Goal: Task Accomplishment & Management: Complete application form

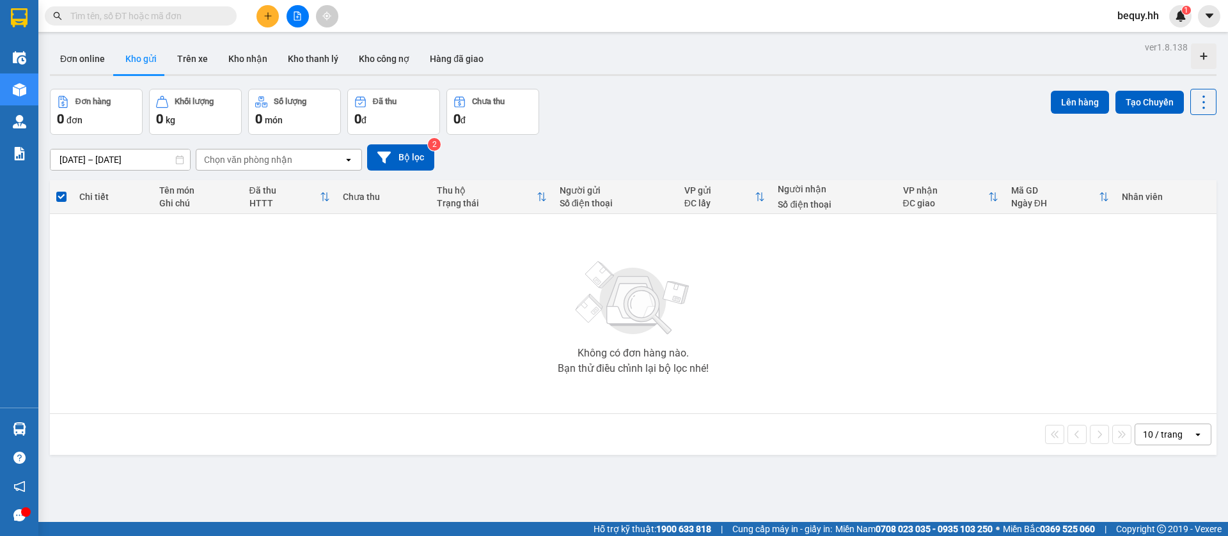
scroll to position [59, 0]
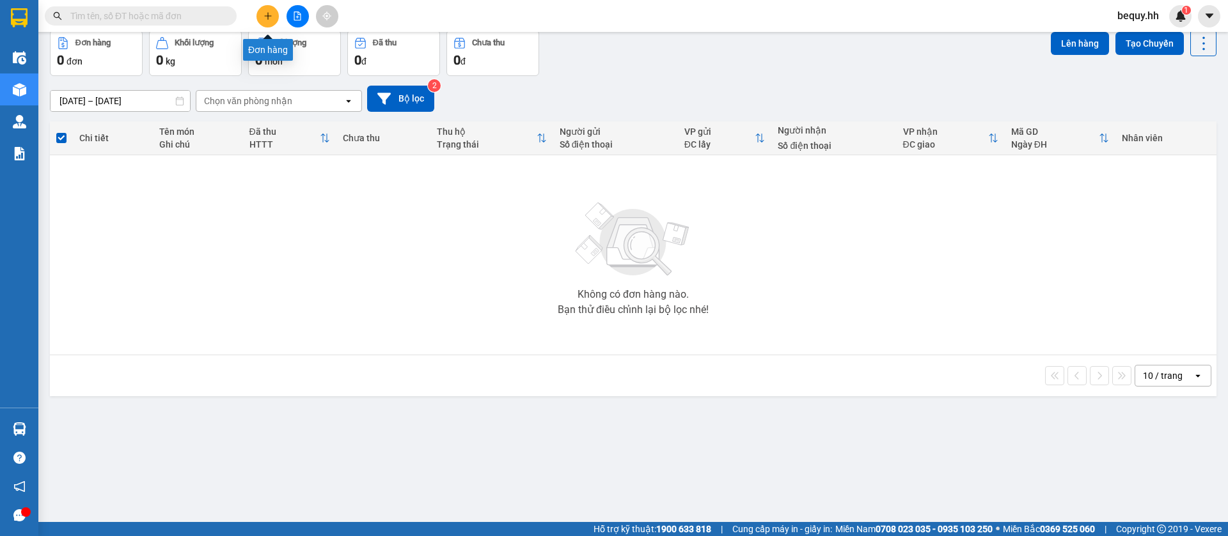
click at [269, 19] on icon "plus" at bounding box center [267, 16] width 9 height 9
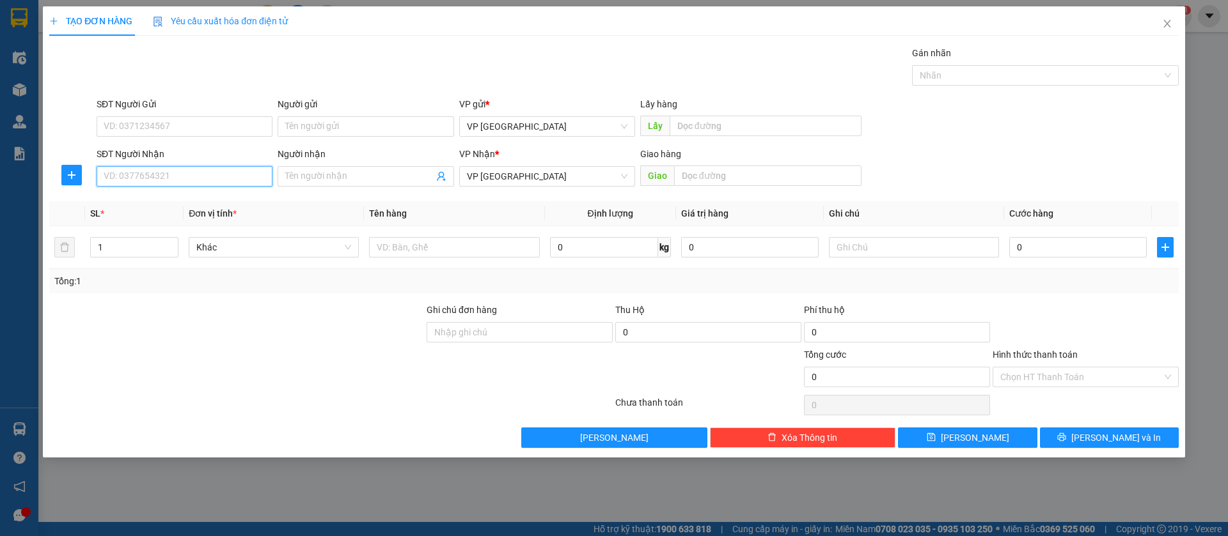
click at [203, 178] on input "SĐT Người Nhận" at bounding box center [185, 176] width 176 height 20
click at [166, 173] on input "SĐT Người Nhận" at bounding box center [185, 176] width 176 height 20
click at [159, 173] on input "090449139" at bounding box center [185, 176] width 176 height 20
click at [125, 178] on input "090449139" at bounding box center [185, 176] width 176 height 20
type input "0904449139"
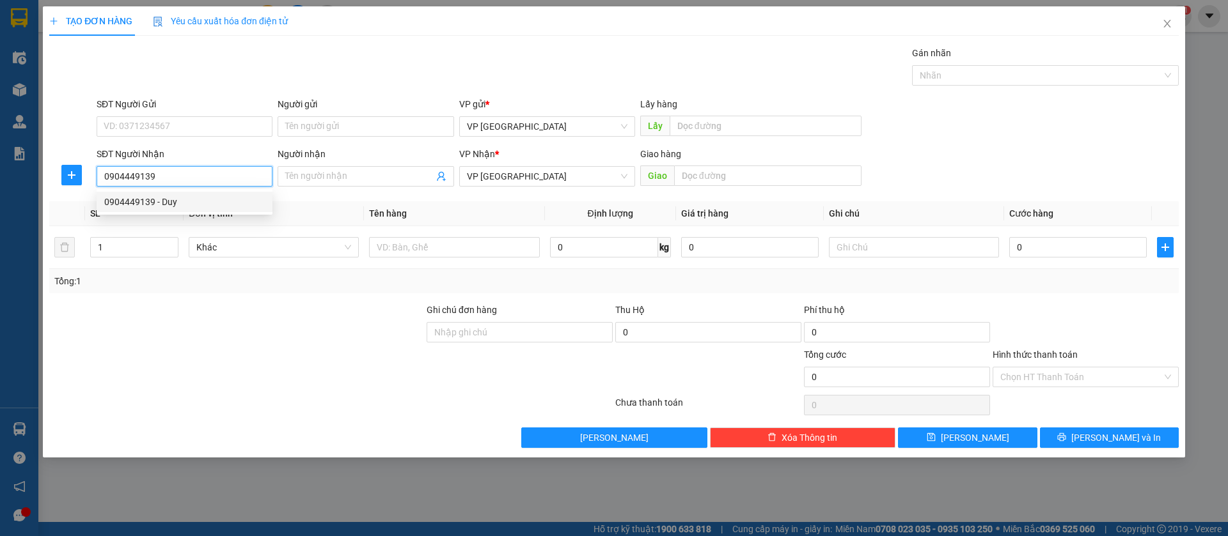
click at [253, 206] on div "0904449139 - Duy" at bounding box center [184, 202] width 160 height 14
type input "Duy"
type input "[PERSON_NAME]"
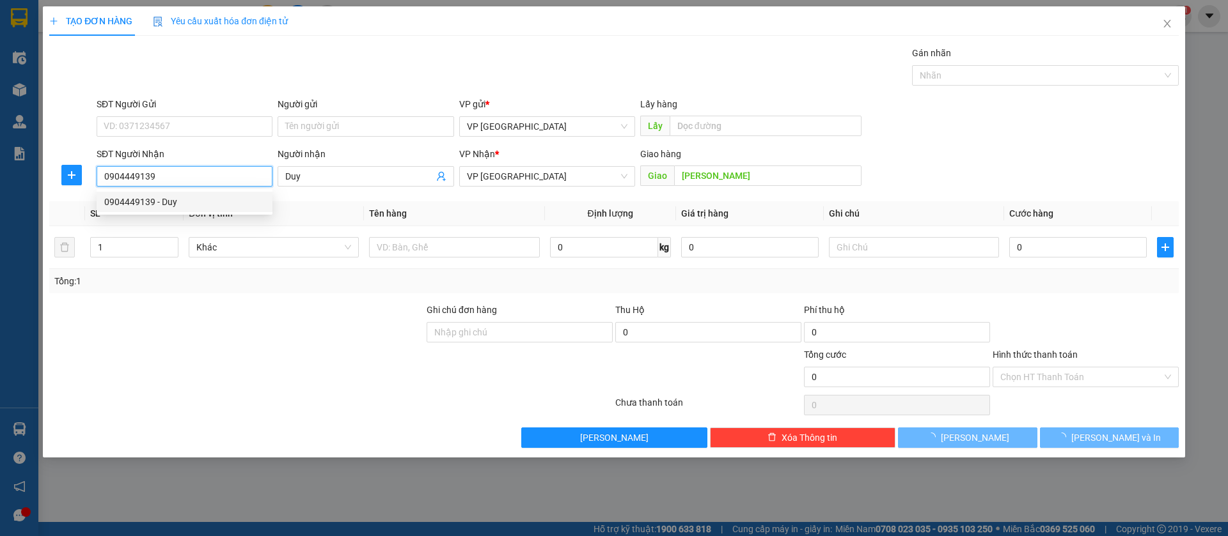
type input "40.000"
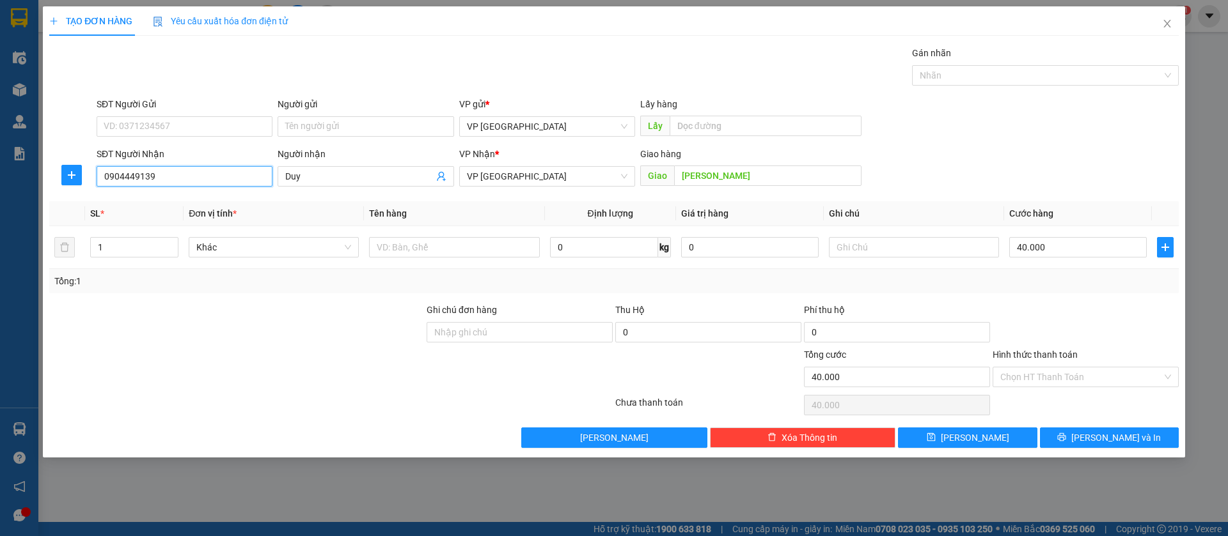
type input "0904449139"
click at [1066, 248] on input "40.000" at bounding box center [1077, 247] width 137 height 20
type input "3"
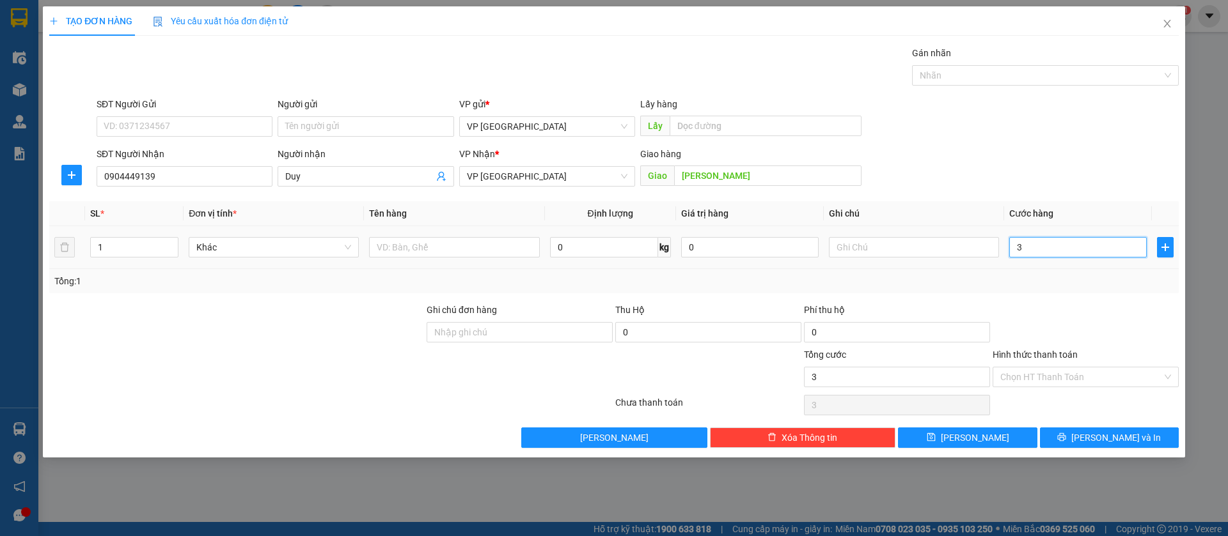
type input "30"
type input "300"
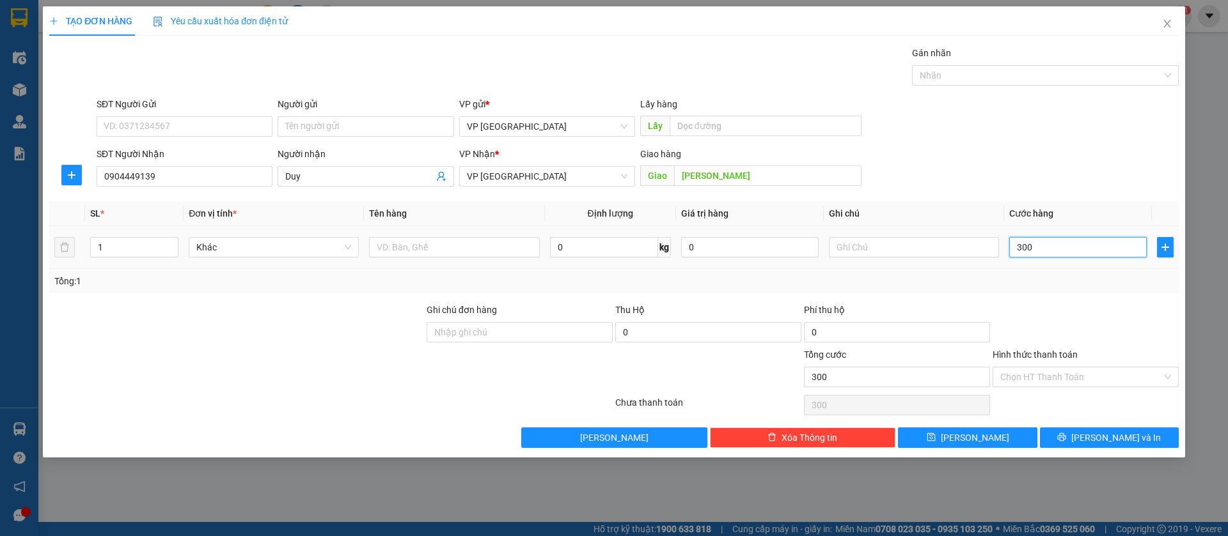
type input "3.000"
type input "30.000"
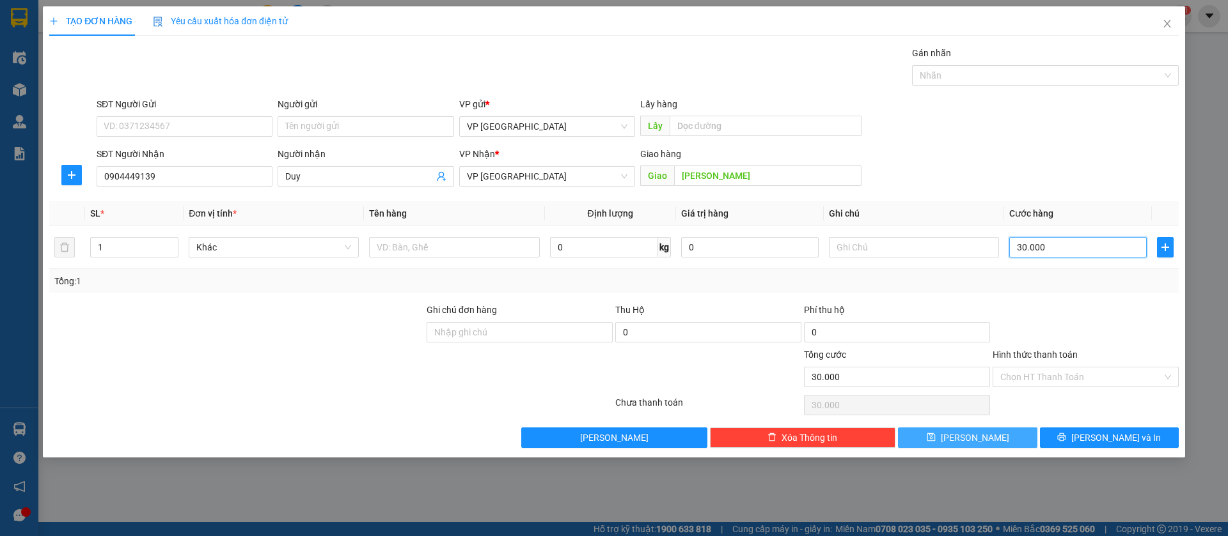
type input "30.000"
click at [1018, 444] on button "[PERSON_NAME]" at bounding box center [967, 438] width 139 height 20
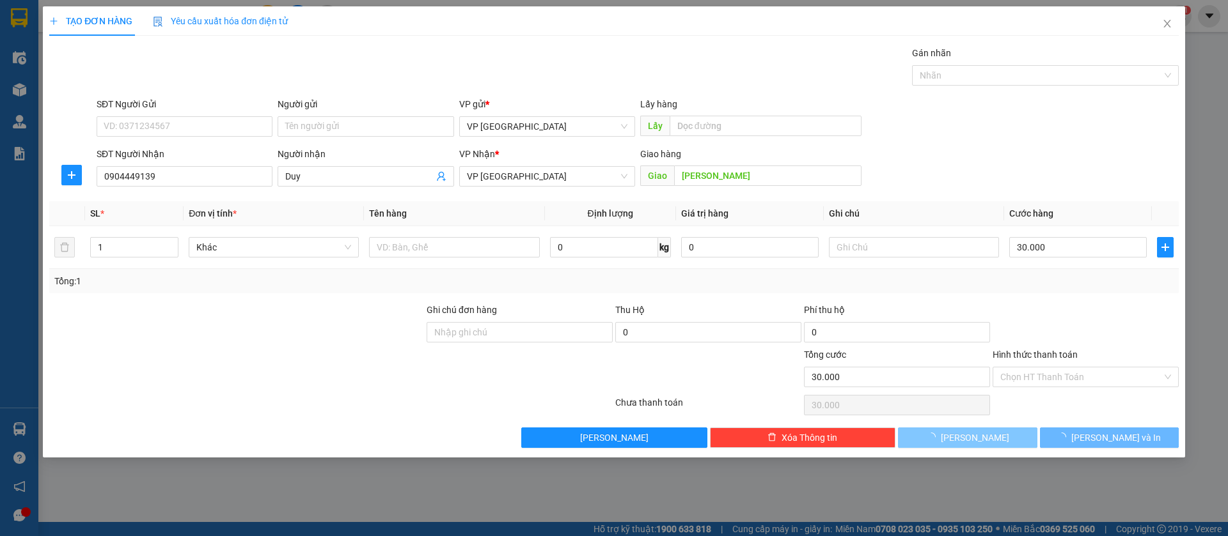
type input "0"
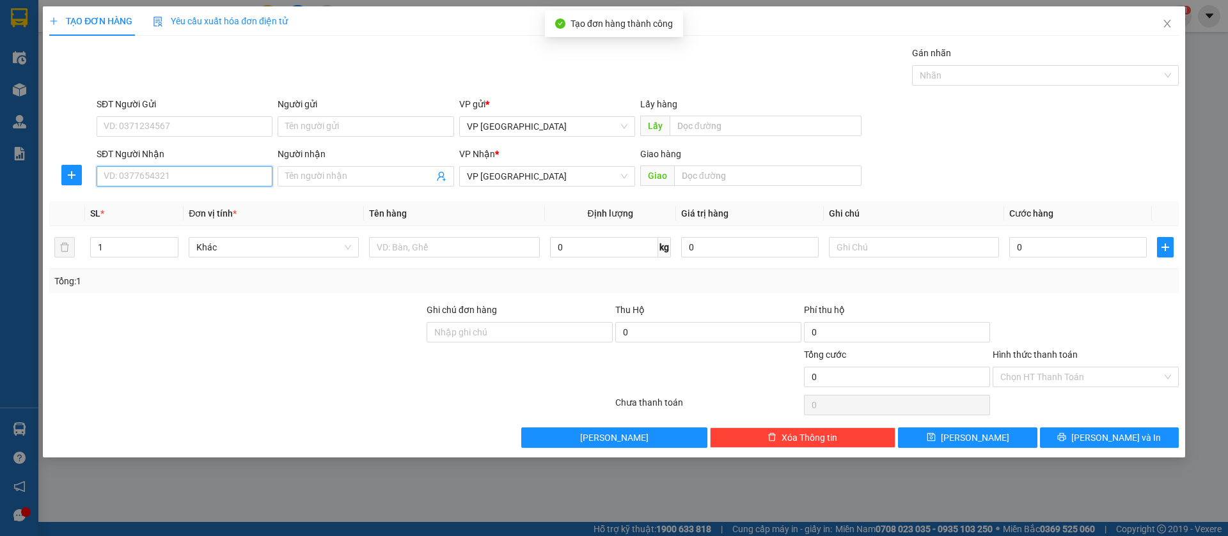
click at [229, 170] on input "SĐT Người Nhận" at bounding box center [185, 176] width 176 height 20
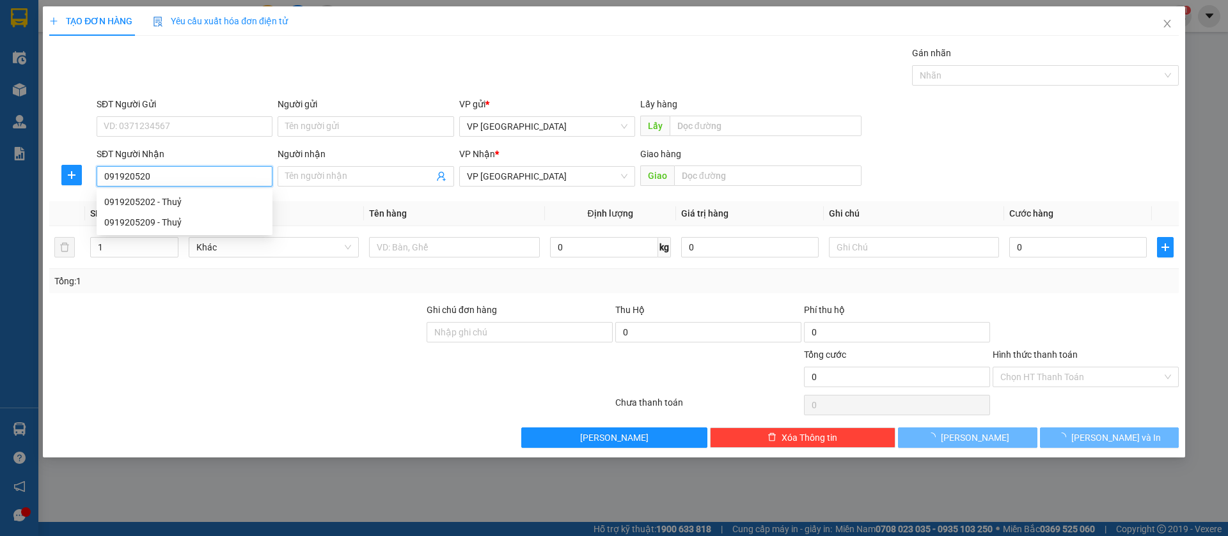
type input "0919205209"
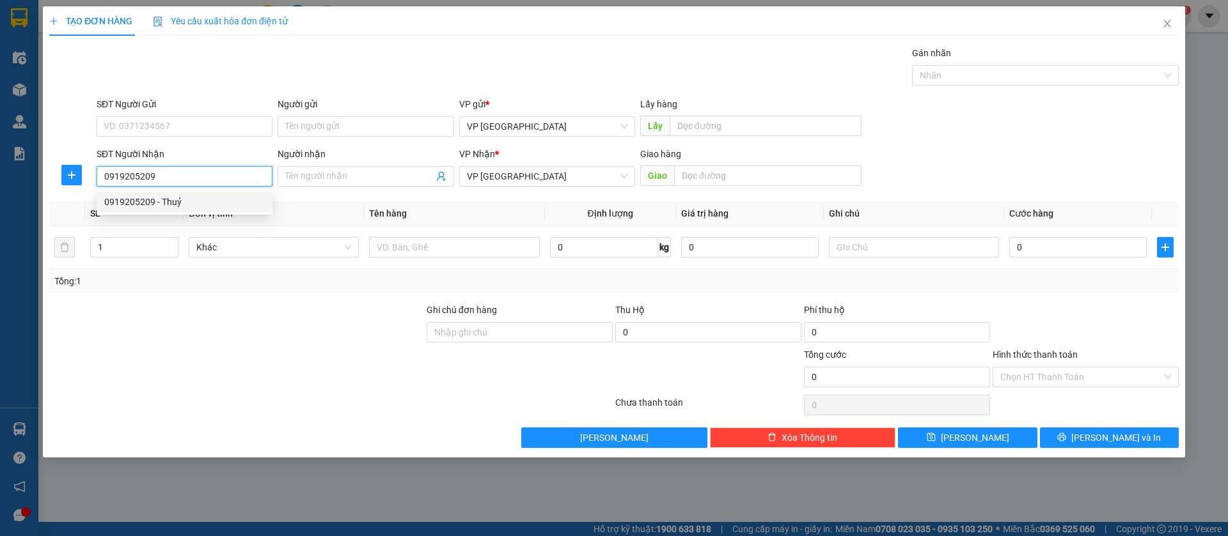
click at [233, 203] on div "0919205209 - Thuỷ" at bounding box center [184, 202] width 160 height 14
type input "Thuỷ"
type input "[GEOGRAPHIC_DATA]"
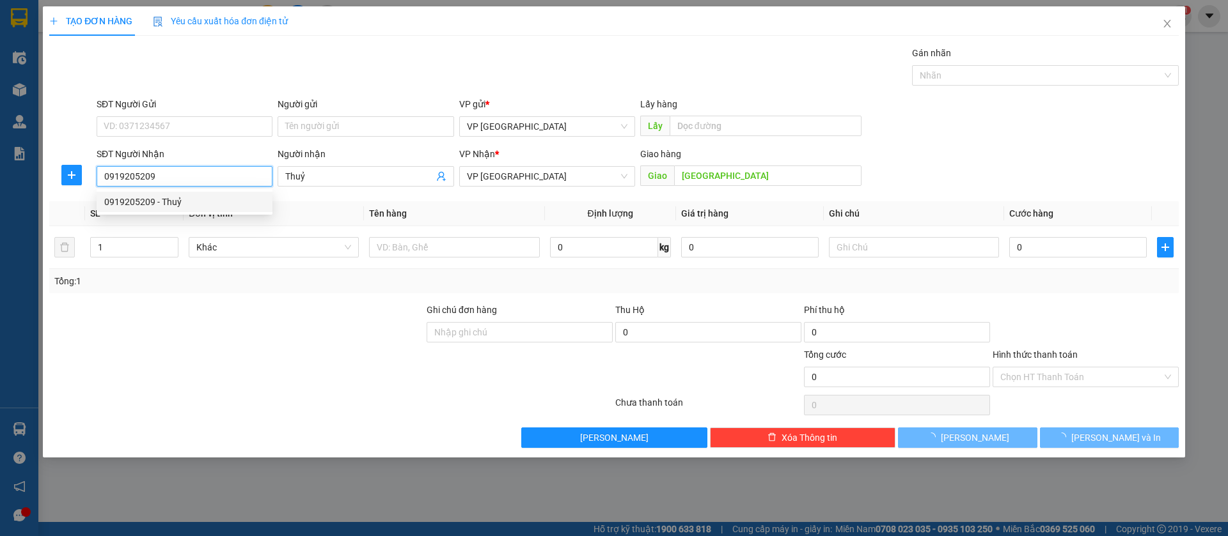
type input "100.000"
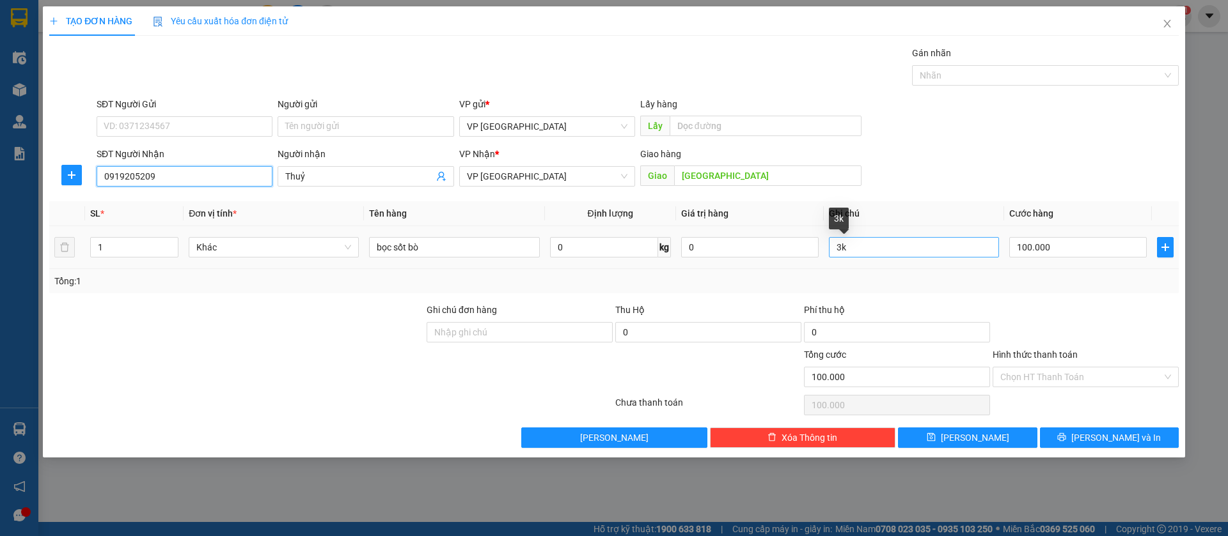
type input "0919205209"
click at [904, 247] on input "3k" at bounding box center [914, 247] width 170 height 20
type input "3"
type input "2k"
click at [1031, 244] on input "100.000" at bounding box center [1077, 247] width 137 height 20
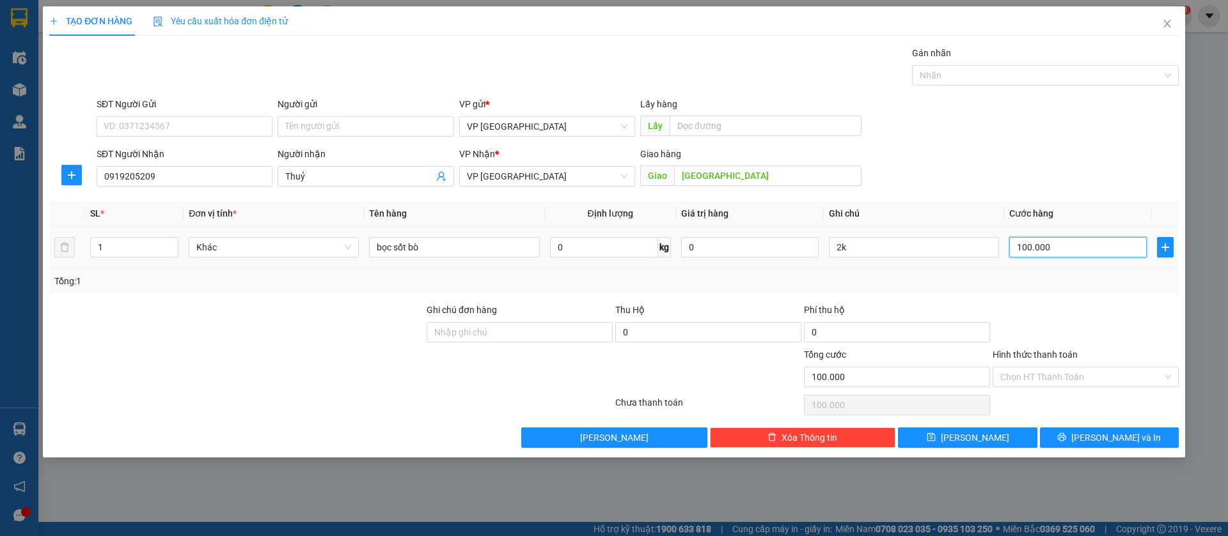
type input "7"
type input "70"
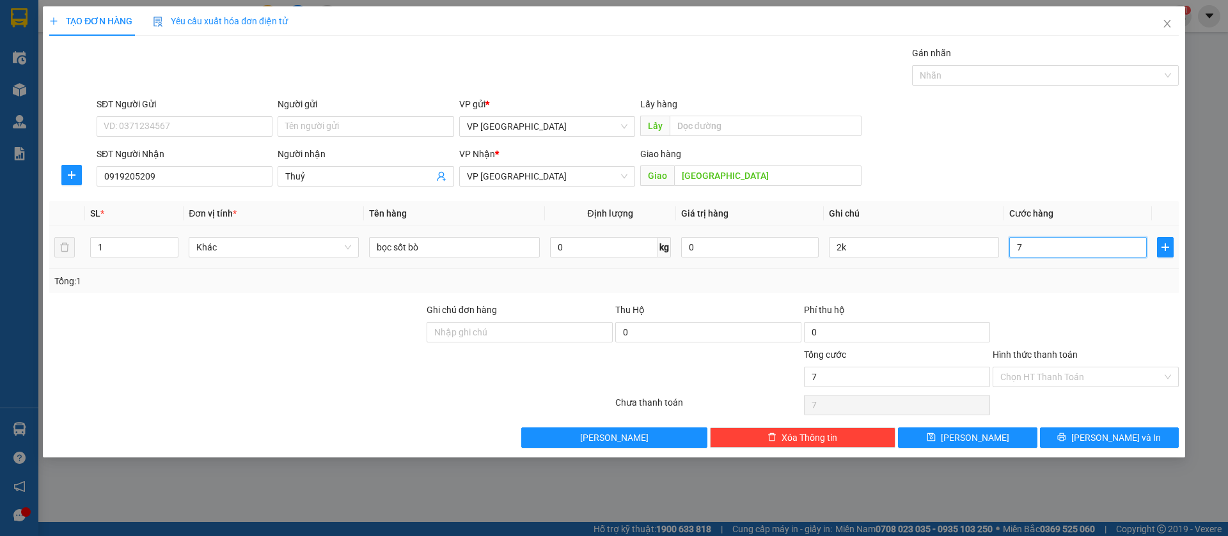
type input "70"
type input "700"
type input "7.000"
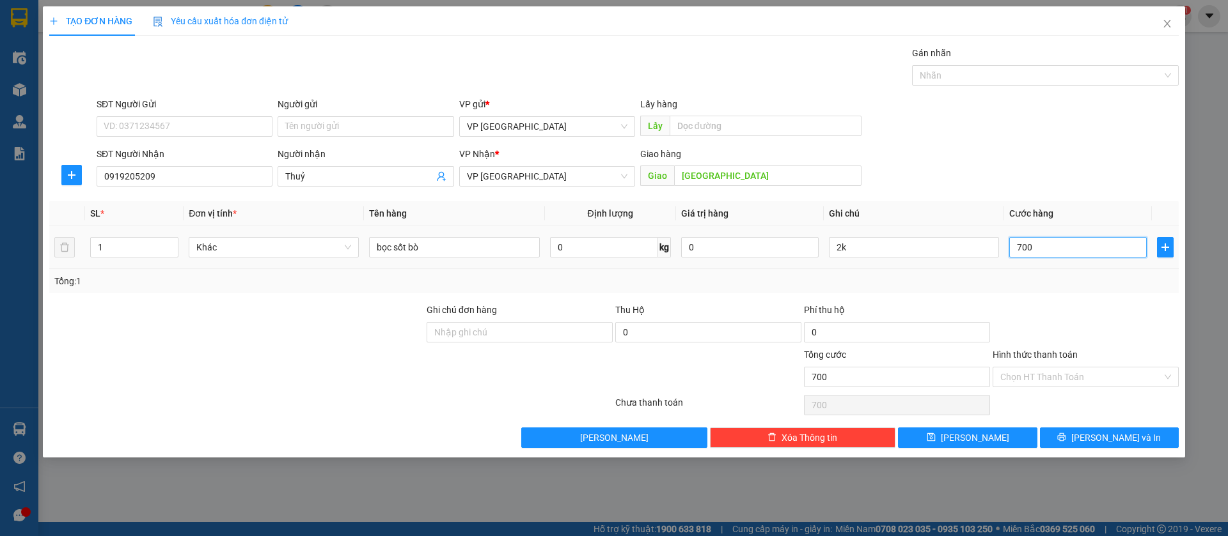
type input "7.000"
type input "70.000"
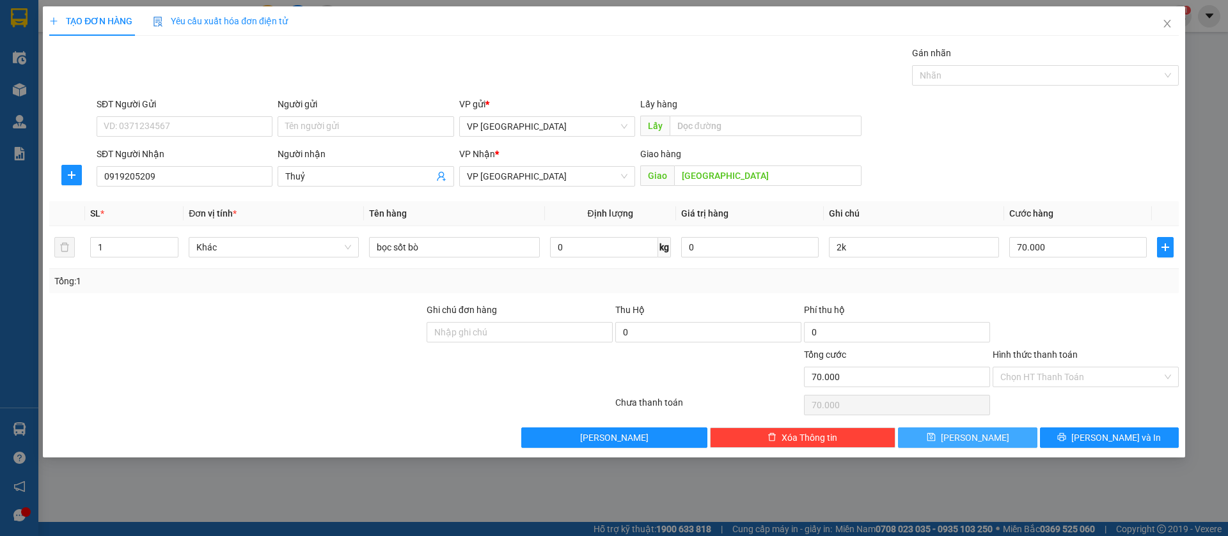
click at [1004, 434] on button "[PERSON_NAME]" at bounding box center [967, 438] width 139 height 20
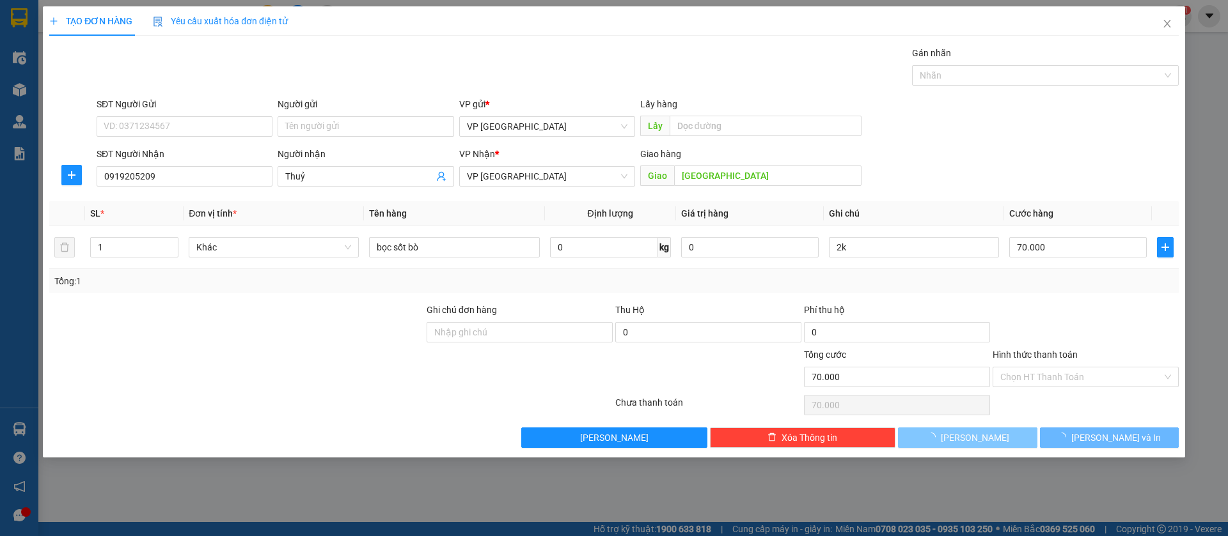
type input "0"
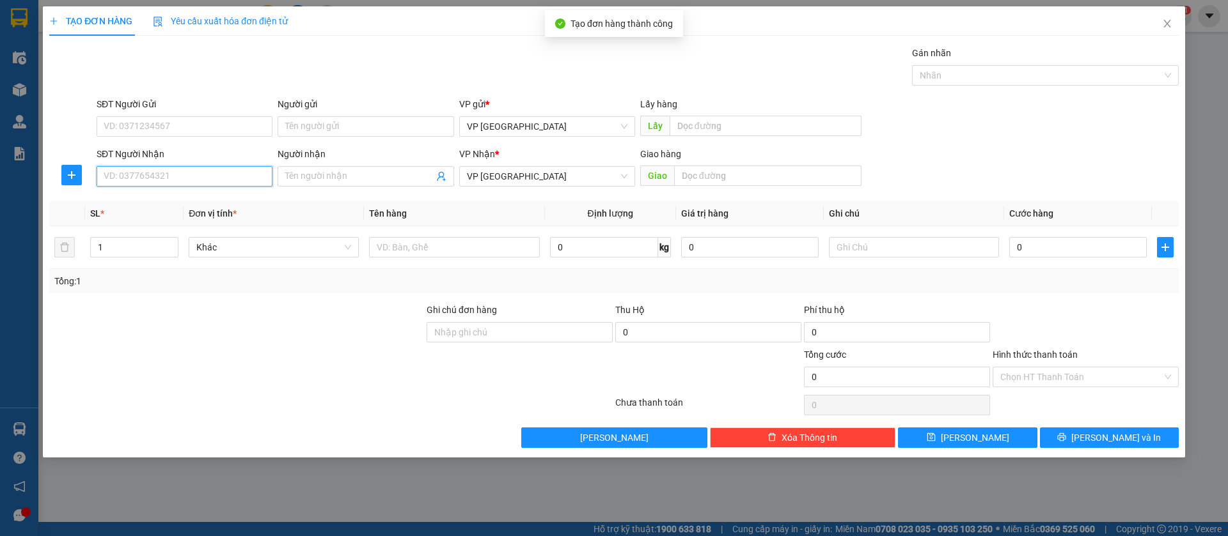
click at [226, 173] on input "SĐT Người Nhận" at bounding box center [185, 176] width 176 height 20
type input "0934063038"
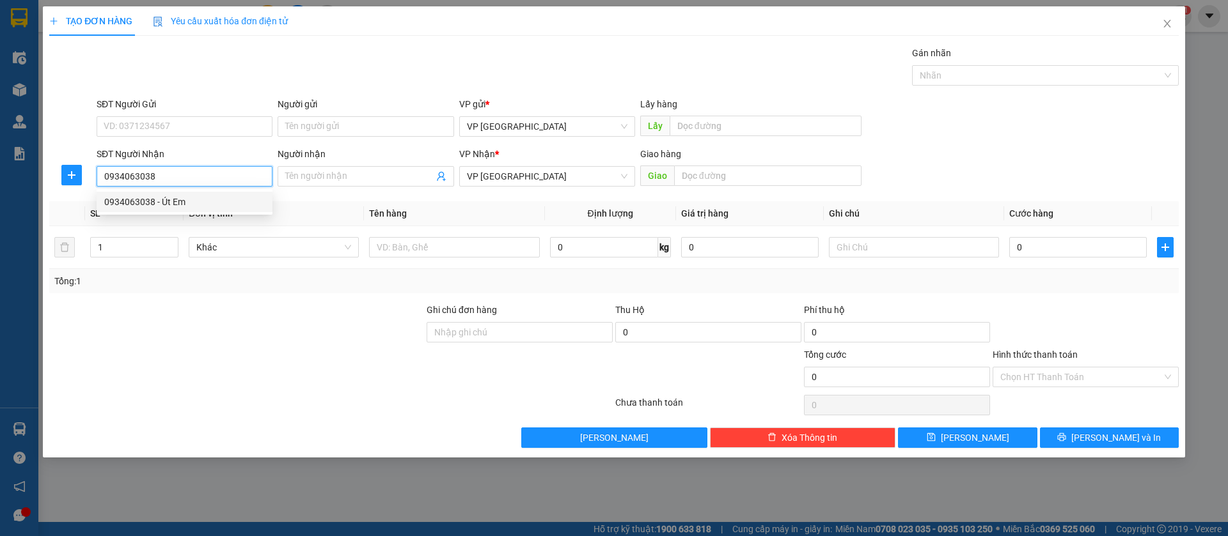
click at [231, 196] on div "0934063038 - Út Em" at bounding box center [184, 202] width 160 height 14
type input "Út Em"
type input "ÚT EM [GEOGRAPHIC_DATA]"
type input "50.000"
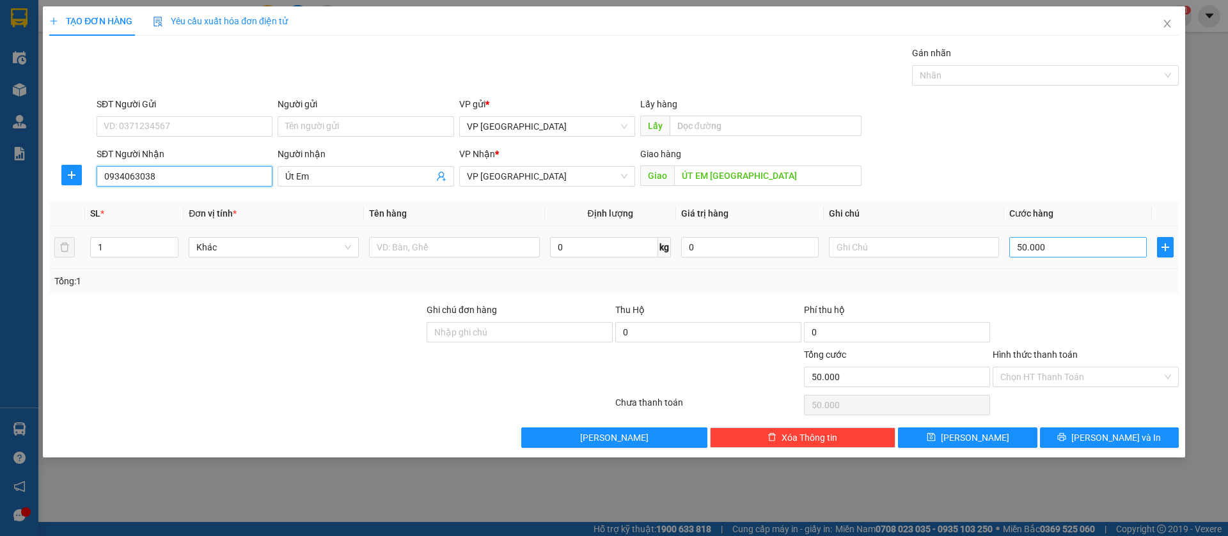
type input "0934063038"
click at [1024, 240] on input "50.000" at bounding box center [1077, 247] width 137 height 20
type input "9"
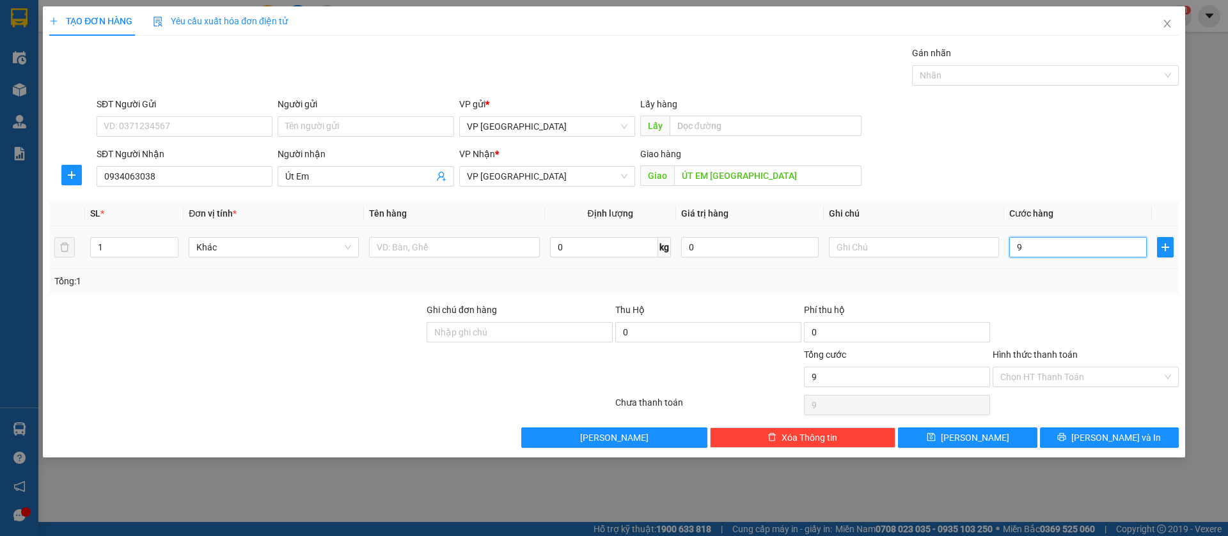
type input "90"
type input "900"
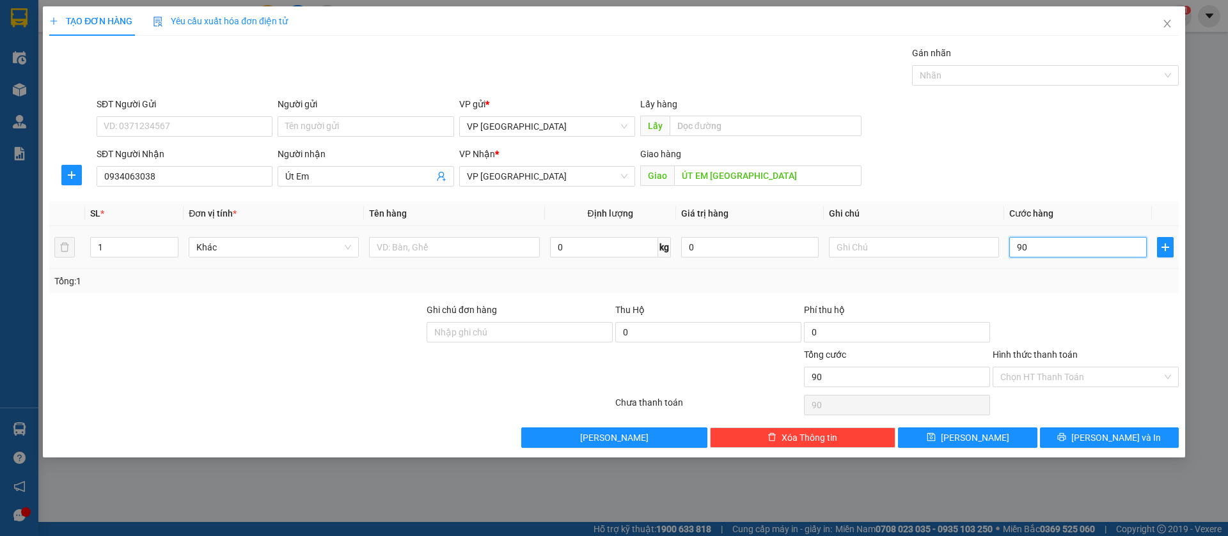
type input "900"
type input "9.000"
type input "90.000"
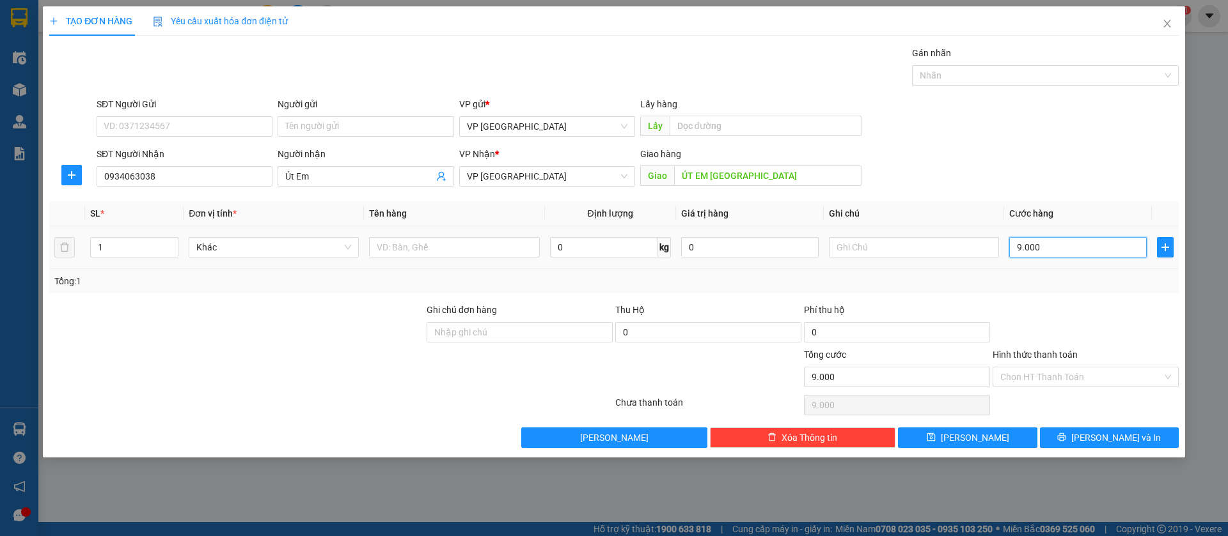
type input "90.000"
click at [958, 243] on input "text" at bounding box center [914, 247] width 170 height 20
type input "3k"
click at [1006, 433] on button "[PERSON_NAME]" at bounding box center [967, 438] width 139 height 20
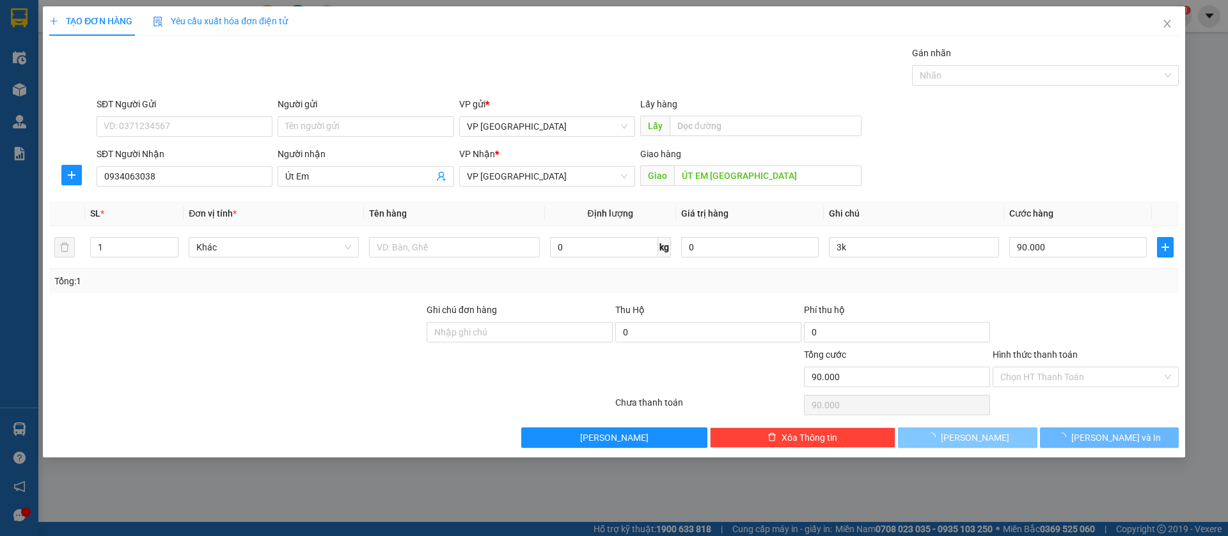
type input "0"
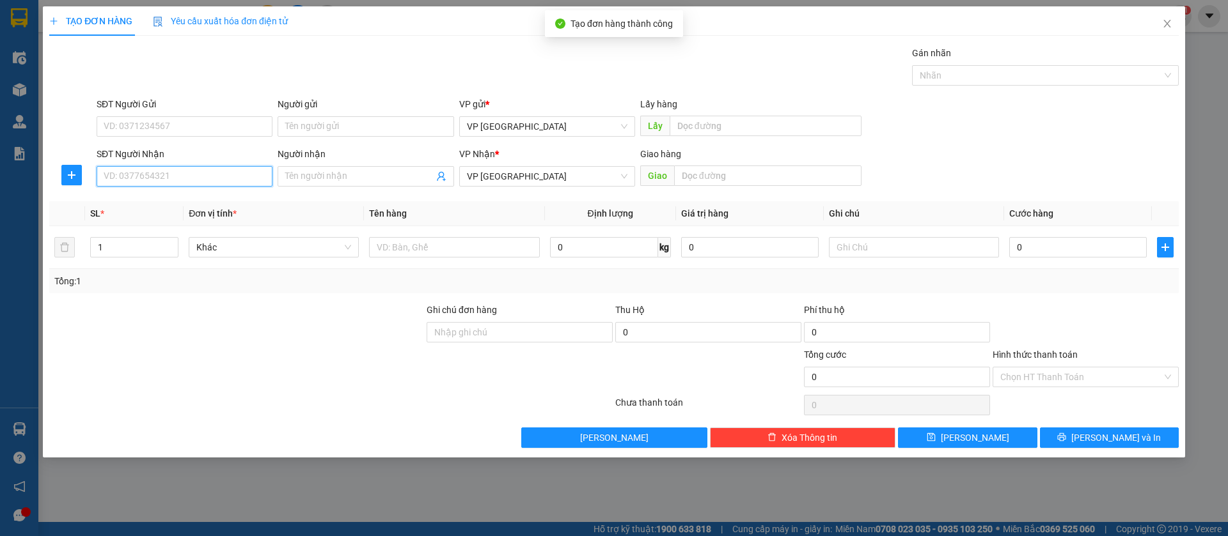
click at [242, 178] on input "SĐT Người Nhận" at bounding box center [185, 176] width 176 height 20
type input "0967013743"
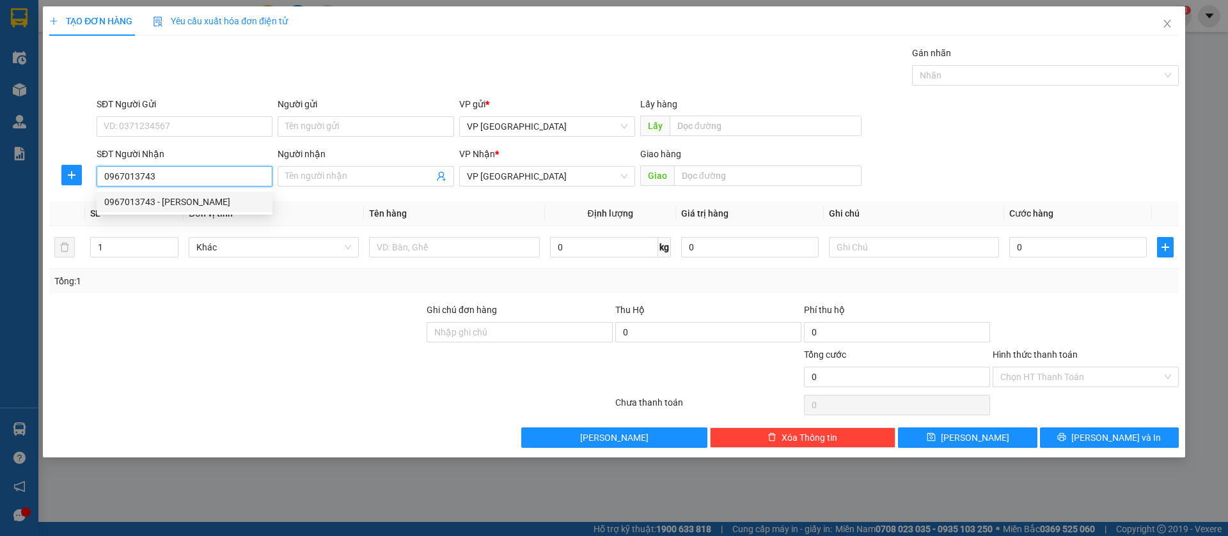
click at [229, 203] on div "0967013743 - [PERSON_NAME]" at bounding box center [184, 202] width 160 height 14
type input "Giang"
type input "[GEOGRAPHIC_DATA]"
type input "100.000"
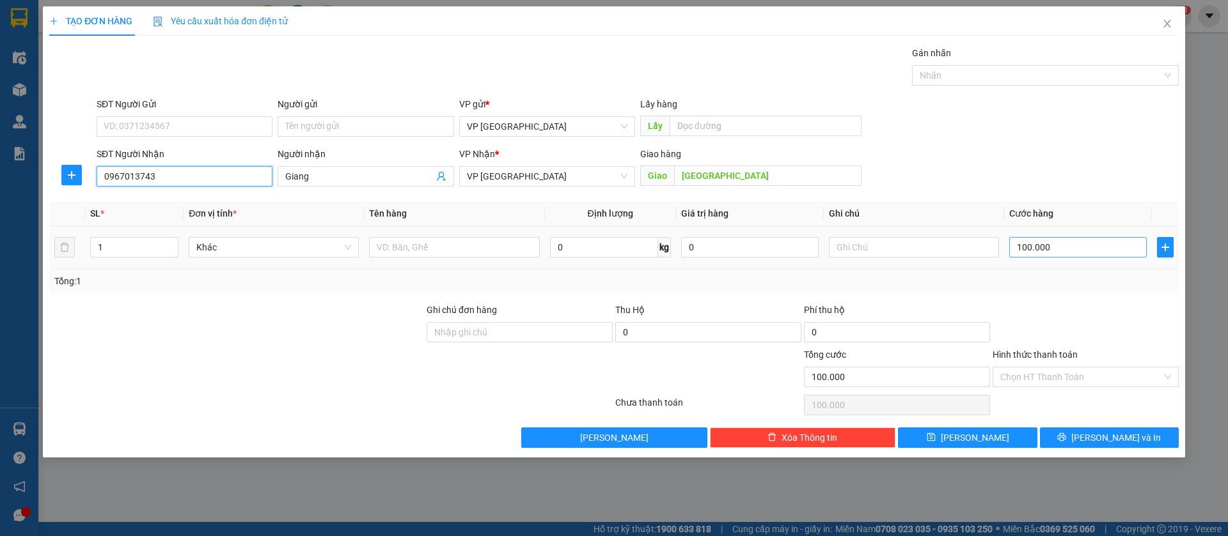
type input "0967013743"
click at [1114, 246] on input "100.000" at bounding box center [1077, 247] width 137 height 20
type input "5"
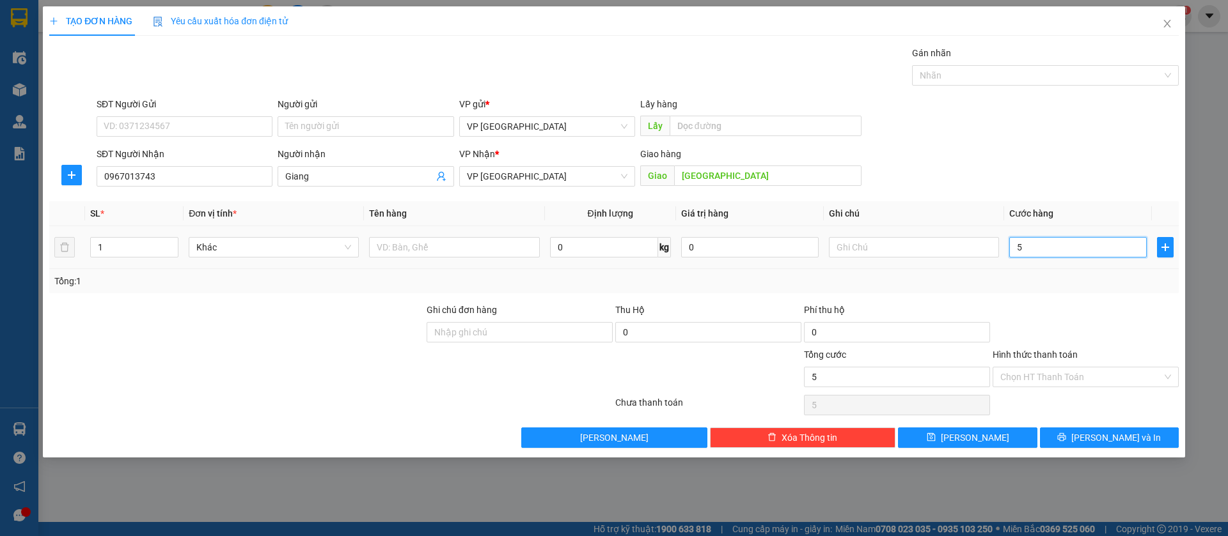
type input "50"
type input "500"
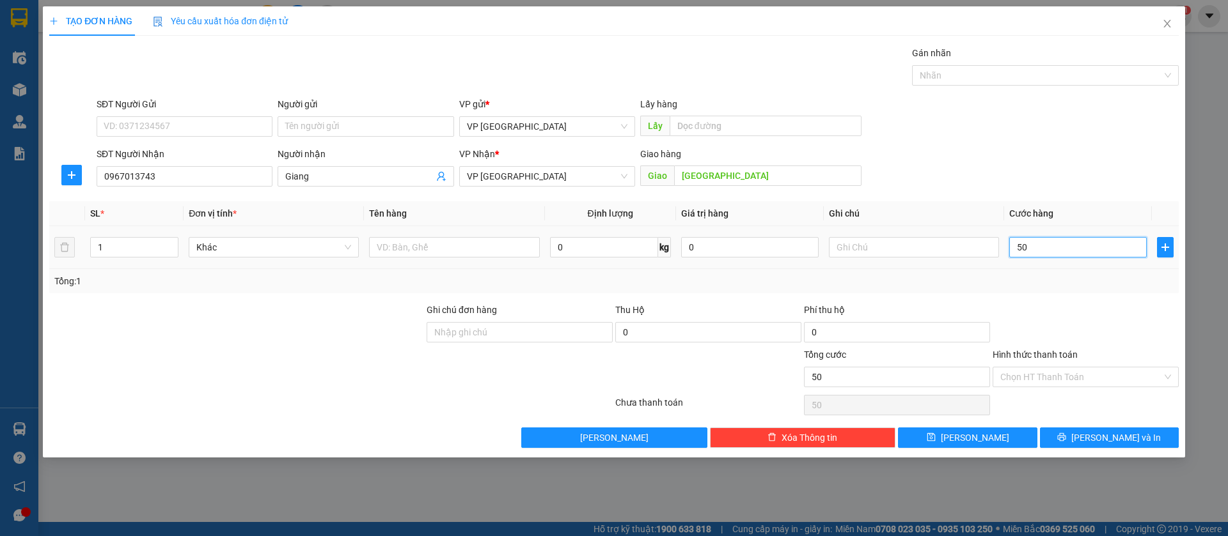
type input "500"
type input "5.000"
type input "50.000"
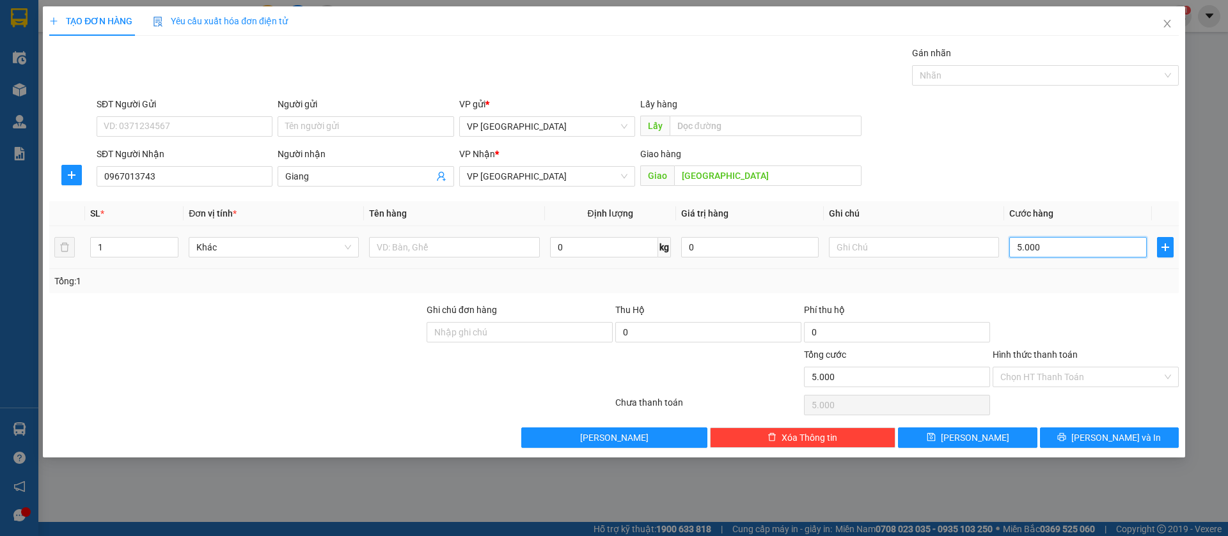
type input "50.000"
click at [1000, 435] on button "[PERSON_NAME]" at bounding box center [967, 438] width 139 height 20
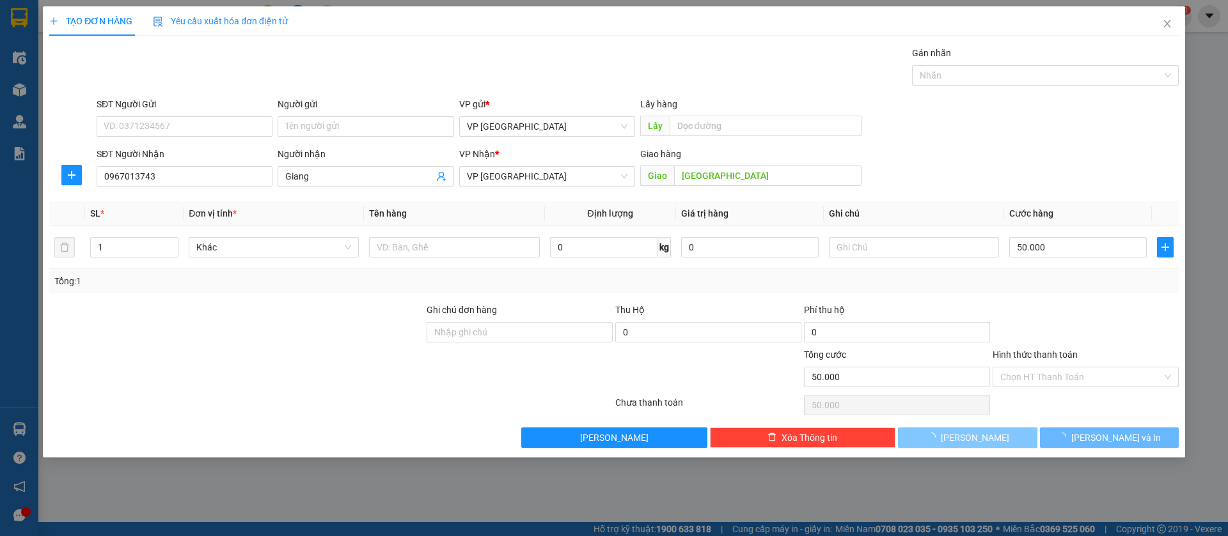
type input "0"
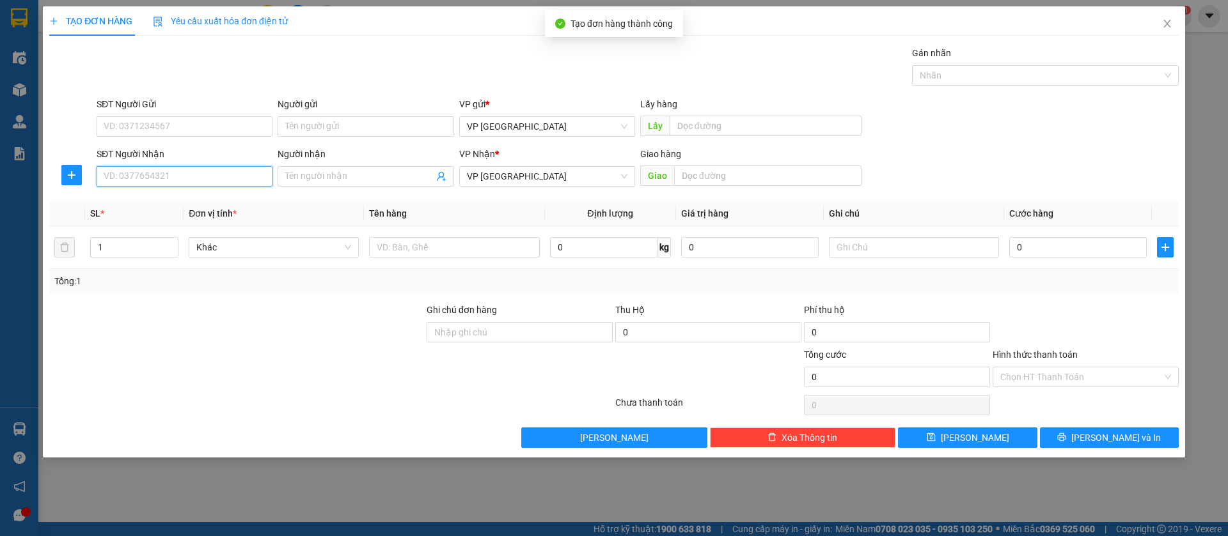
click at [242, 176] on input "SĐT Người Nhận" at bounding box center [185, 176] width 176 height 20
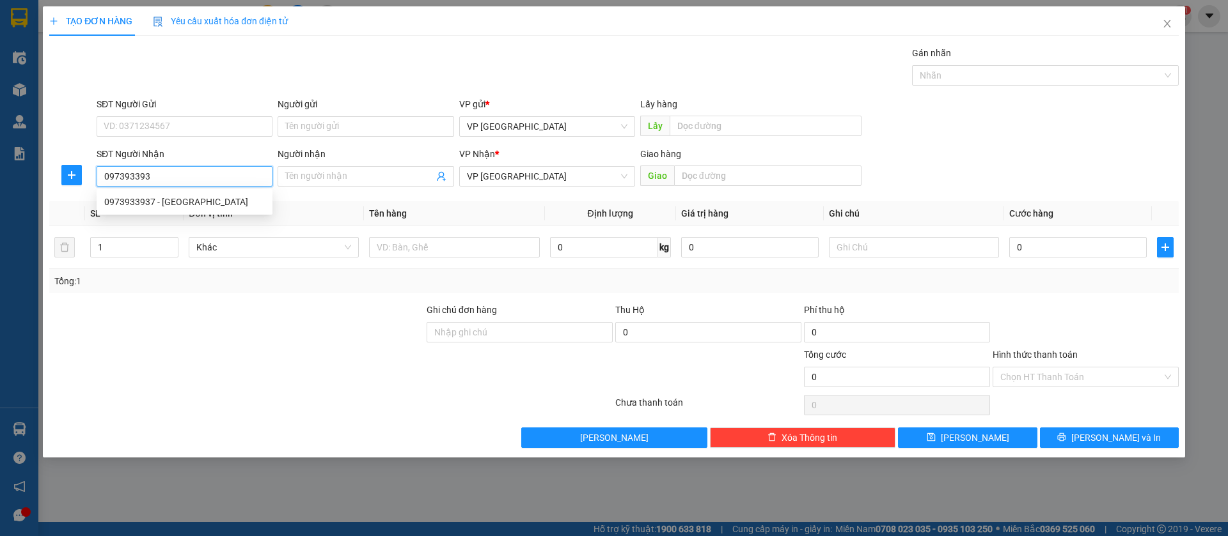
type input "0973933937"
click at [237, 199] on div "0973933937 - [GEOGRAPHIC_DATA]" at bounding box center [184, 202] width 160 height 14
type input "[PERSON_NAME]"
type input "nam trung [GEOGRAPHIC_DATA]"
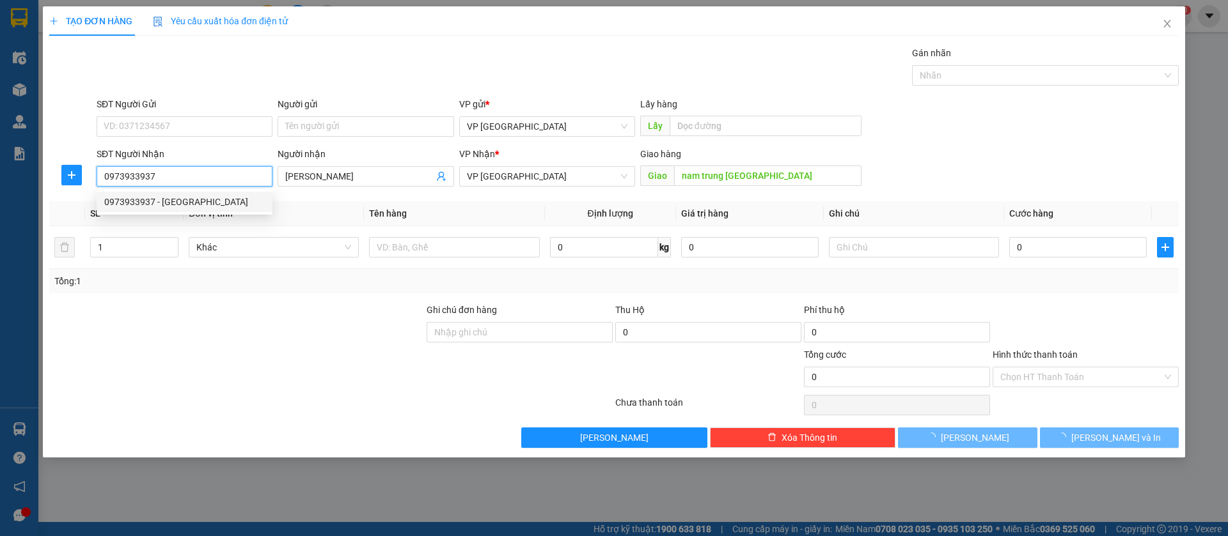
type input "30.000"
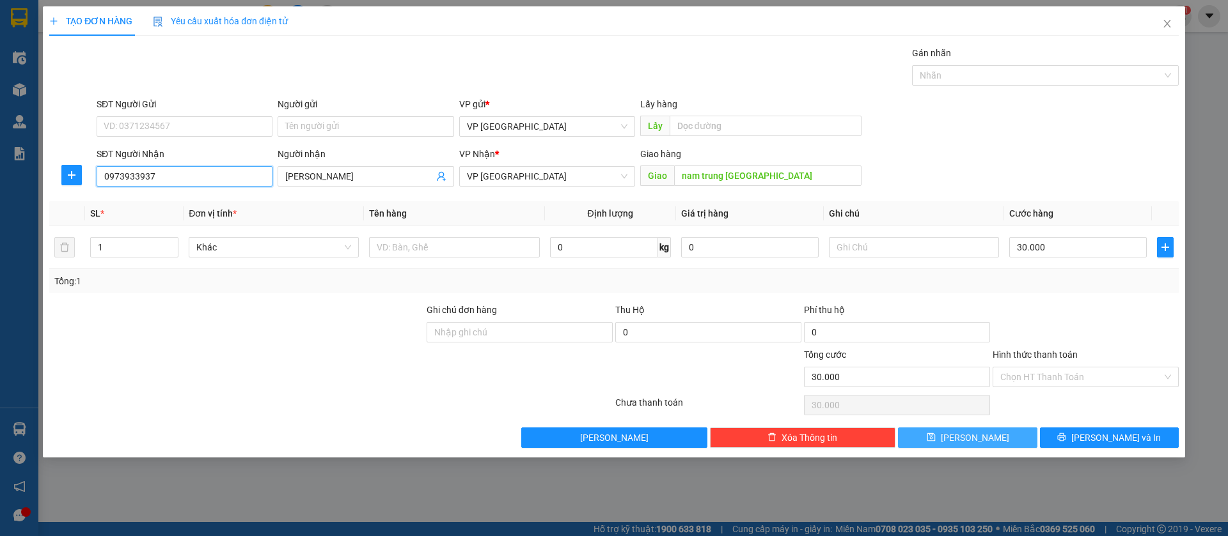
type input "0973933937"
click at [1001, 438] on button "[PERSON_NAME]" at bounding box center [967, 438] width 139 height 20
type input "0"
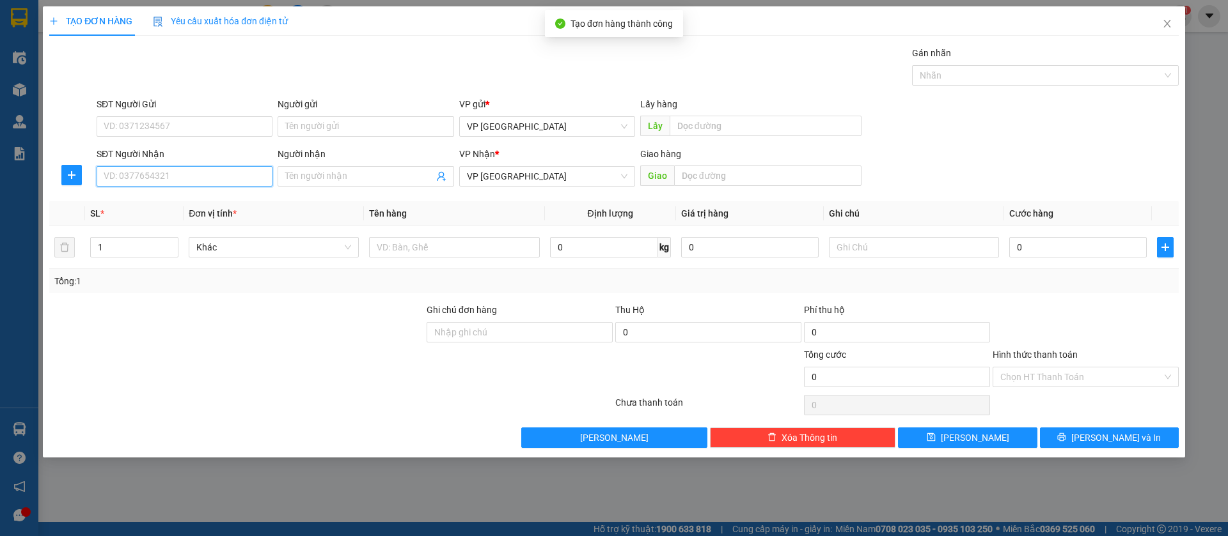
click at [233, 178] on input "SĐT Người Nhận" at bounding box center [185, 176] width 176 height 20
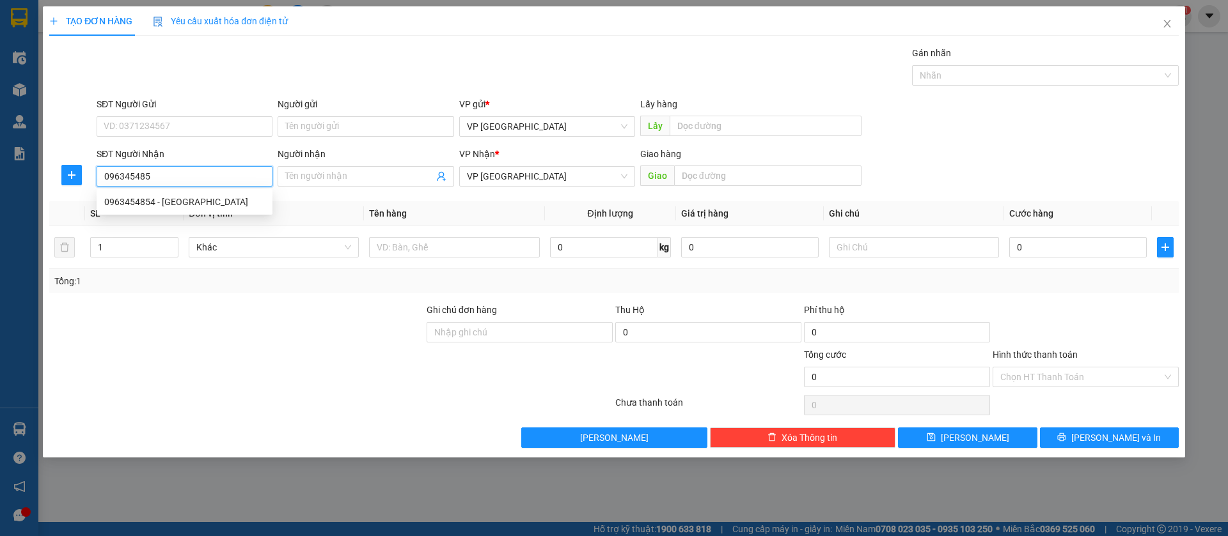
type input "0963454854"
click at [210, 196] on div "0963454854 - [GEOGRAPHIC_DATA]" at bounding box center [184, 202] width 160 height 14
type input "Lợi [GEOGRAPHIC_DATA]"
type input "lợi điện lanh [GEOGRAPHIC_DATA]"
type input "30.000"
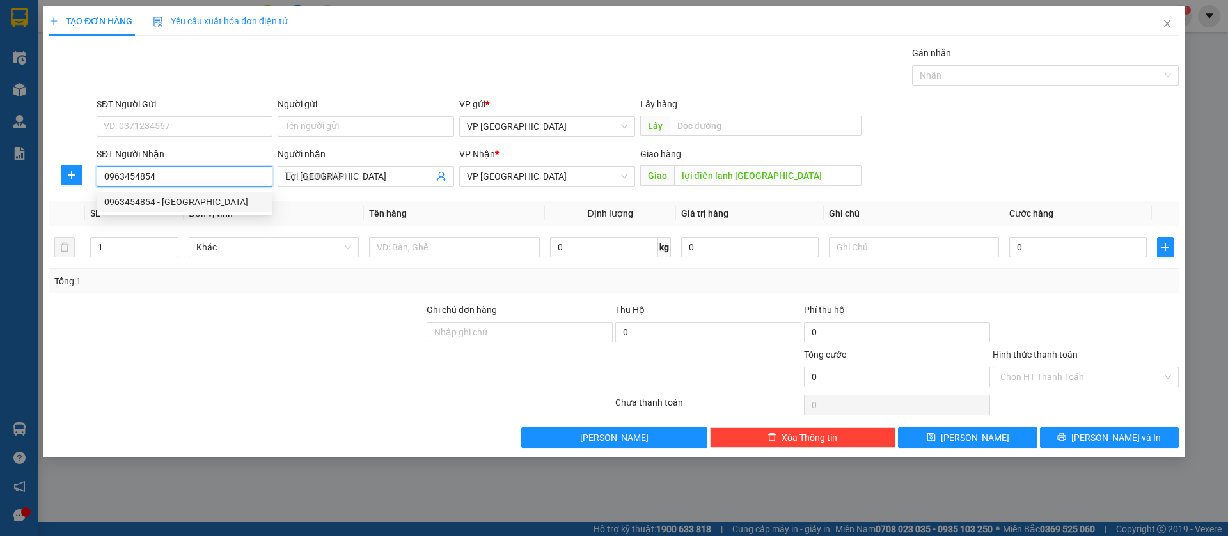
type input "30.000"
type input "0963454854"
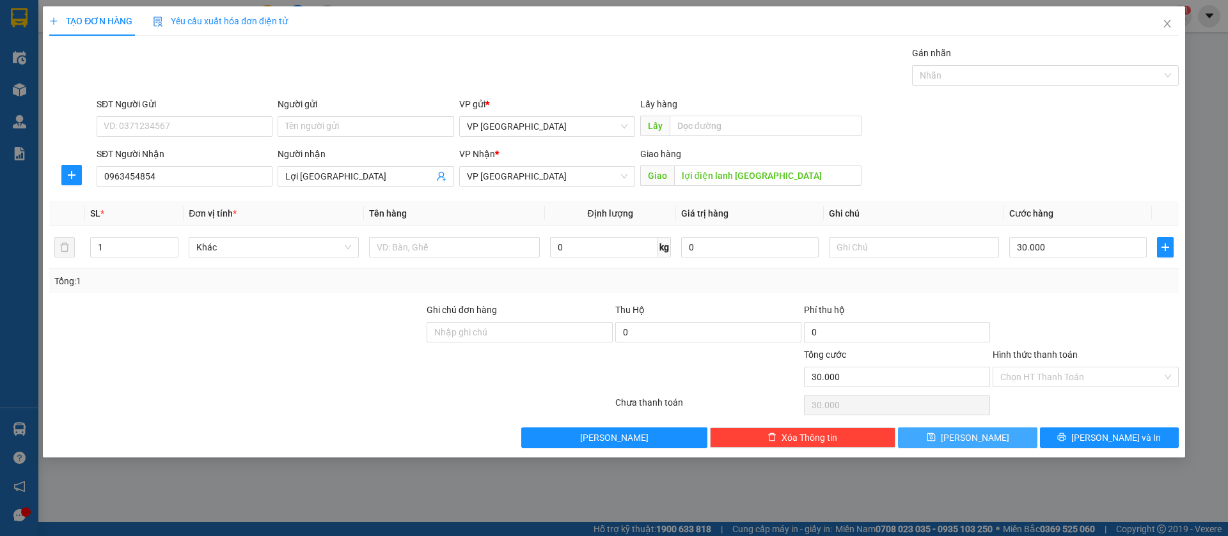
click at [1018, 440] on button "[PERSON_NAME]" at bounding box center [967, 438] width 139 height 20
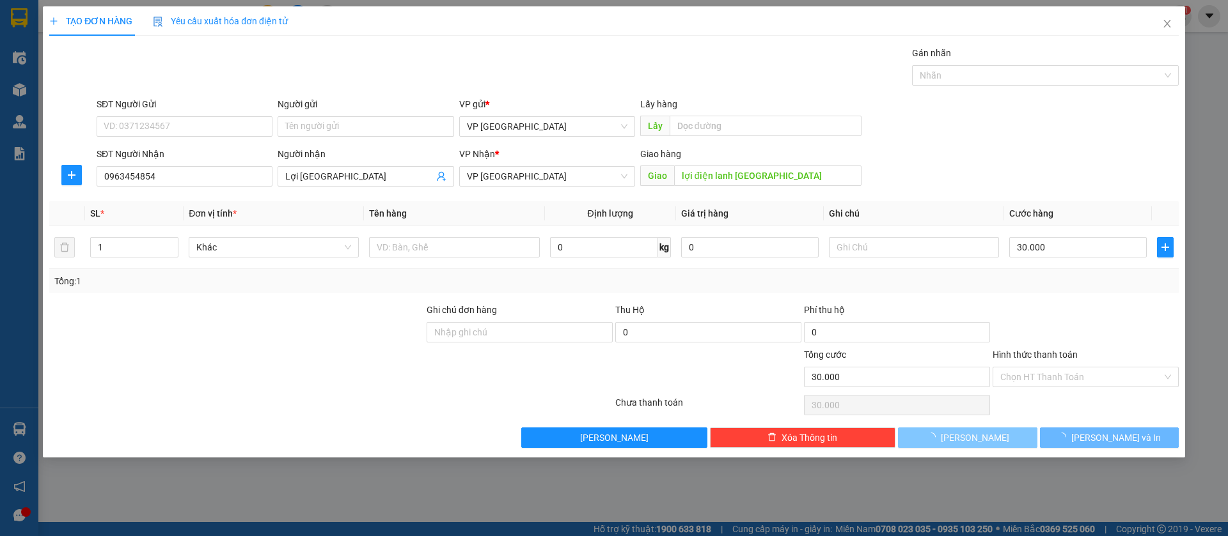
type input "0"
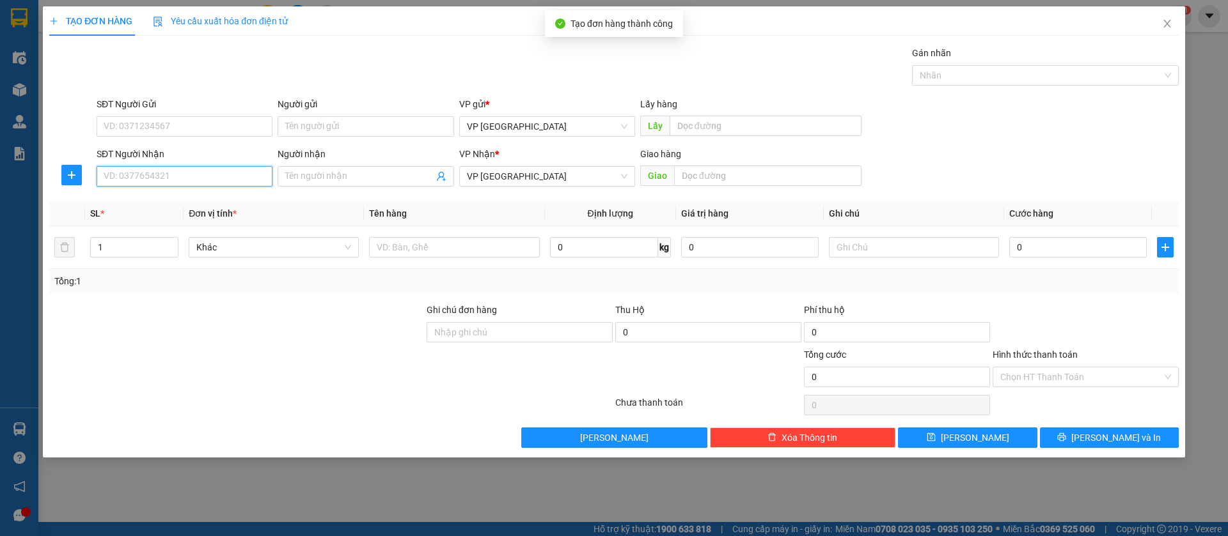
click at [248, 175] on input "SĐT Người Nhận" at bounding box center [185, 176] width 176 height 20
type input "0975380083"
click at [222, 201] on div "0975380083" at bounding box center [184, 202] width 160 height 14
type input "[PERSON_NAME]"
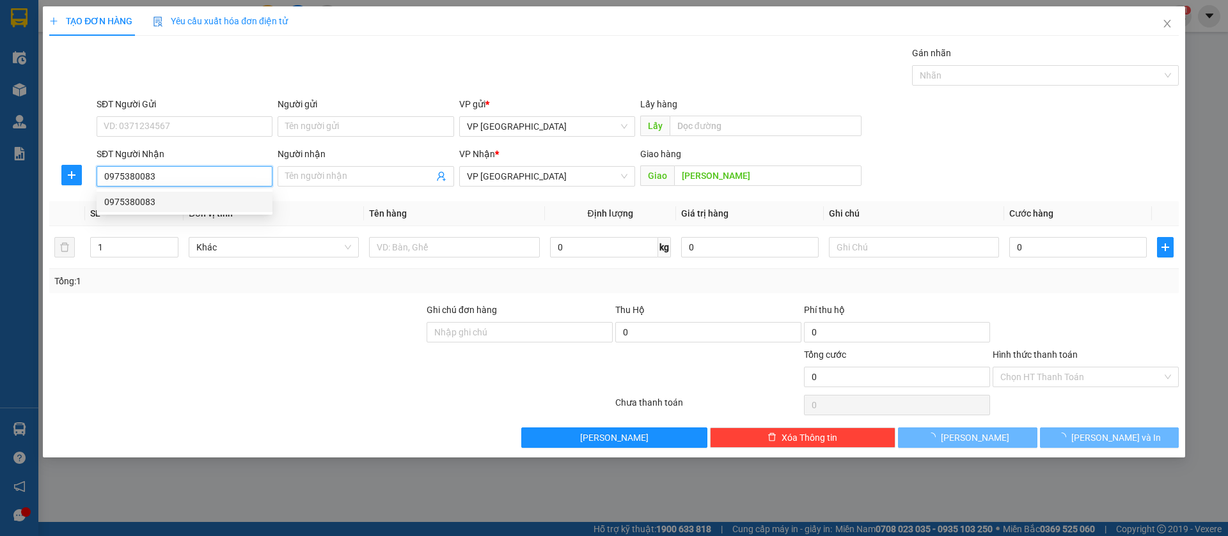
type input "40.000"
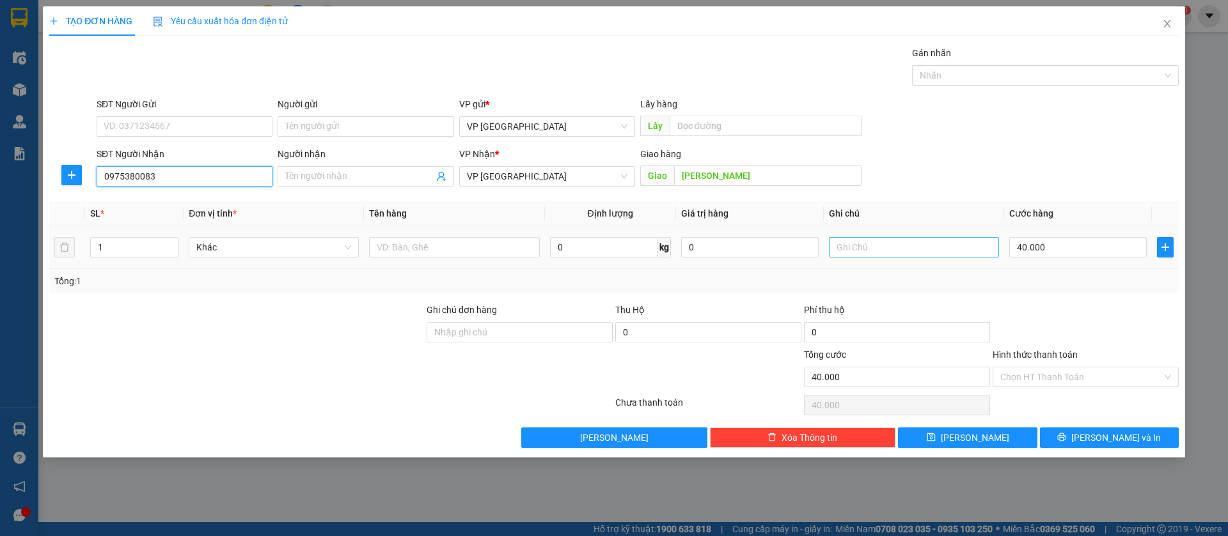
type input "0975380083"
click at [936, 250] on input "text" at bounding box center [914, 247] width 170 height 20
type input "3k"
click at [1118, 243] on input "40.000" at bounding box center [1077, 247] width 137 height 20
type input "5"
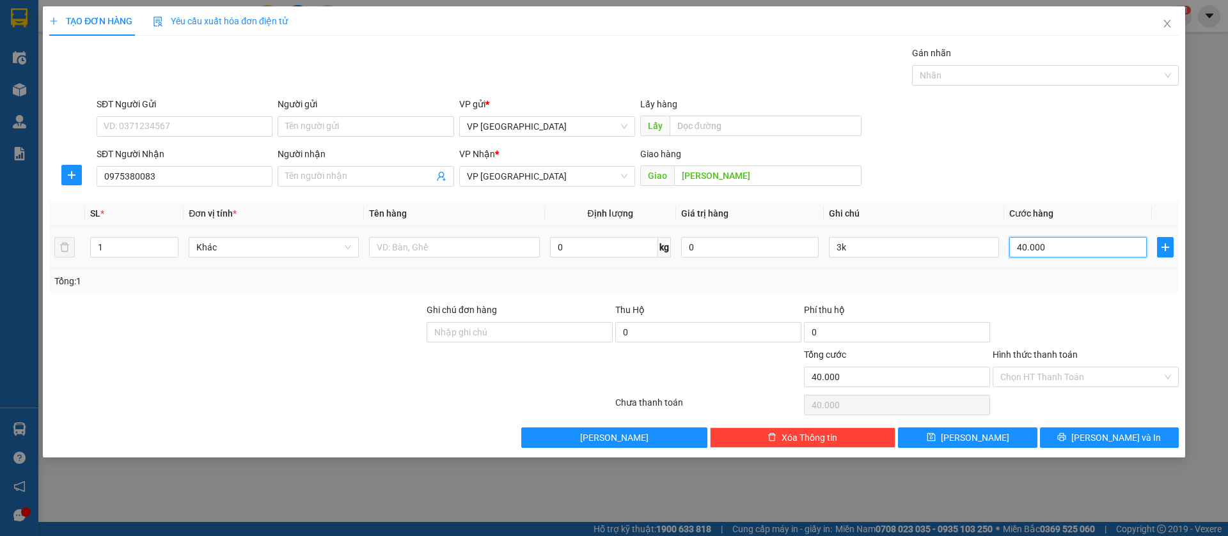
type input "5"
type input "50"
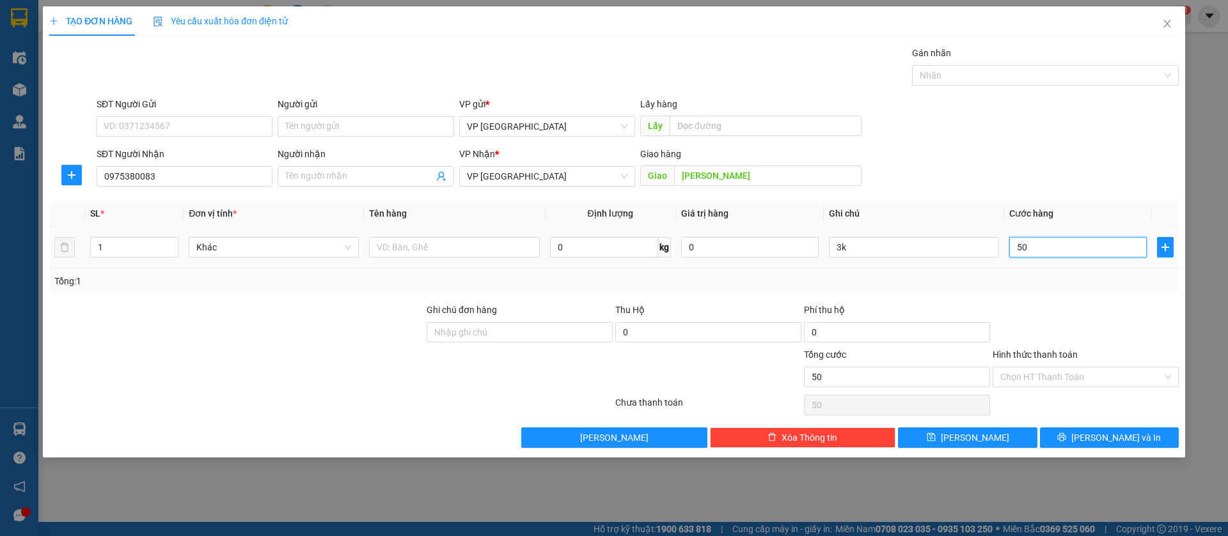
type input "500"
type input "5.000"
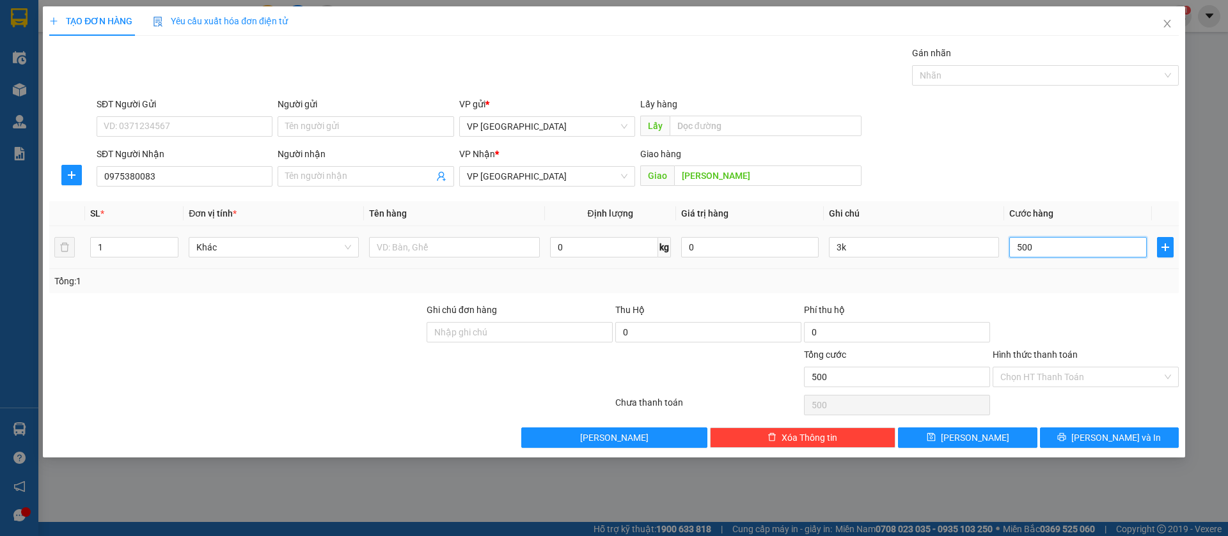
type input "5.000"
type input "50.000"
click at [1020, 430] on button "[PERSON_NAME]" at bounding box center [967, 438] width 139 height 20
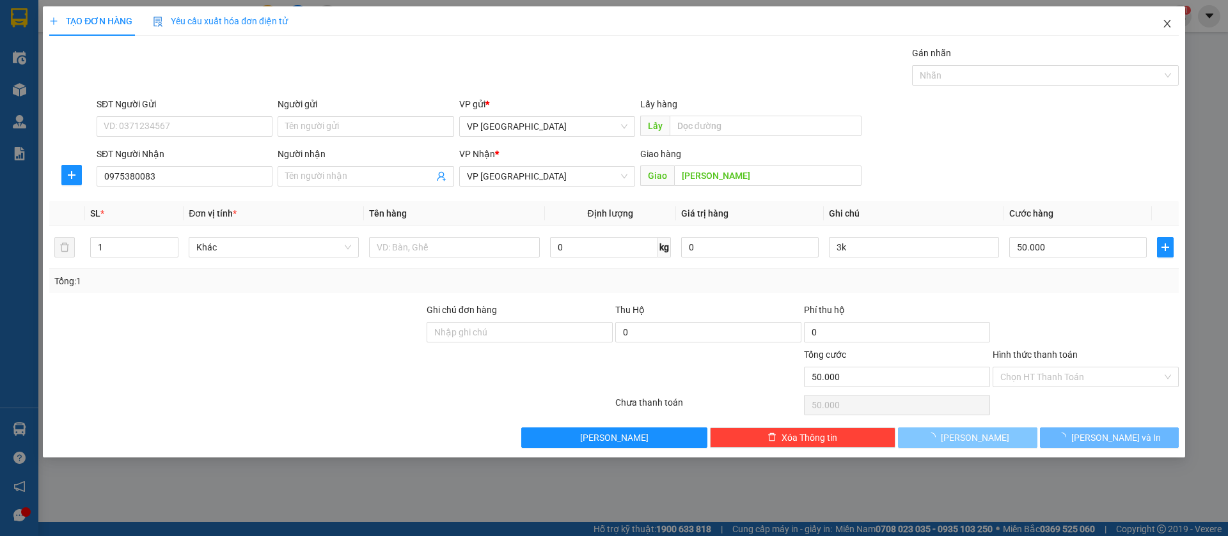
type input "0"
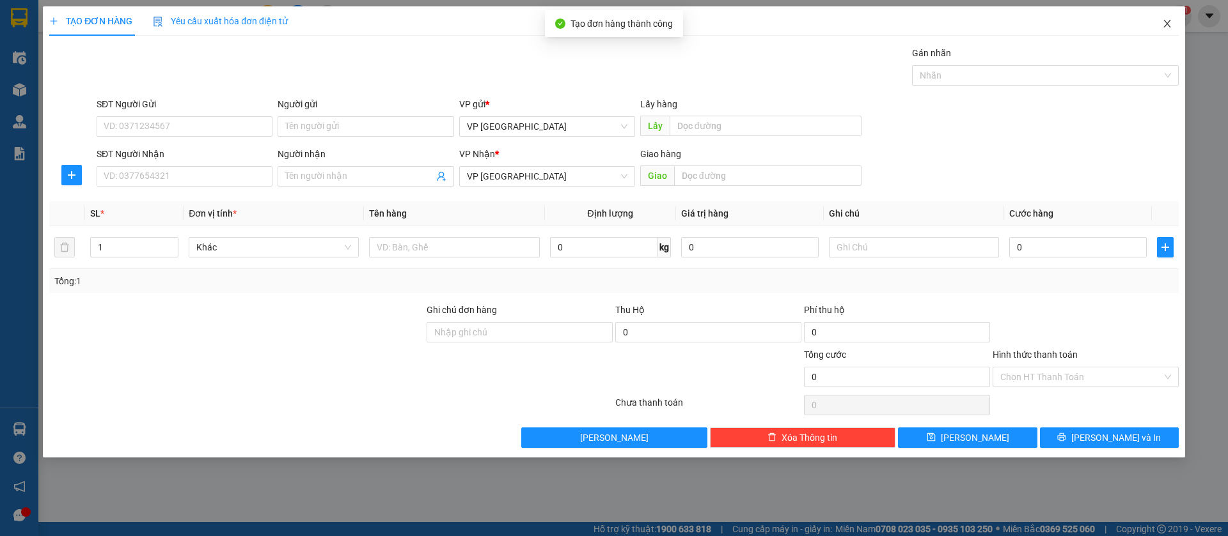
click at [1167, 17] on span "Close" at bounding box center [1167, 24] width 36 height 36
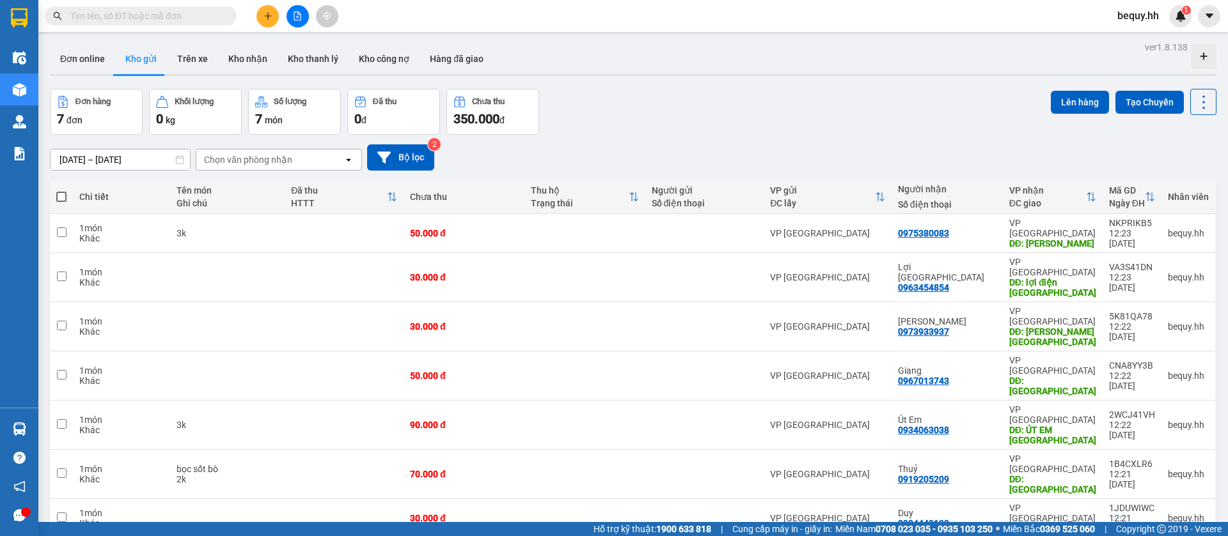
click at [65, 194] on span at bounding box center [61, 197] width 10 height 10
click at [61, 191] on input "checkbox" at bounding box center [61, 191] width 0 height 0
checkbox input "true"
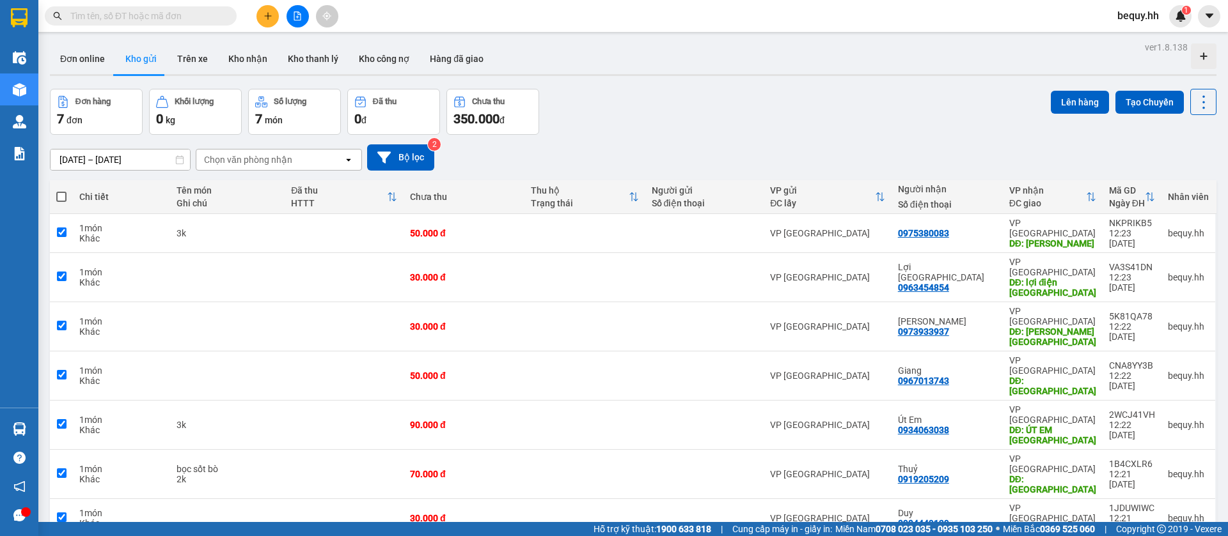
checkbox input "true"
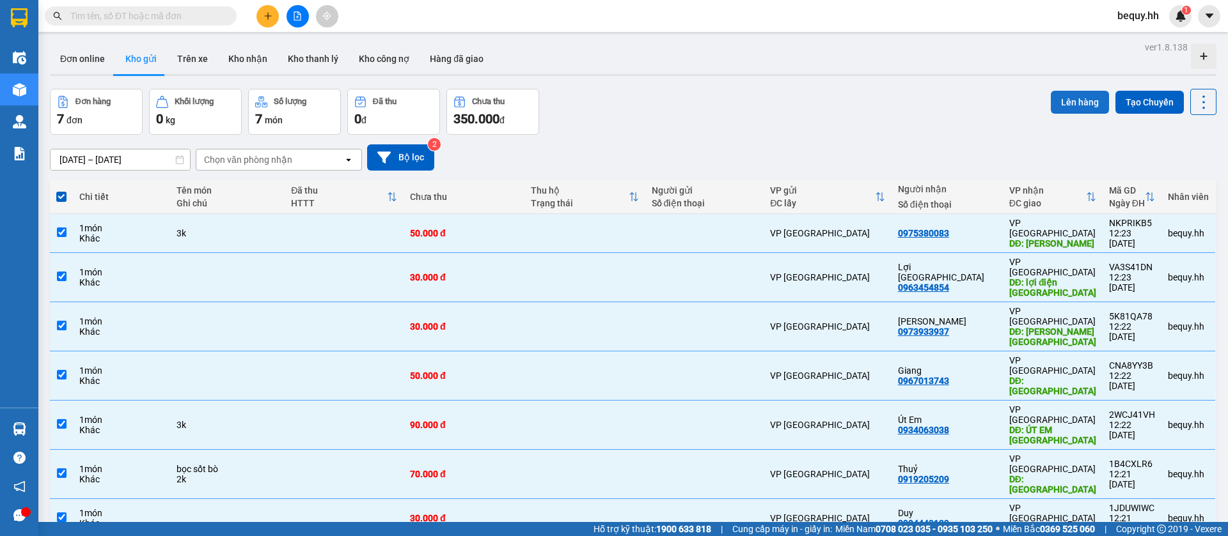
click at [1079, 98] on button "Lên hàng" at bounding box center [1079, 102] width 58 height 23
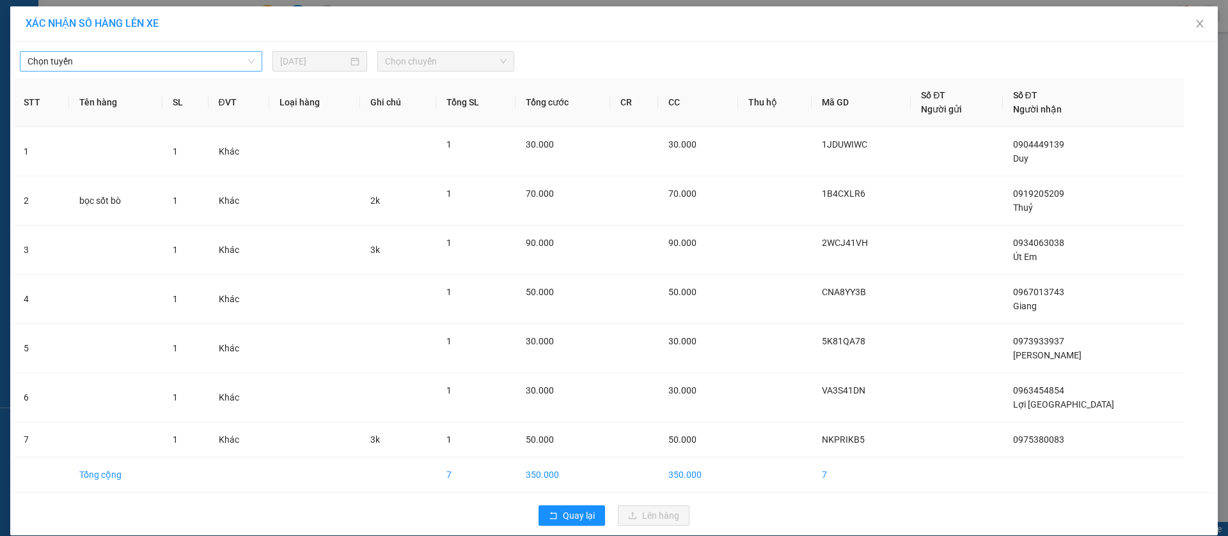
click at [208, 63] on span "Chọn tuyến" at bounding box center [140, 61] width 227 height 19
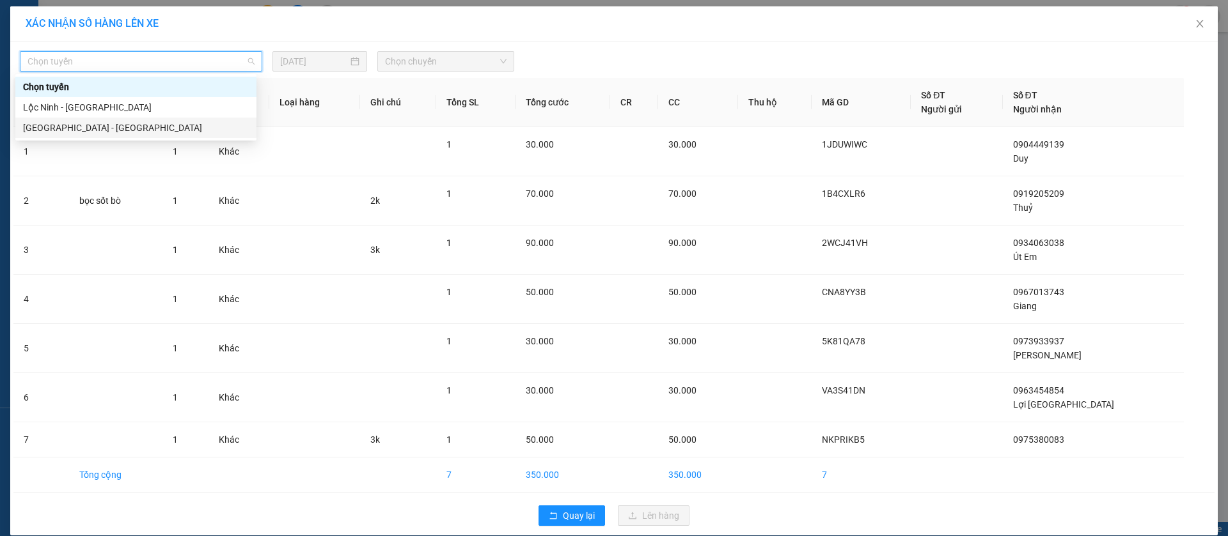
click at [138, 127] on div "[GEOGRAPHIC_DATA] - [GEOGRAPHIC_DATA]" at bounding box center [136, 128] width 226 height 14
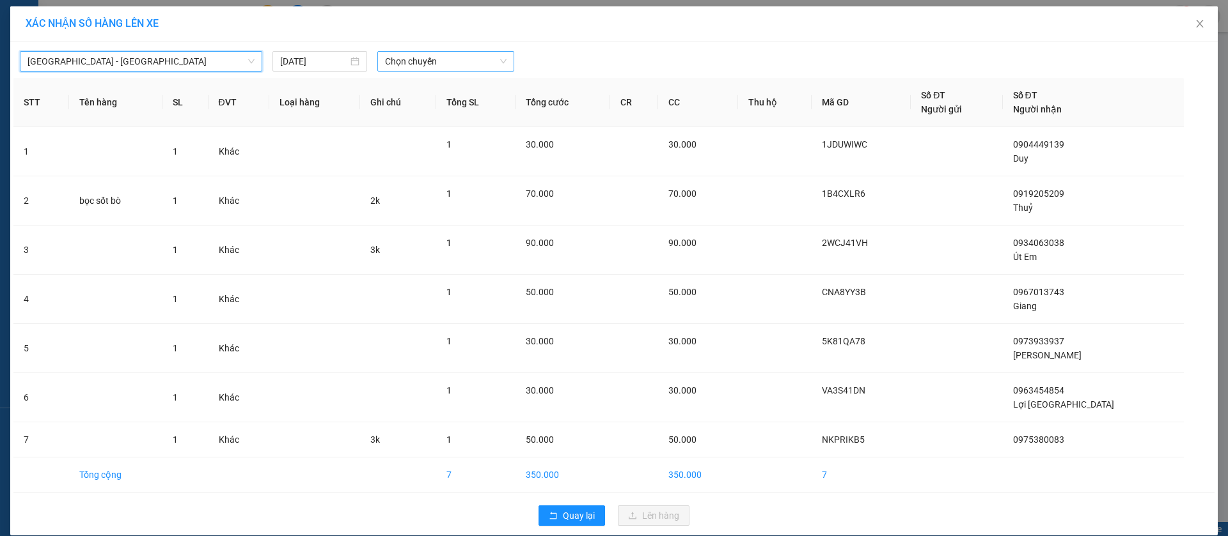
click at [468, 60] on span "Chọn chuyến" at bounding box center [445, 61] width 121 height 19
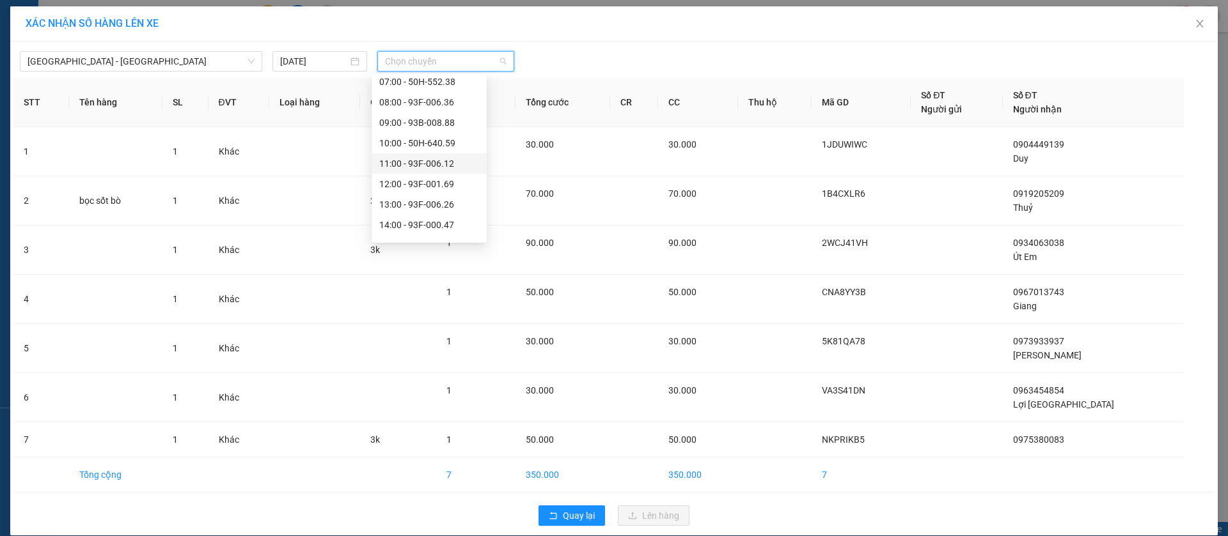
scroll to position [96, 0]
click at [443, 149] on div "12:00 - 93F-001.69" at bounding box center [429, 155] width 100 height 14
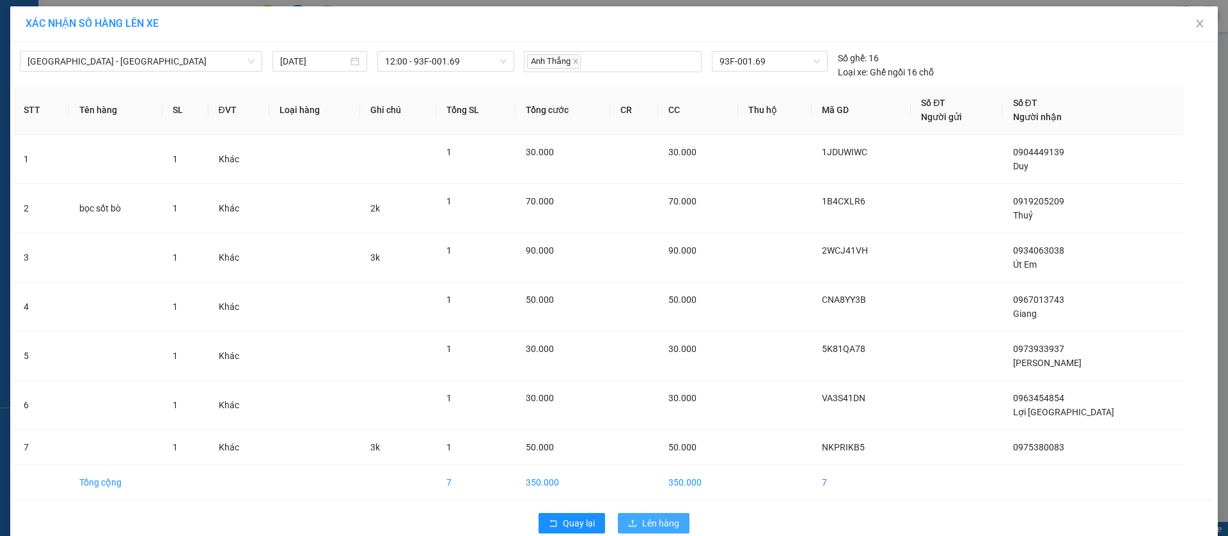
click at [662, 517] on span "Lên hàng" at bounding box center [660, 524] width 37 height 14
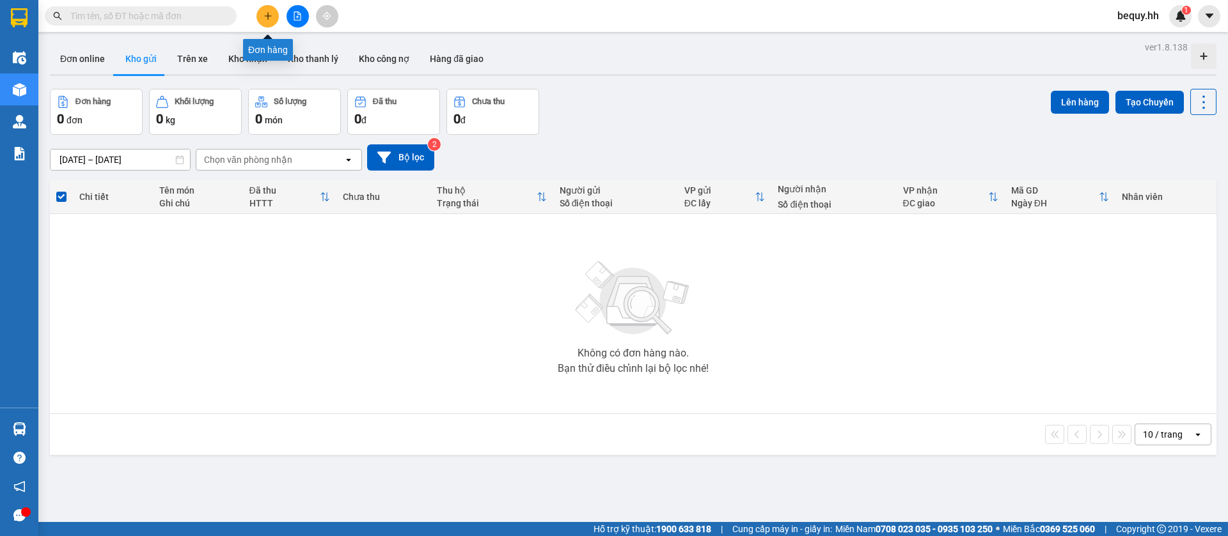
click at [265, 23] on button at bounding box center [267, 16] width 22 height 22
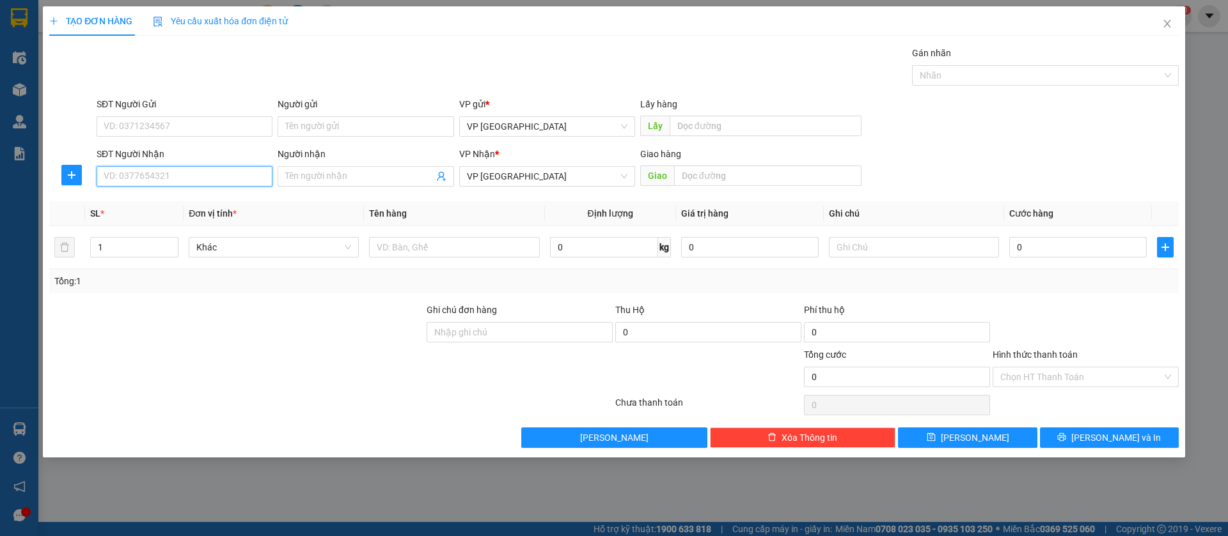
click at [230, 178] on input "SĐT Người Nhận" at bounding box center [185, 176] width 176 height 20
type input "0766536666"
click at [219, 205] on div "0766536666 - Hưng Phát" at bounding box center [184, 202] width 160 height 14
type input "Hưng Phát"
type input "Lộc ninh hưng phat"
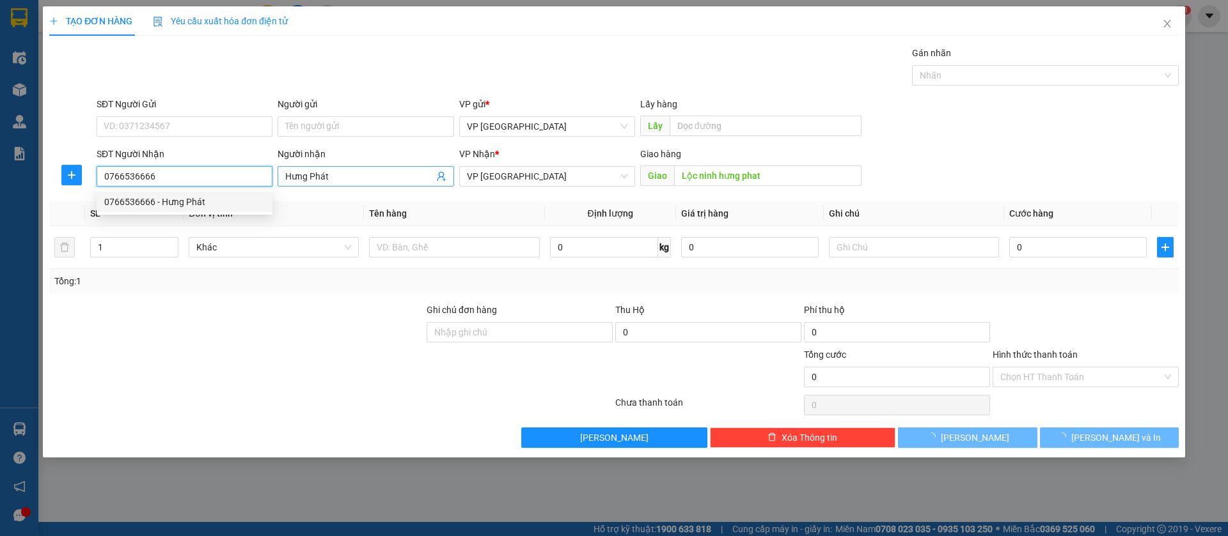
type input "30.000"
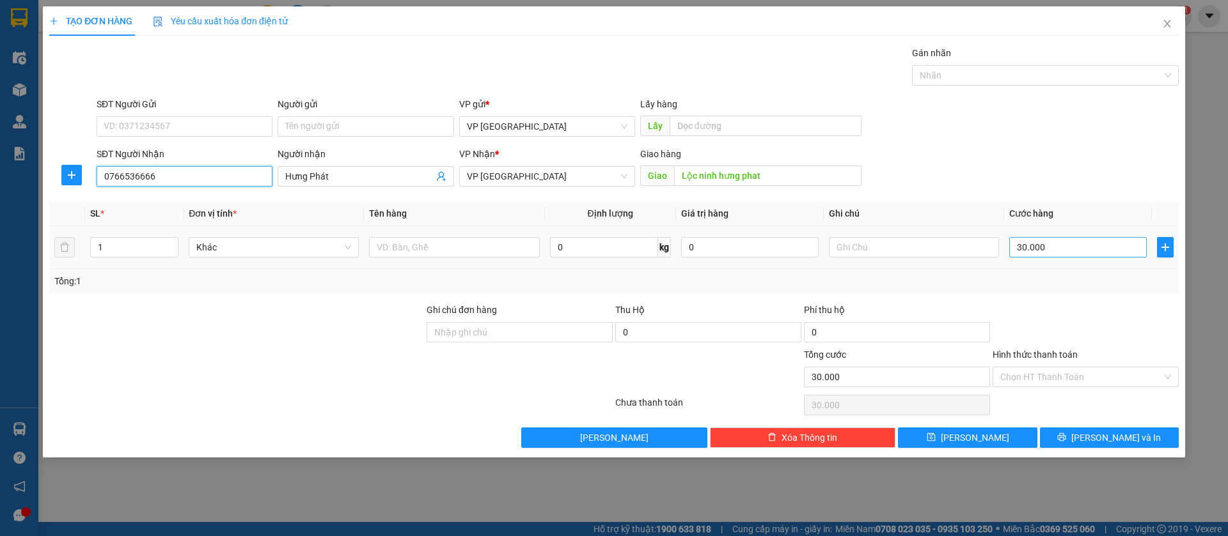
type input "0766536666"
click at [1132, 242] on input "30.000" at bounding box center [1077, 247] width 137 height 20
type input "5"
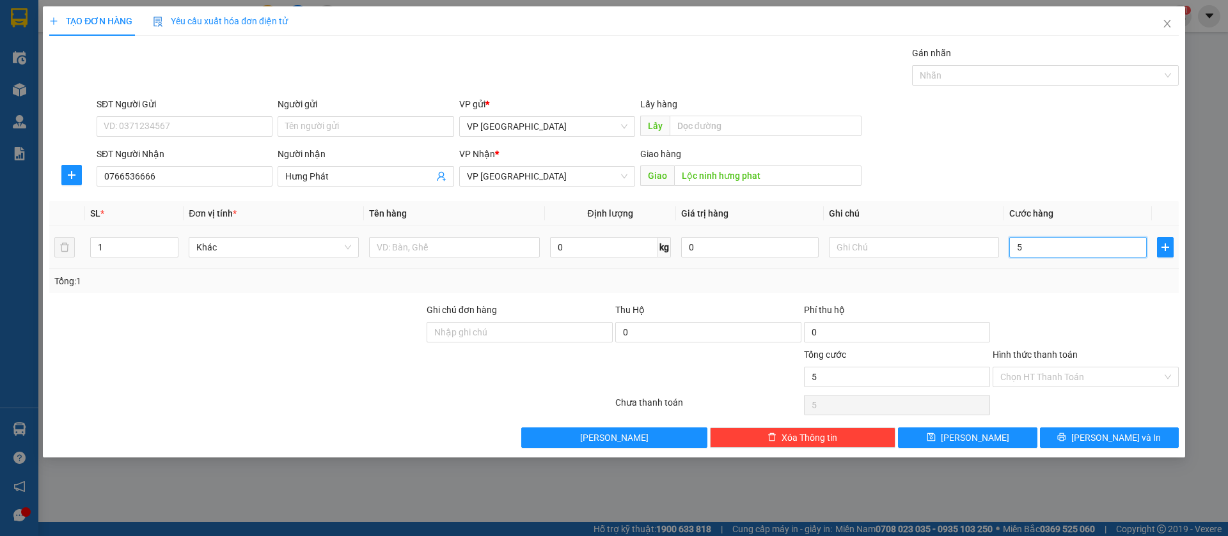
type input "50"
type input "500"
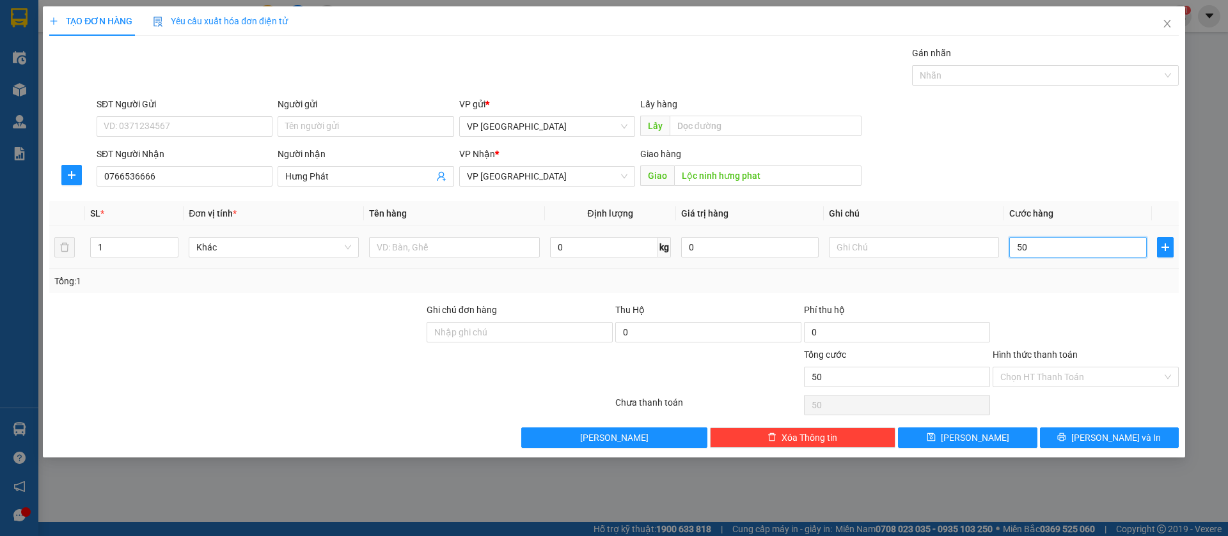
type input "500"
type input "5.000"
type input "50.000"
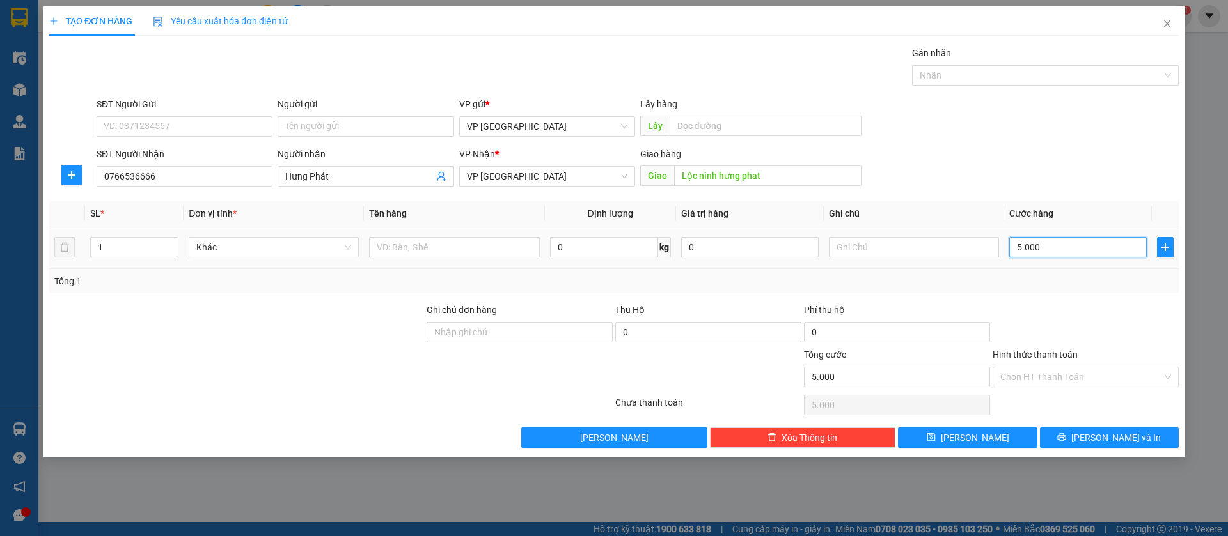
type input "50.000"
click at [1006, 438] on button "[PERSON_NAME]" at bounding box center [967, 438] width 139 height 20
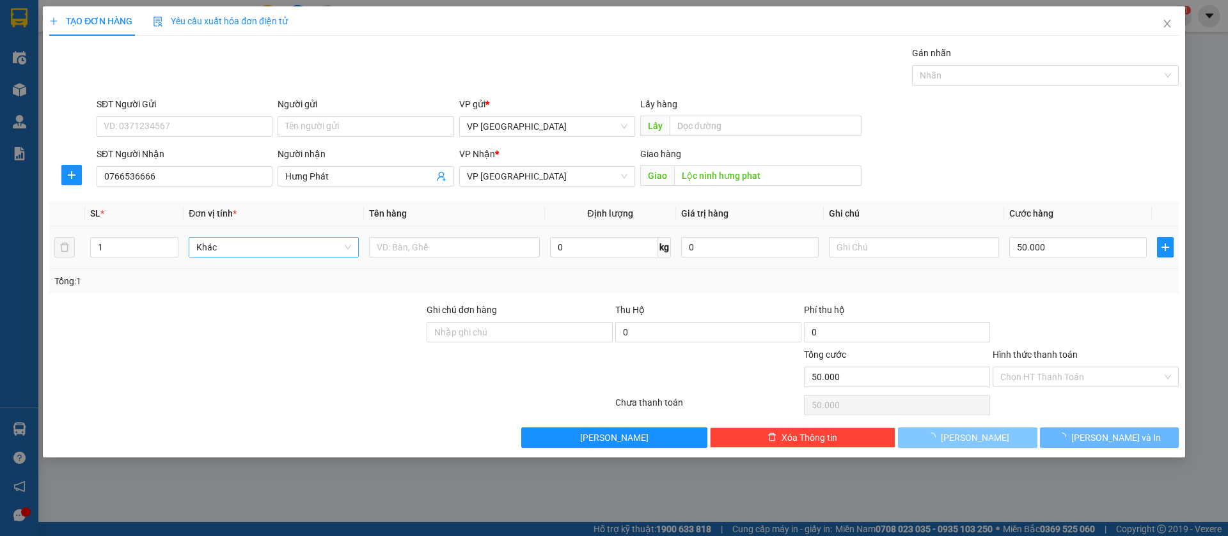
type input "0"
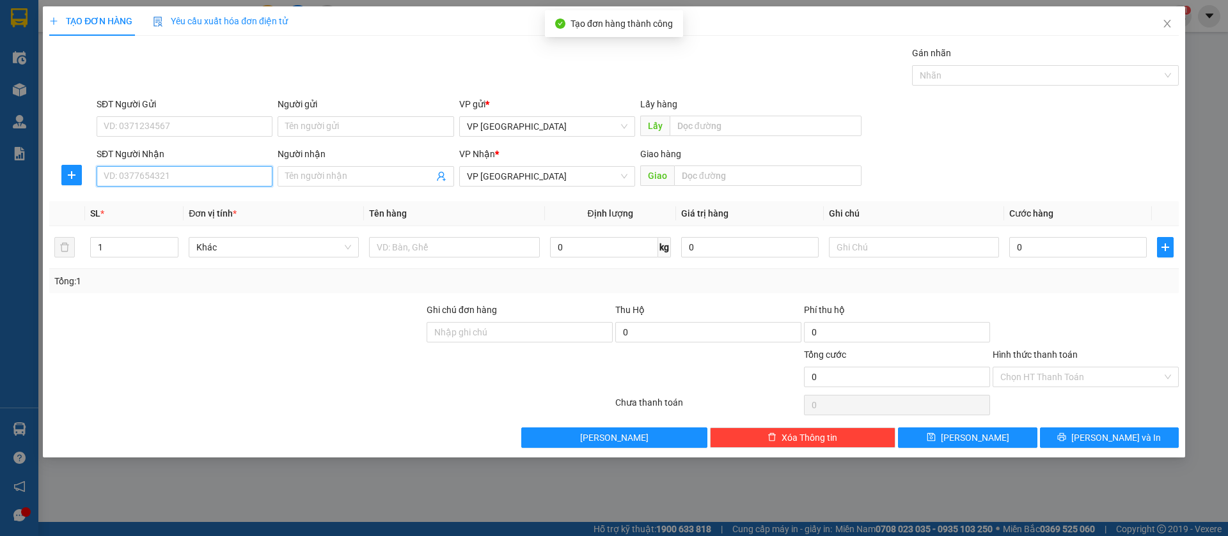
click at [243, 174] on input "SĐT Người Nhận" at bounding box center [185, 176] width 176 height 20
click at [236, 202] on div "0947115155 - Còi" at bounding box center [184, 202] width 160 height 14
type input "0947115155"
type input "Còi"
type input "còi loc ninh"
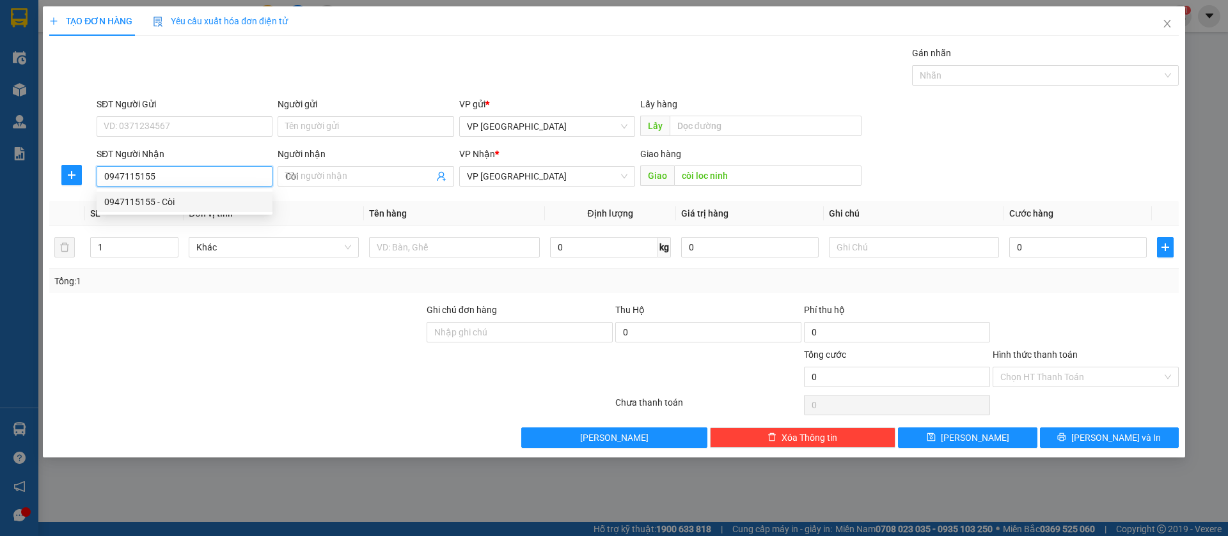
type input "40.000"
type input "0947115155"
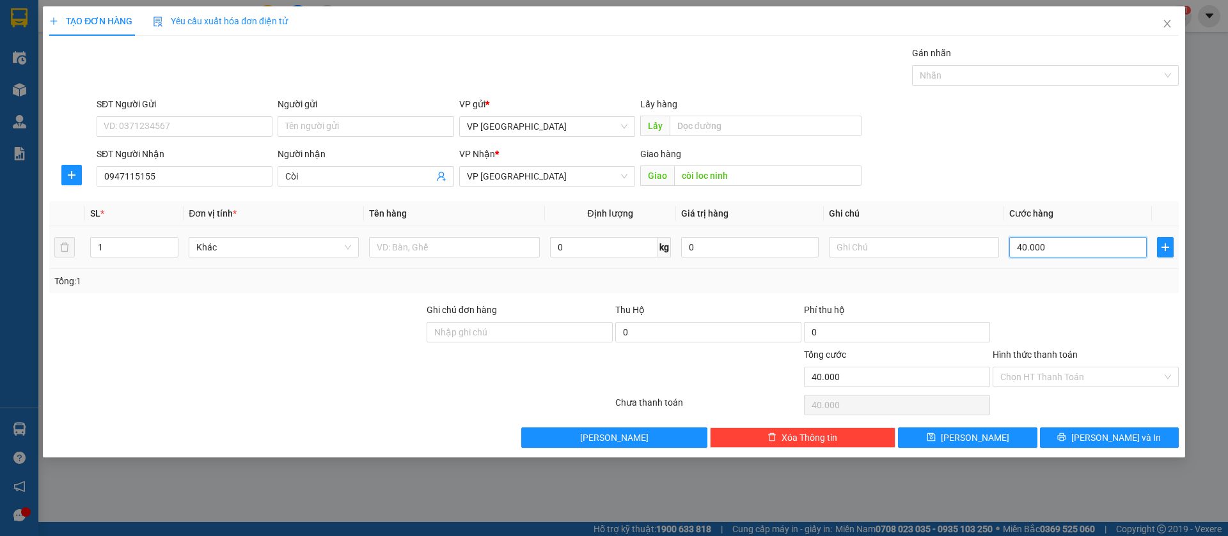
click at [1125, 247] on input "40.000" at bounding box center [1077, 247] width 137 height 20
type input "3"
type input "30"
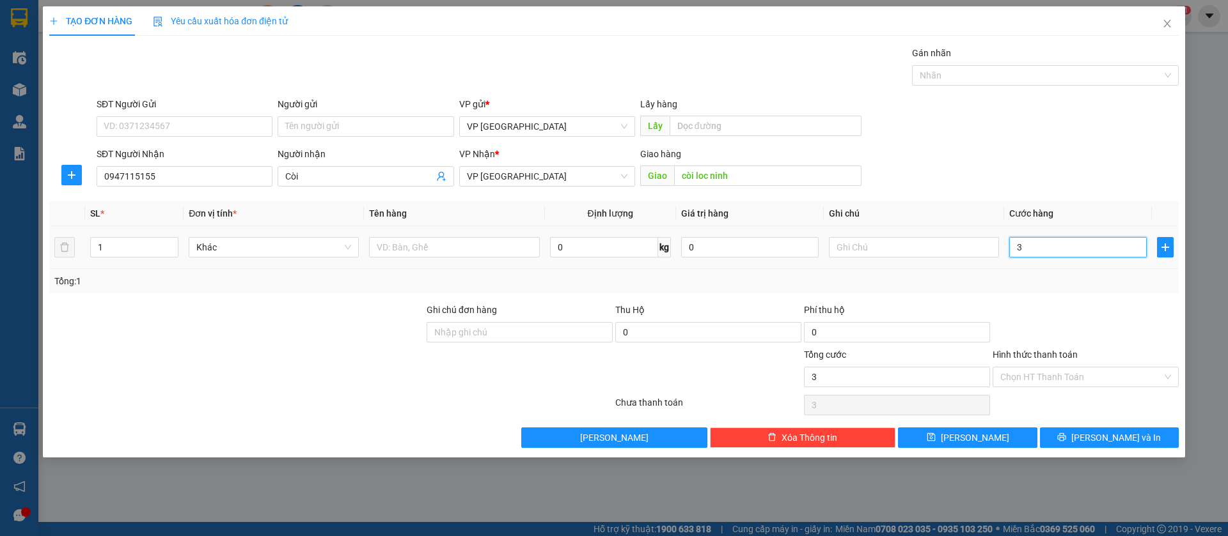
type input "30"
type input "300"
click at [1010, 437] on button "[PERSON_NAME]" at bounding box center [967, 438] width 139 height 20
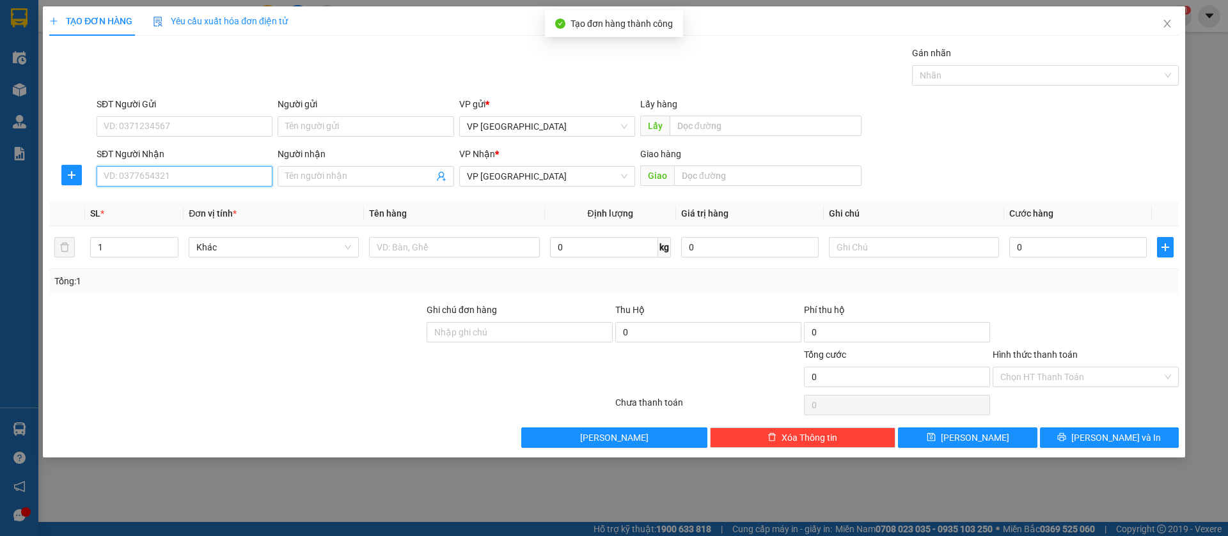
click at [130, 170] on input "SĐT Người Nhận" at bounding box center [185, 176] width 176 height 20
click at [233, 204] on div "0337878460 - LONG" at bounding box center [184, 202] width 160 height 14
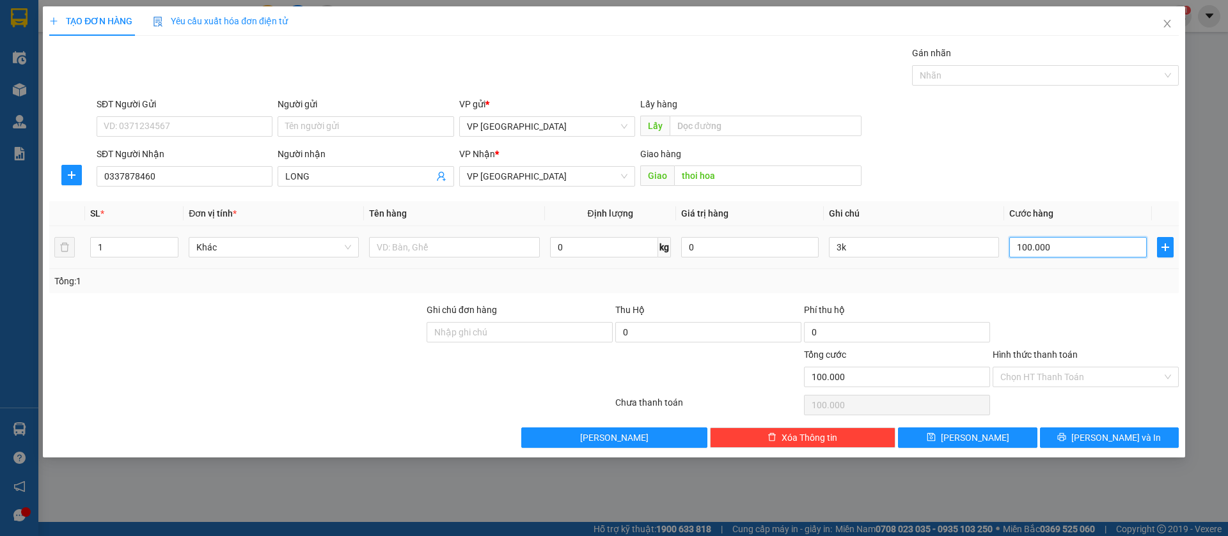
click at [1080, 246] on input "100.000" at bounding box center [1077, 247] width 137 height 20
click at [968, 247] on input "3k" at bounding box center [914, 247] width 170 height 20
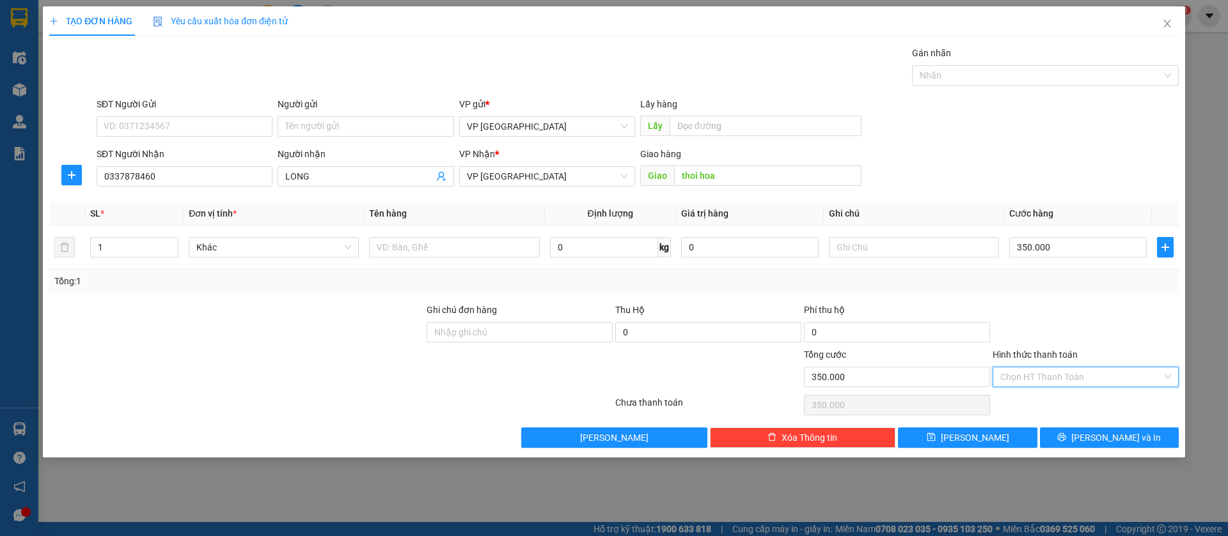
click at [1108, 380] on input "Hình thức thanh toán" at bounding box center [1081, 377] width 162 height 19
click at [1068, 405] on div "Tại văn phòng" at bounding box center [1085, 403] width 171 height 14
click at [979, 435] on span "[PERSON_NAME]" at bounding box center [974, 438] width 68 height 14
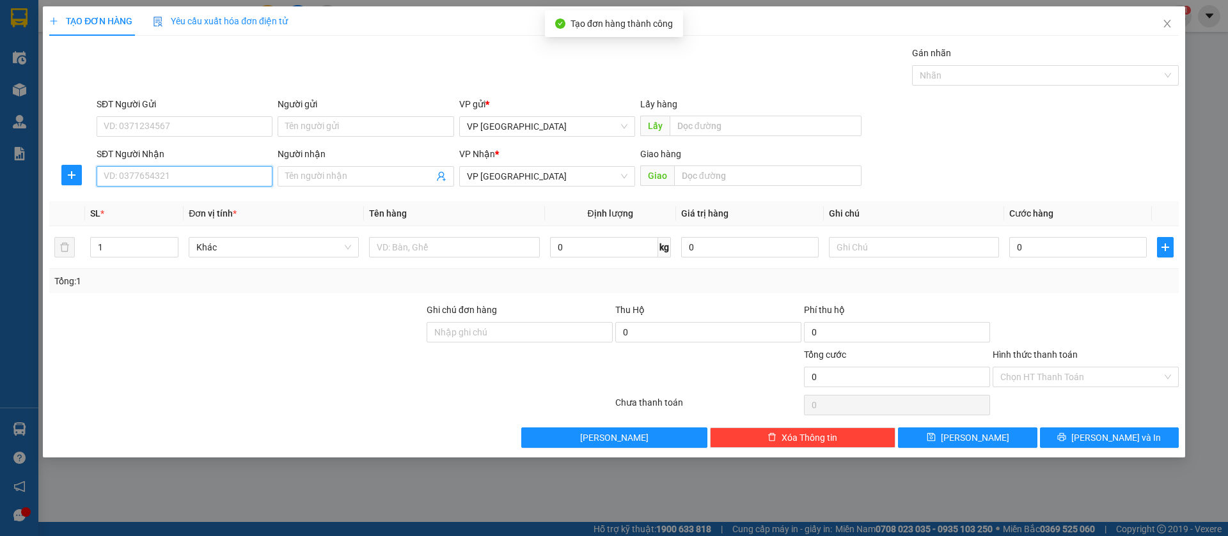
click at [228, 169] on input "SĐT Người Nhận" at bounding box center [185, 176] width 176 height 20
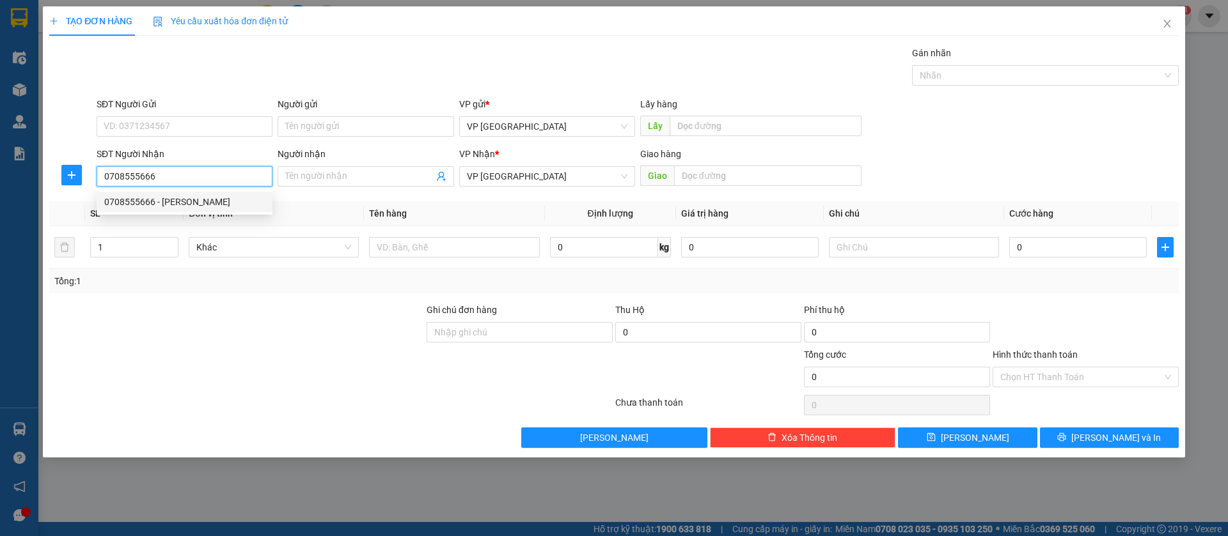
click at [219, 195] on div "0708555666 - [PERSON_NAME]" at bounding box center [184, 202] width 160 height 14
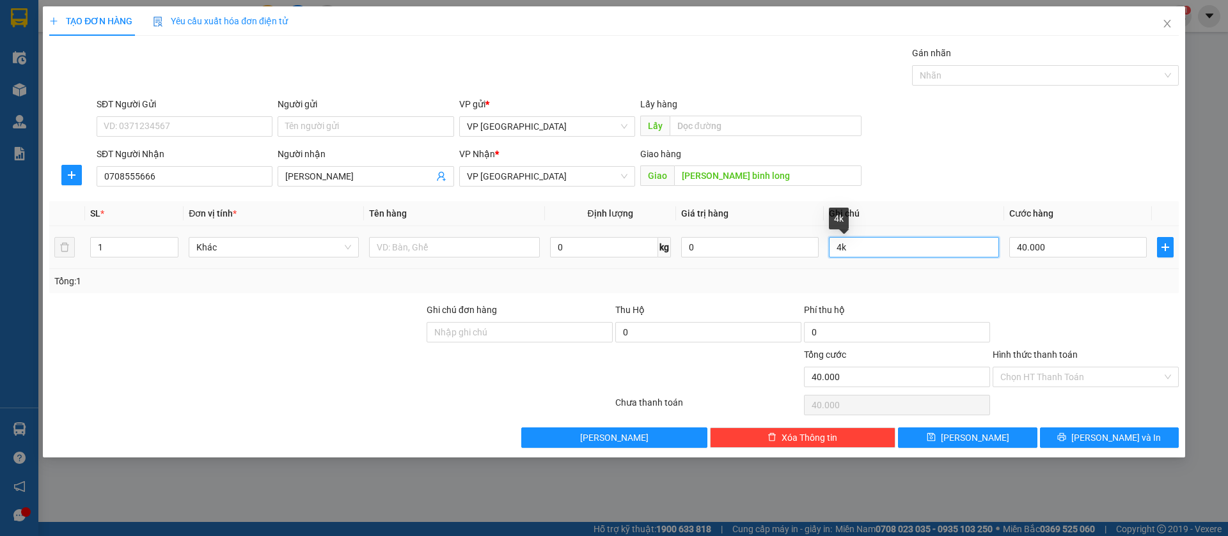
click at [919, 250] on input "4k" at bounding box center [914, 247] width 170 height 20
click at [1056, 246] on input "40.000" at bounding box center [1077, 247] width 137 height 20
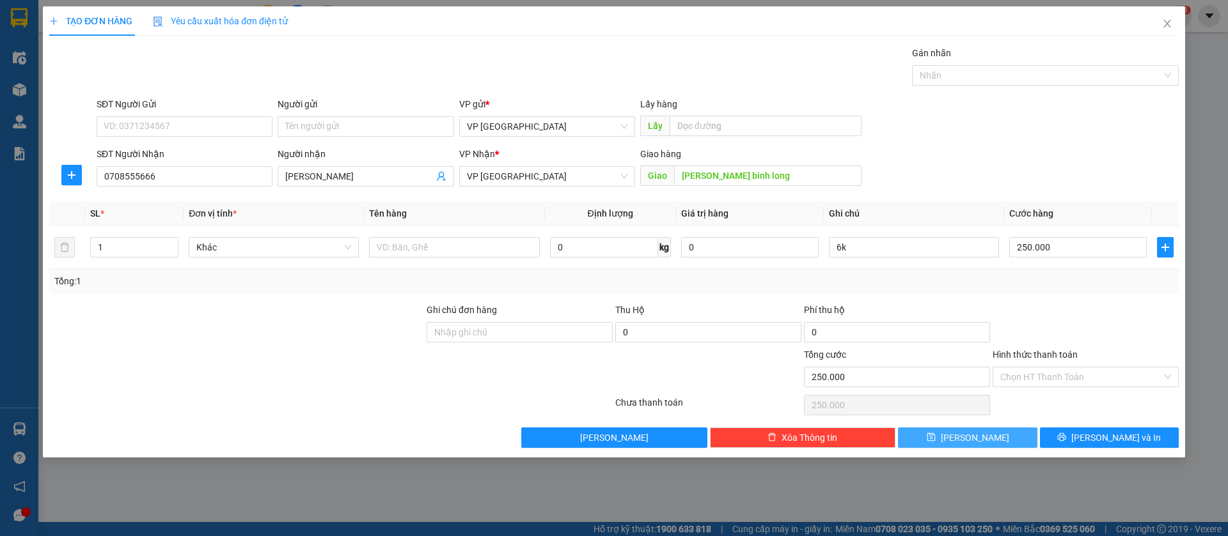
click at [979, 442] on span "[PERSON_NAME]" at bounding box center [974, 438] width 68 height 14
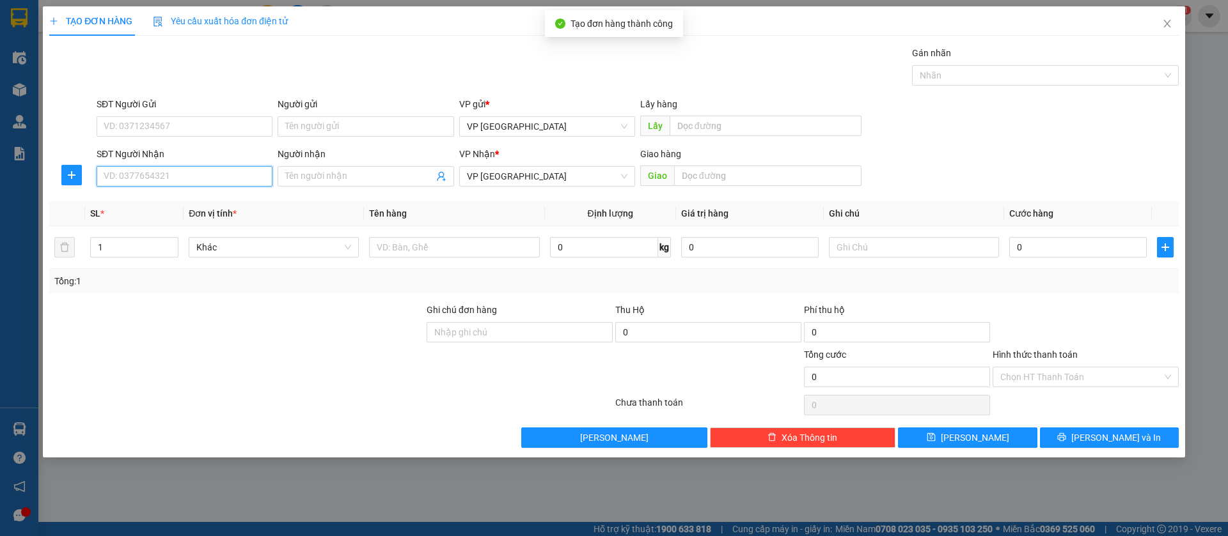
click at [199, 172] on input "SĐT Người Nhận" at bounding box center [185, 176] width 176 height 20
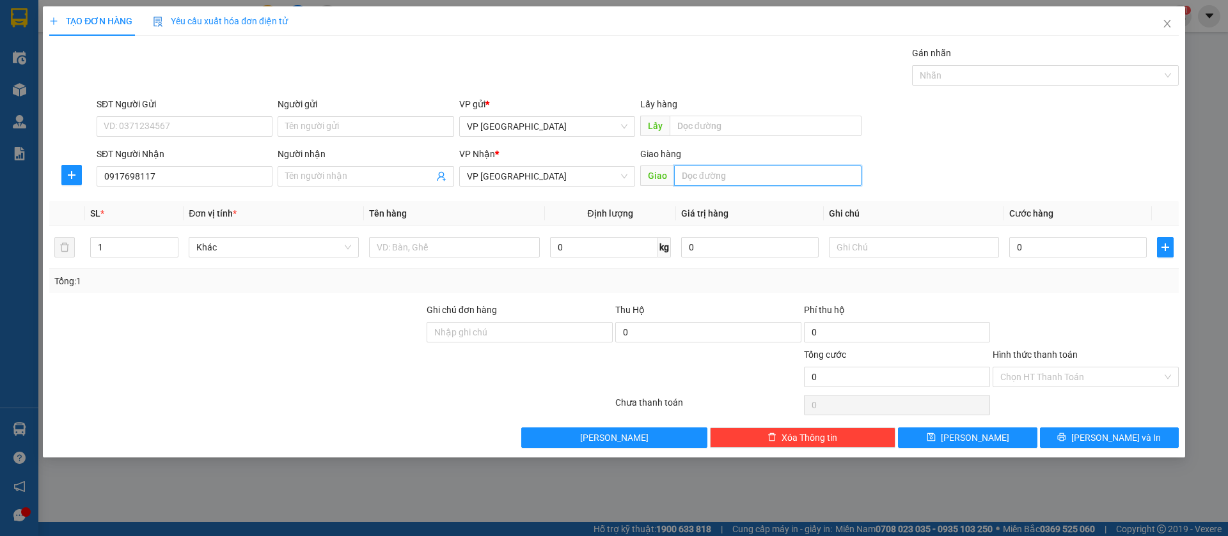
click at [829, 178] on input "text" at bounding box center [767, 176] width 187 height 20
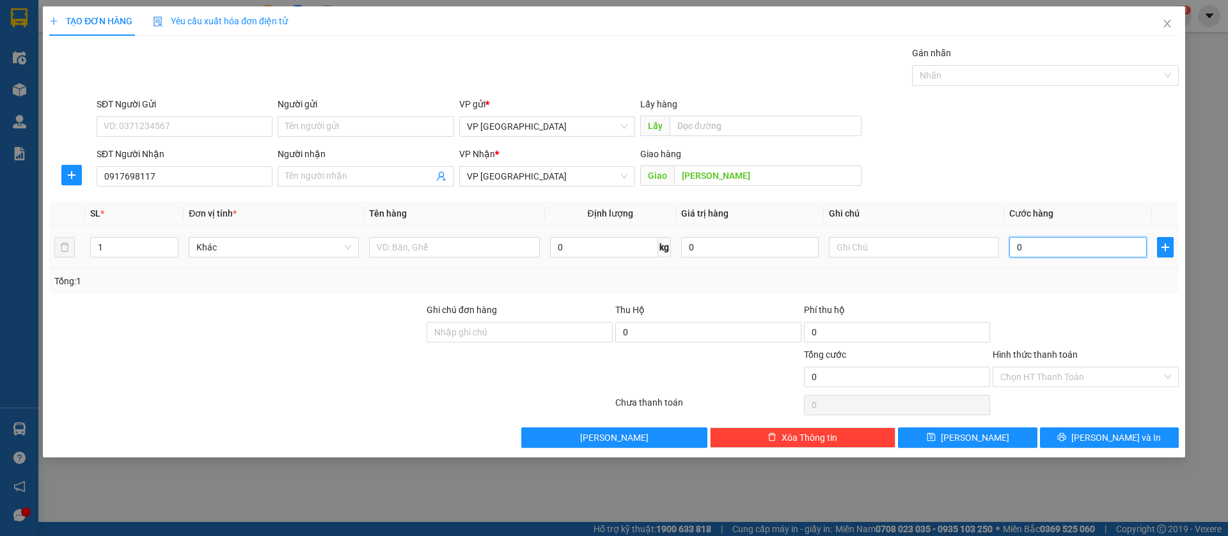
click at [1099, 247] on input "0" at bounding box center [1077, 247] width 137 height 20
click at [1010, 432] on button "[PERSON_NAME]" at bounding box center [967, 438] width 139 height 20
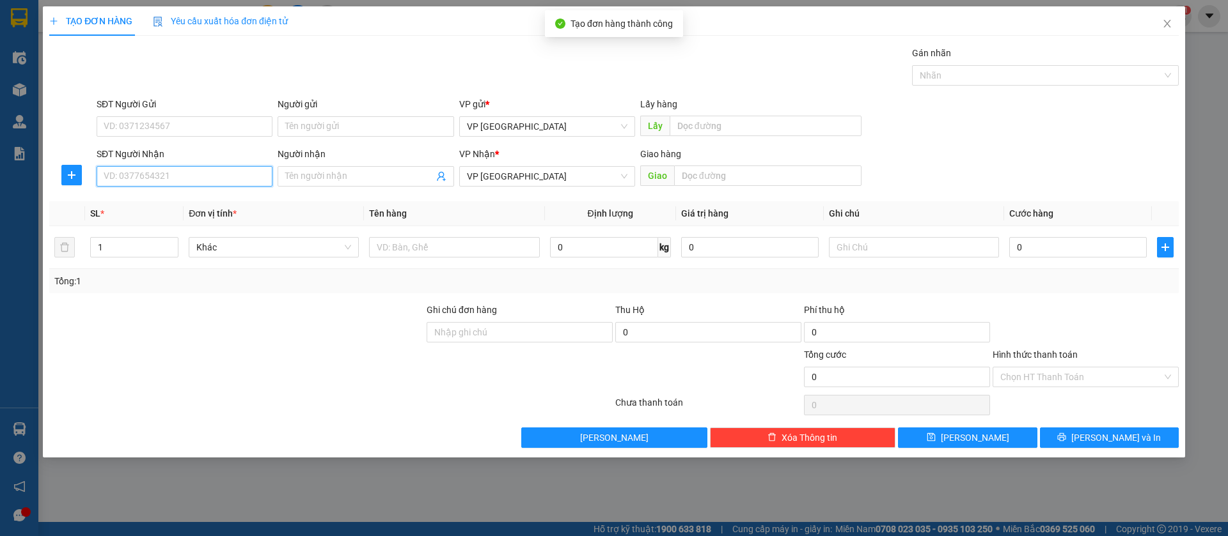
click at [177, 173] on input "SĐT Người Nhận" at bounding box center [185, 176] width 176 height 20
click at [191, 202] on div "0972565877" at bounding box center [184, 202] width 160 height 14
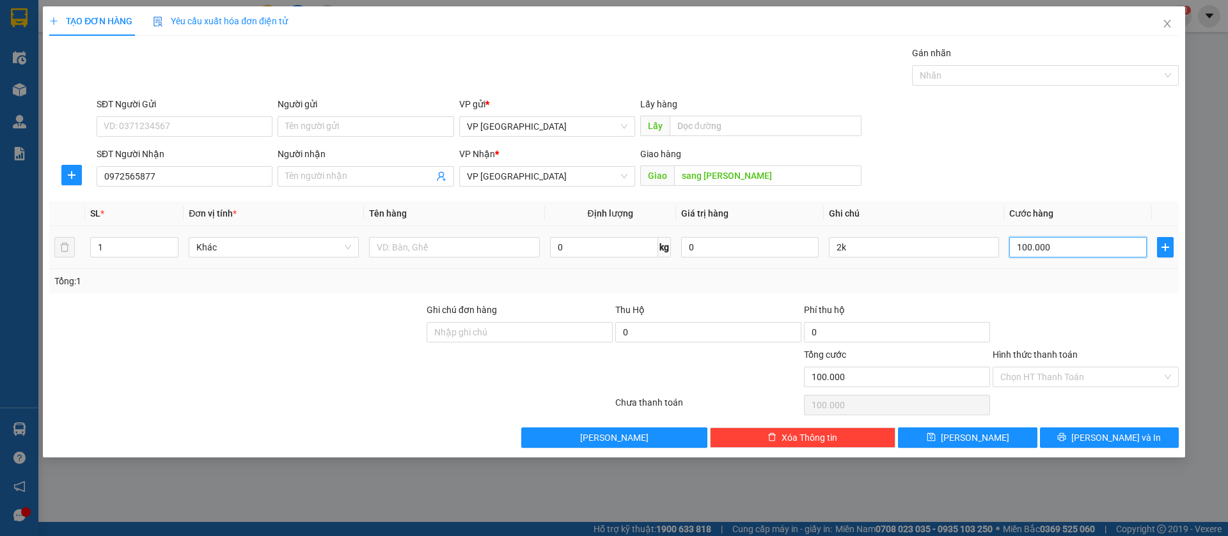
click at [1079, 242] on input "100.000" at bounding box center [1077, 247] width 137 height 20
click at [904, 244] on input "2k" at bounding box center [914, 247] width 170 height 20
click at [990, 432] on button "[PERSON_NAME]" at bounding box center [967, 438] width 139 height 20
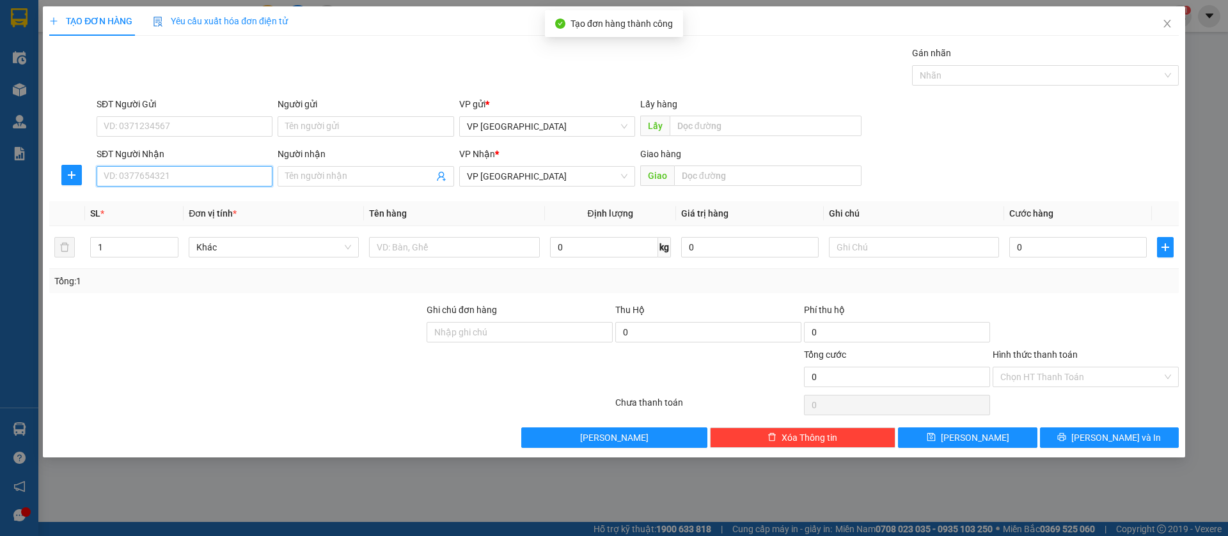
click at [207, 168] on input "SĐT Người Nhận" at bounding box center [185, 176] width 176 height 20
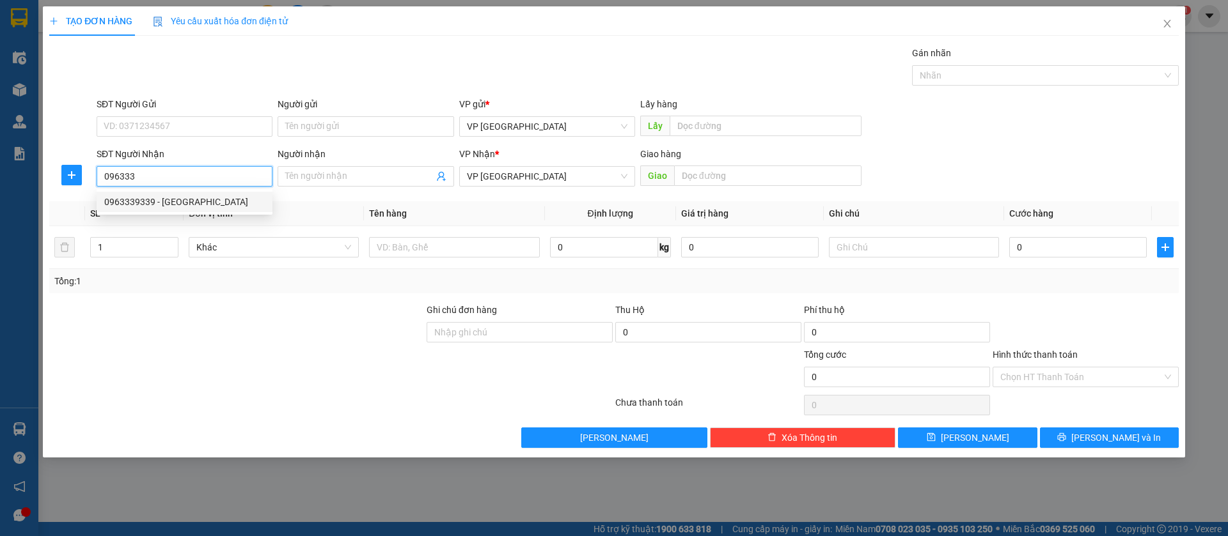
click at [206, 206] on div "0963339339 - [GEOGRAPHIC_DATA]" at bounding box center [184, 202] width 160 height 14
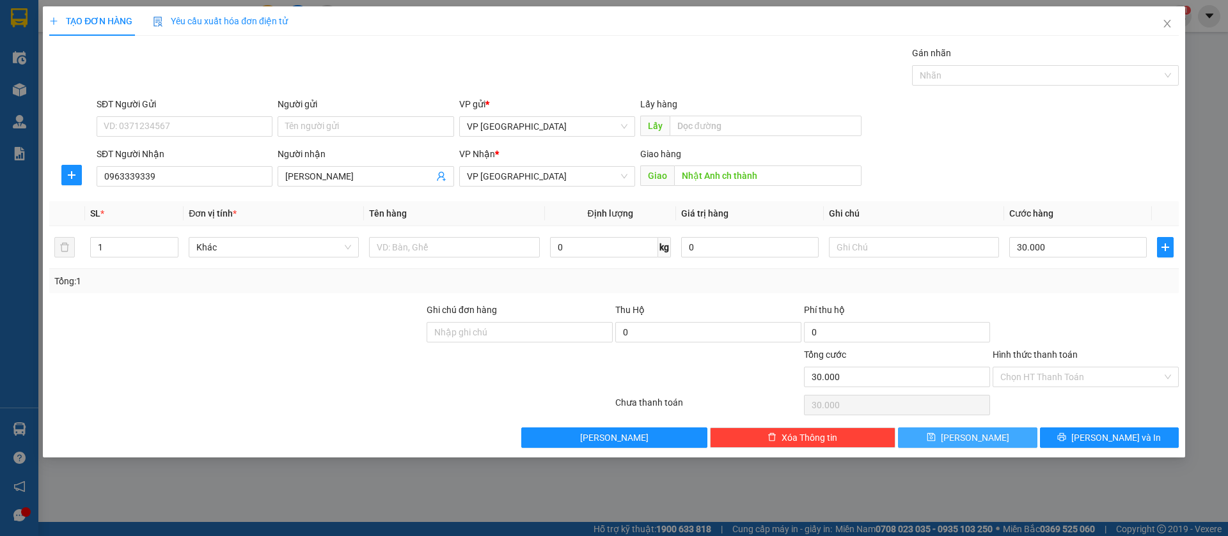
click at [1029, 433] on button "[PERSON_NAME]" at bounding box center [967, 438] width 139 height 20
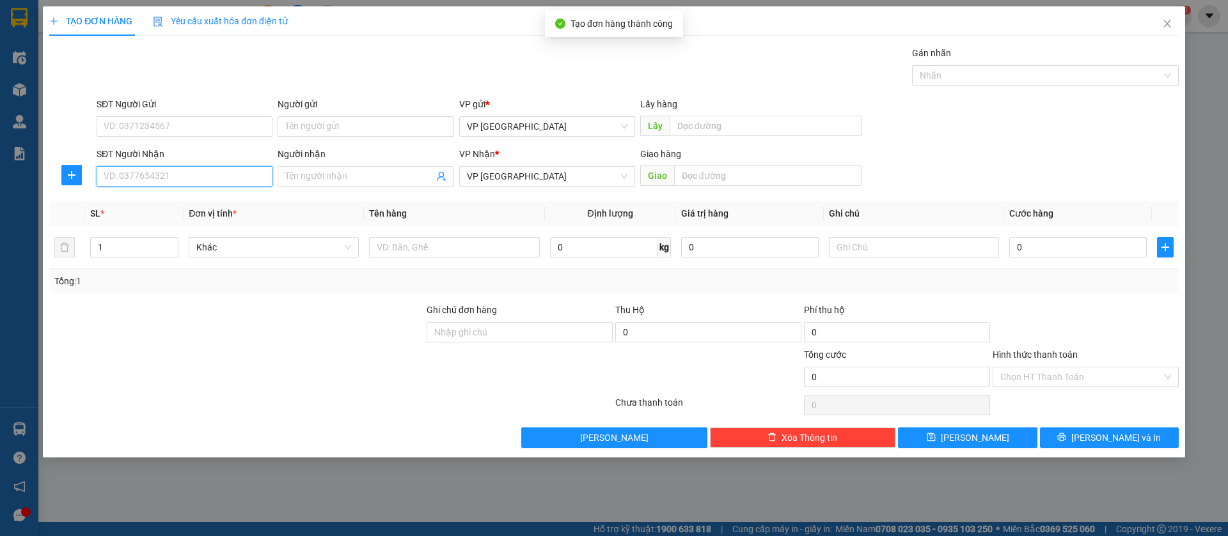
click at [211, 175] on input "SĐT Người Nhận" at bounding box center [185, 176] width 176 height 20
click at [209, 198] on div "0961060616 - [PERSON_NAME]" at bounding box center [184, 202] width 160 height 14
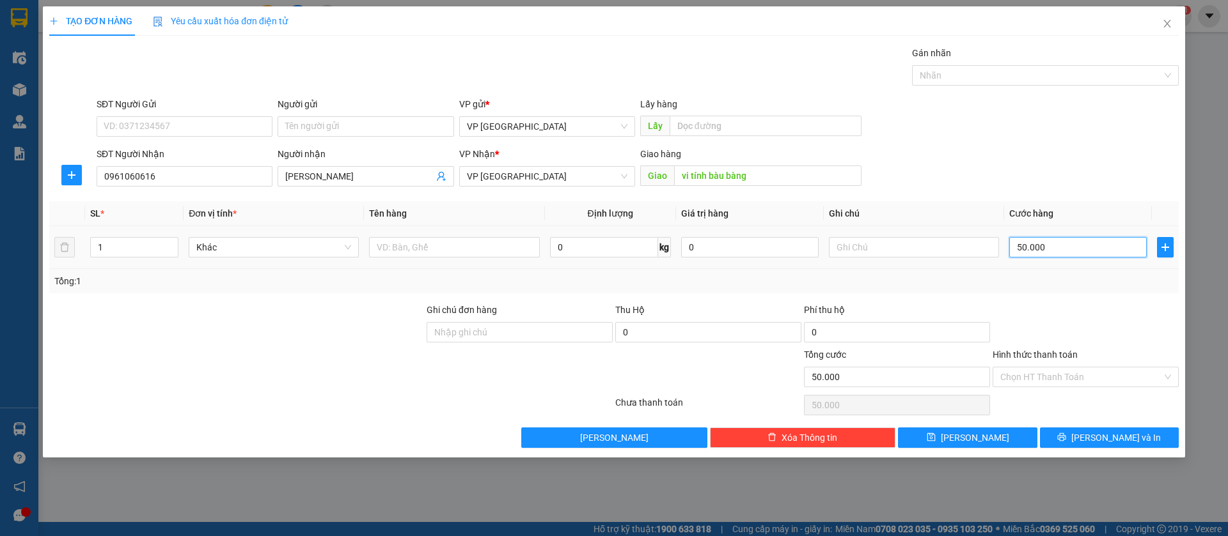
click at [1091, 241] on input "50.000" at bounding box center [1077, 247] width 137 height 20
click at [999, 433] on button "[PERSON_NAME]" at bounding box center [967, 438] width 139 height 20
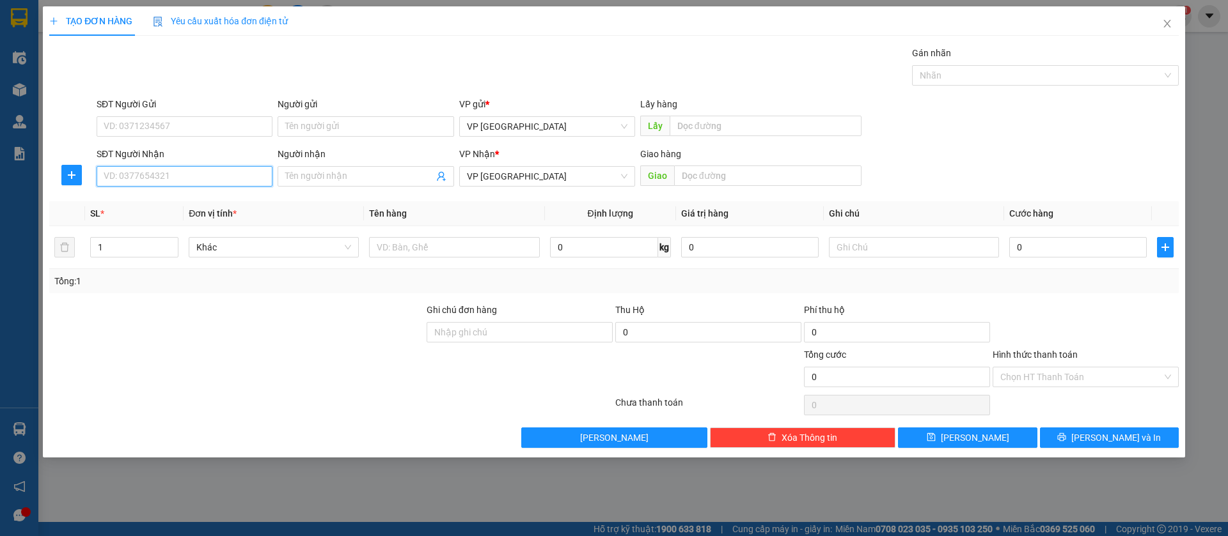
click at [208, 175] on input "SĐT Người Nhận" at bounding box center [185, 176] width 176 height 20
click at [209, 202] on div "0984336131 - Bảo" at bounding box center [184, 202] width 160 height 14
click at [970, 434] on span "[PERSON_NAME]" at bounding box center [974, 438] width 68 height 14
click at [238, 168] on input "SĐT Người Nhận" at bounding box center [185, 176] width 176 height 20
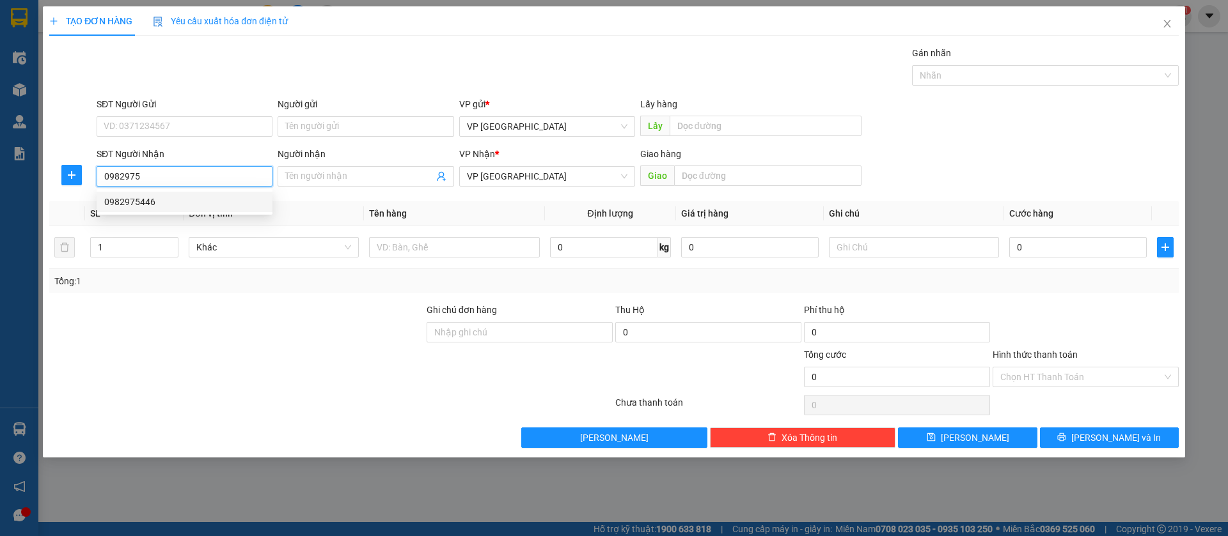
click at [241, 199] on div "0982975446" at bounding box center [184, 202] width 160 height 14
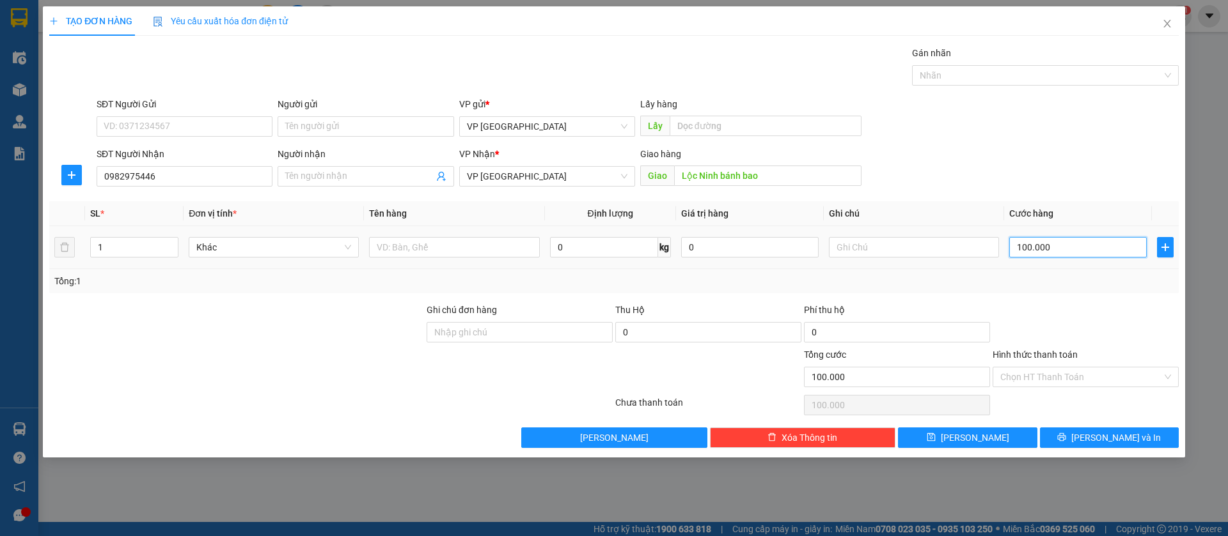
click at [1042, 247] on input "100.000" at bounding box center [1077, 247] width 137 height 20
click at [990, 434] on button "[PERSON_NAME]" at bounding box center [967, 438] width 139 height 20
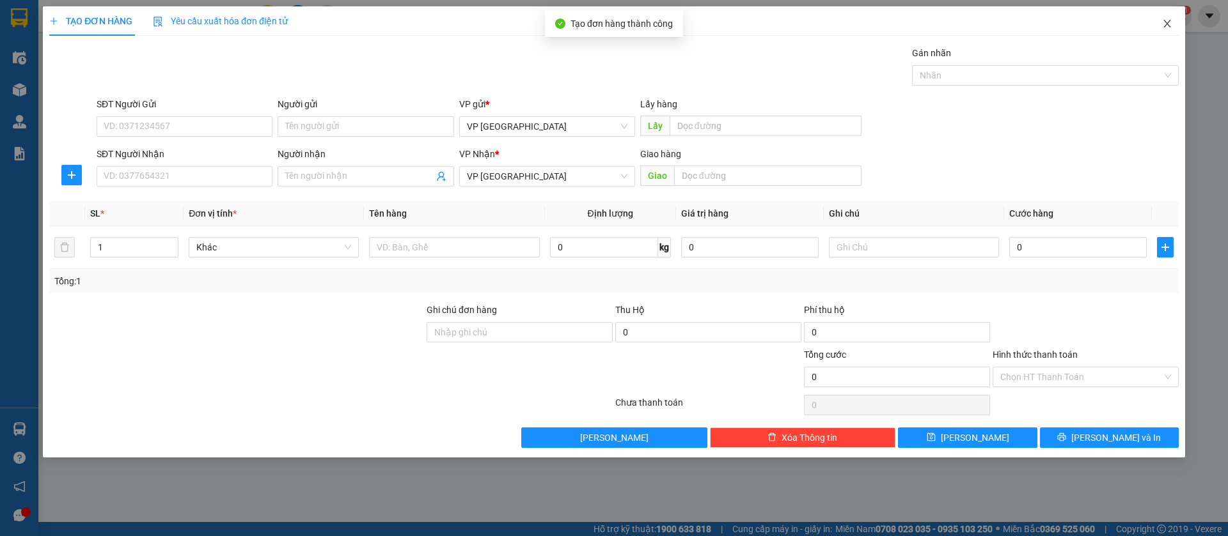
click at [1159, 21] on span "Close" at bounding box center [1167, 24] width 36 height 36
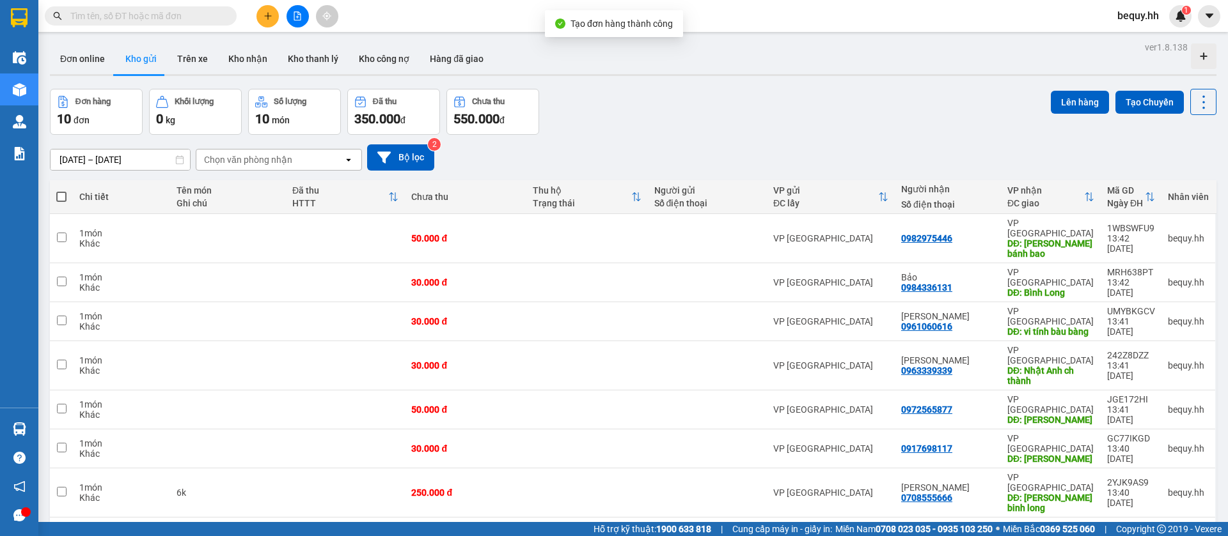
click at [68, 197] on th at bounding box center [61, 197] width 23 height 34
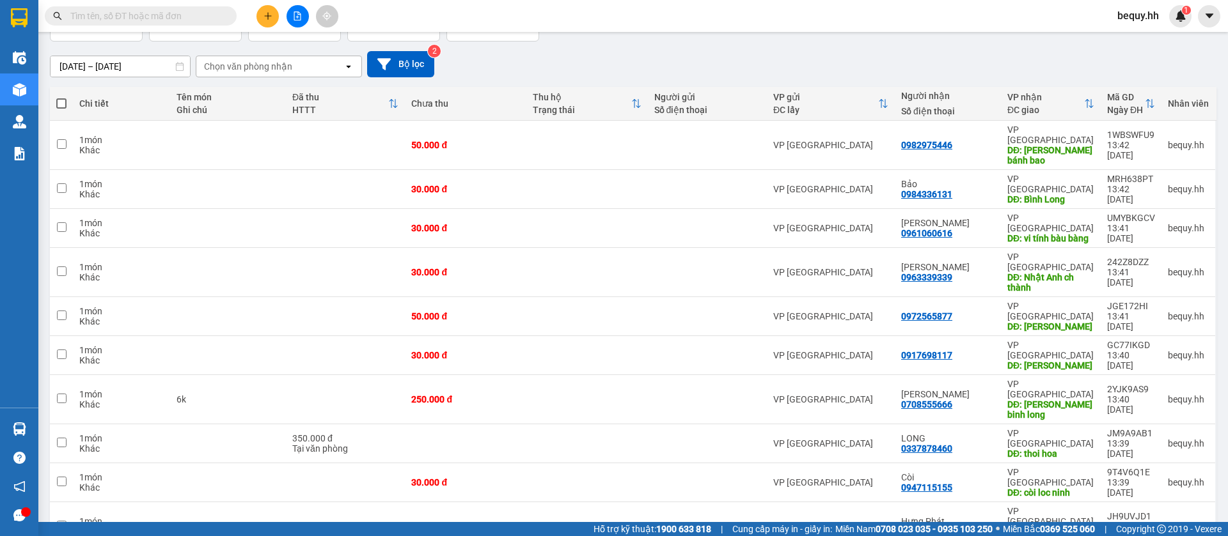
click at [61, 103] on span at bounding box center [61, 103] width 10 height 10
click at [61, 97] on input "checkbox" at bounding box center [61, 97] width 0 height 0
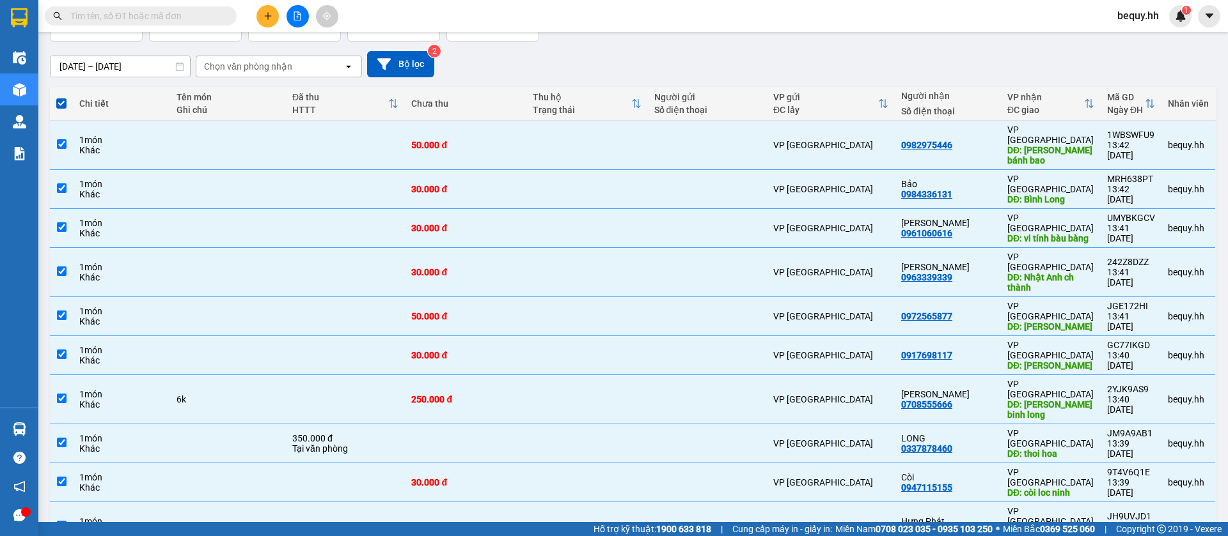
scroll to position [0, 0]
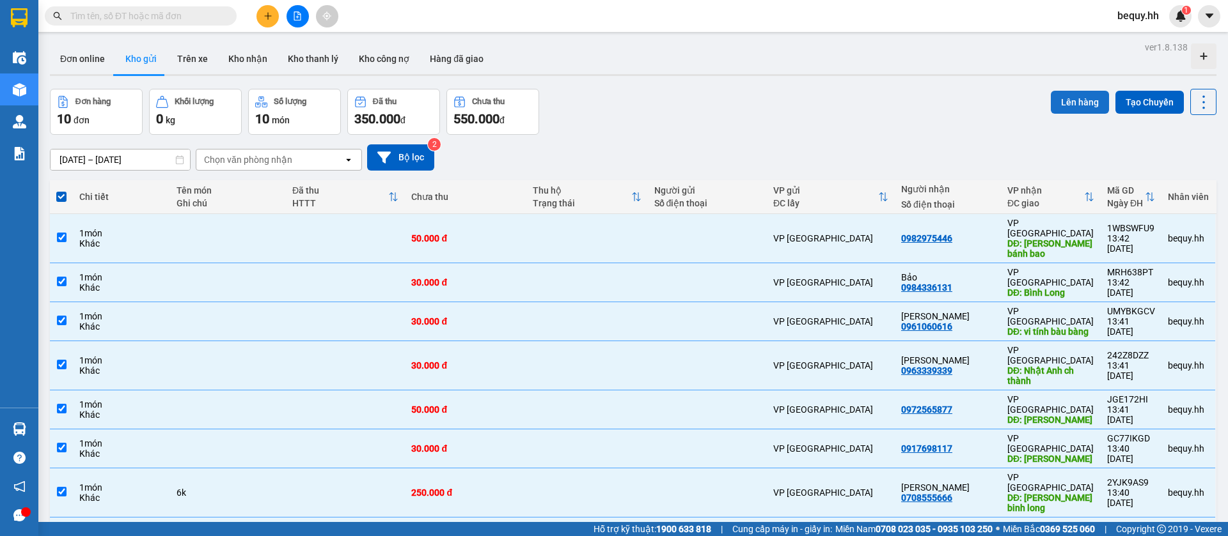
click at [1070, 94] on button "Lên hàng" at bounding box center [1079, 102] width 58 height 23
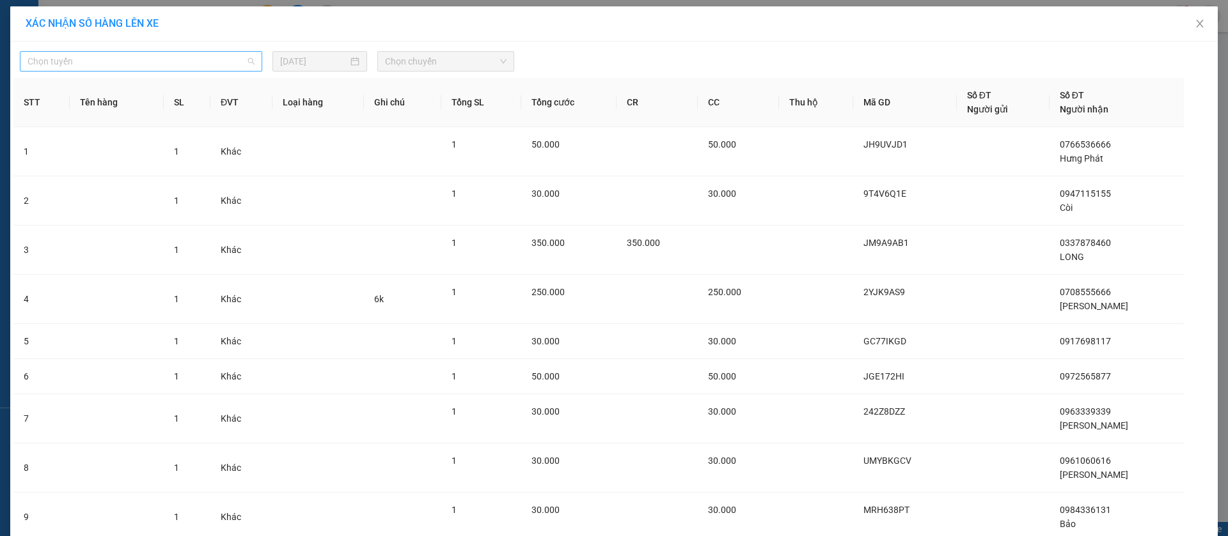
click at [199, 64] on span "Chọn tuyến" at bounding box center [140, 61] width 227 height 19
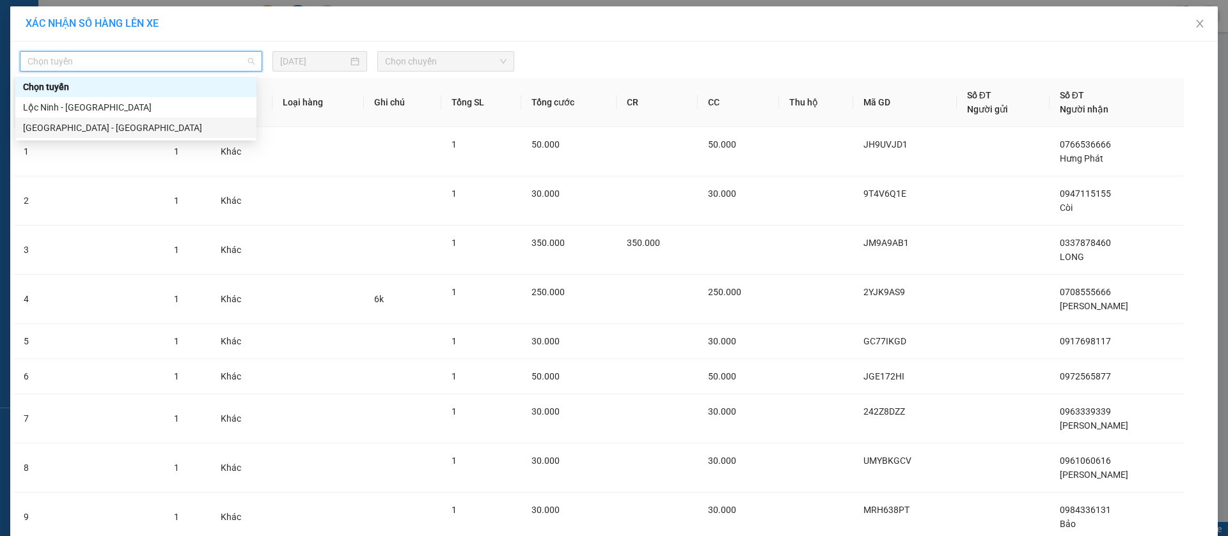
click at [143, 126] on div "[GEOGRAPHIC_DATA] - [GEOGRAPHIC_DATA]" at bounding box center [136, 128] width 226 height 14
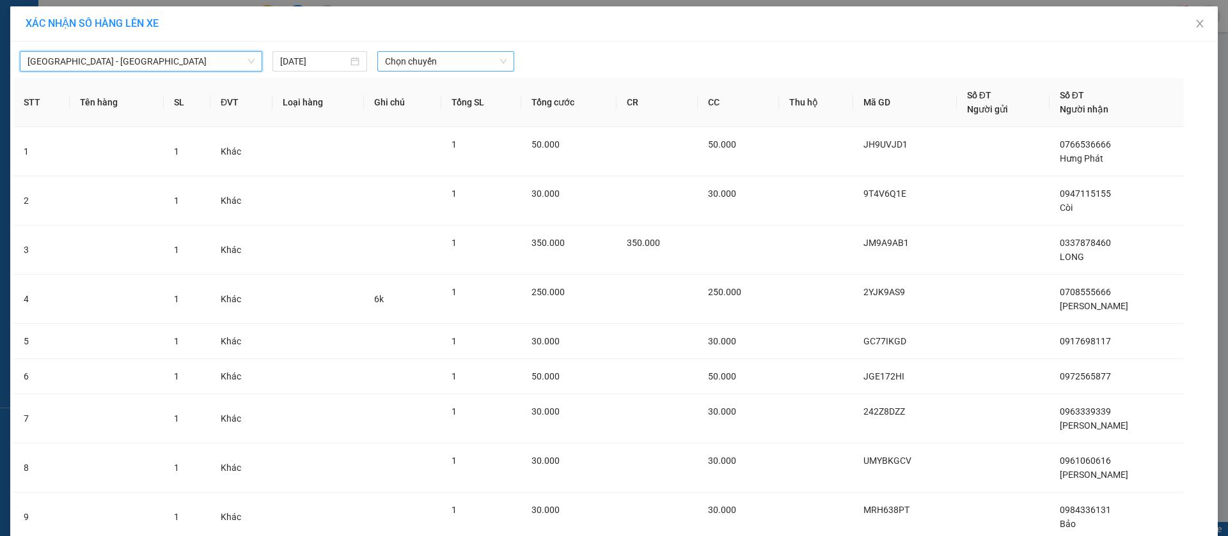
click at [442, 54] on span "Chọn chuyến" at bounding box center [445, 61] width 121 height 19
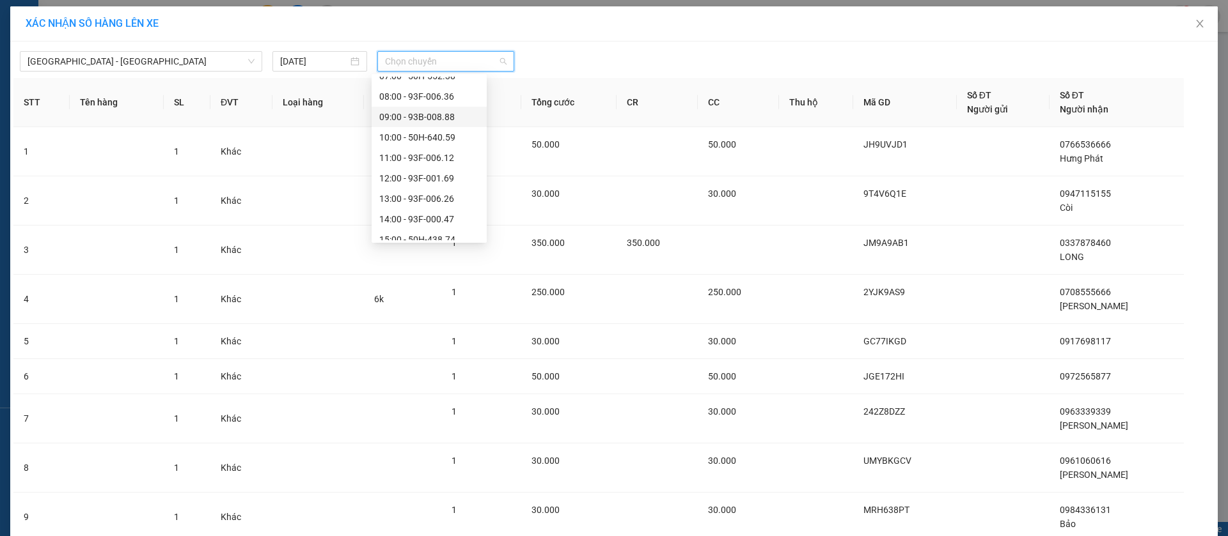
scroll to position [96, 0]
click at [418, 176] on div "13:00 - 93F-006.26" at bounding box center [429, 175] width 100 height 14
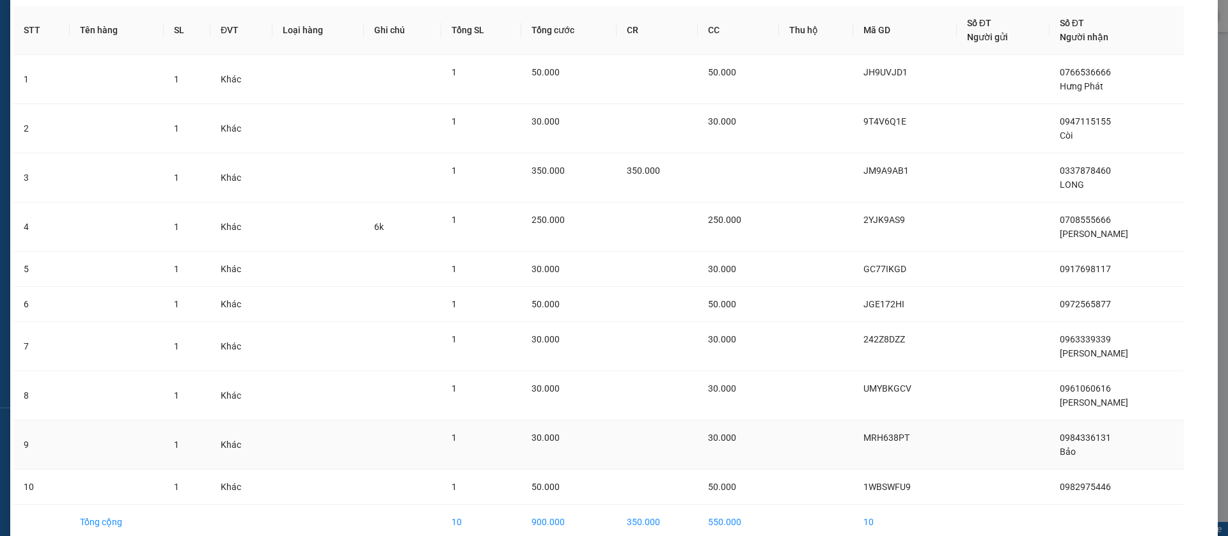
scroll to position [142, 0]
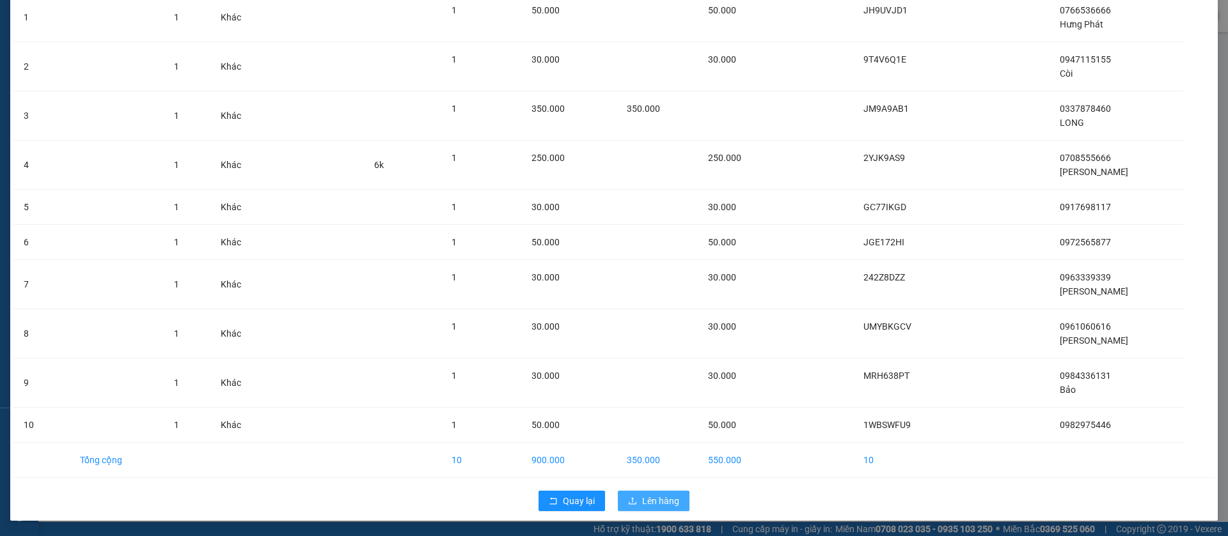
click at [644, 503] on span "Lên hàng" at bounding box center [660, 501] width 37 height 14
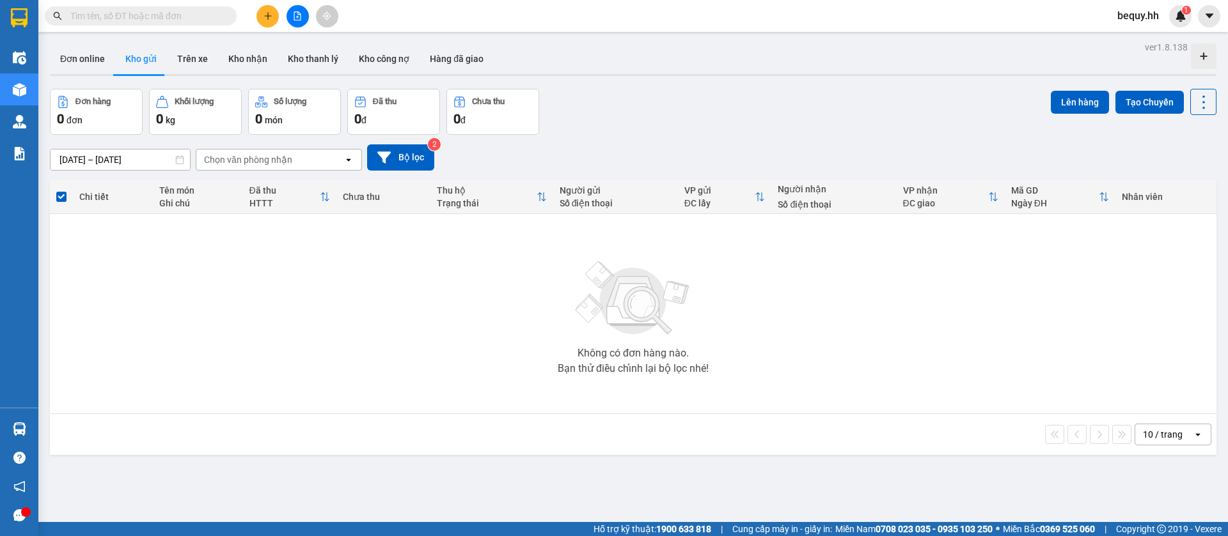
click at [254, 36] on main "ver 1.8.138 Đơn online Kho gửi Trên xe Kho nhận Kho thanh lý Kho công nợ Hàng đ…" at bounding box center [614, 261] width 1228 height 522
click at [274, 14] on button at bounding box center [267, 16] width 22 height 22
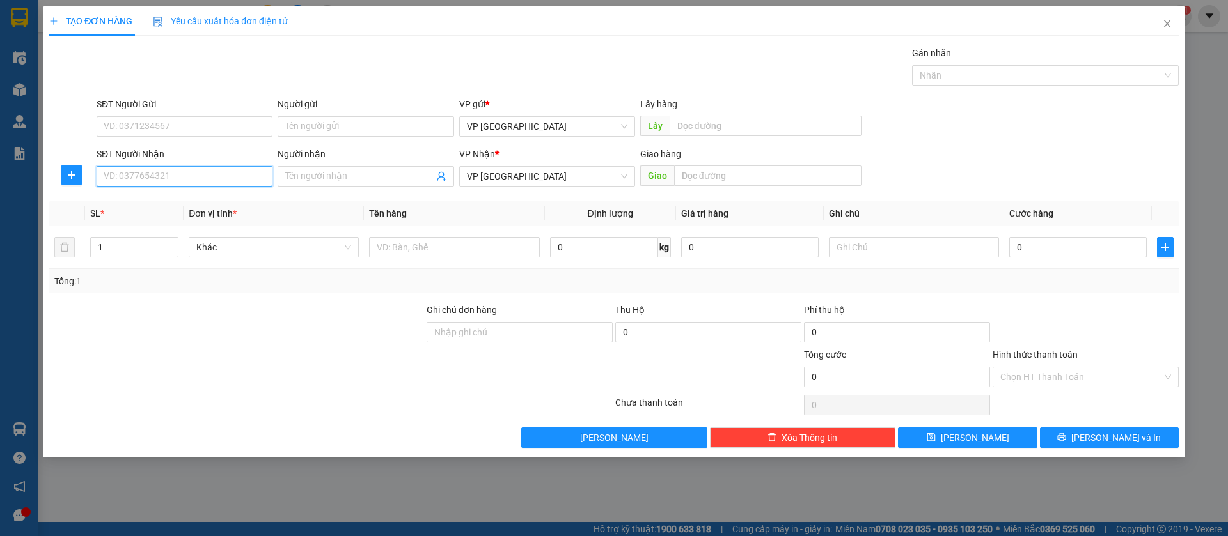
click at [208, 172] on input "SĐT Người Nhận" at bounding box center [185, 176] width 176 height 20
click at [231, 203] on div "0972327278 - Long" at bounding box center [184, 202] width 160 height 14
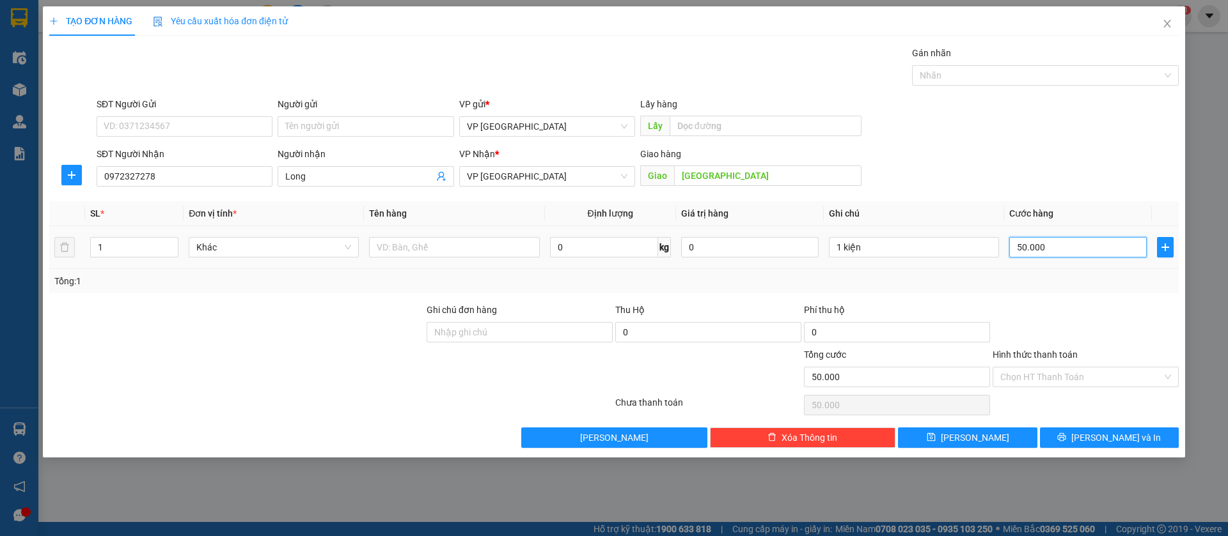
click at [1080, 241] on input "50.000" at bounding box center [1077, 247] width 137 height 20
click at [1012, 439] on button "[PERSON_NAME]" at bounding box center [967, 438] width 139 height 20
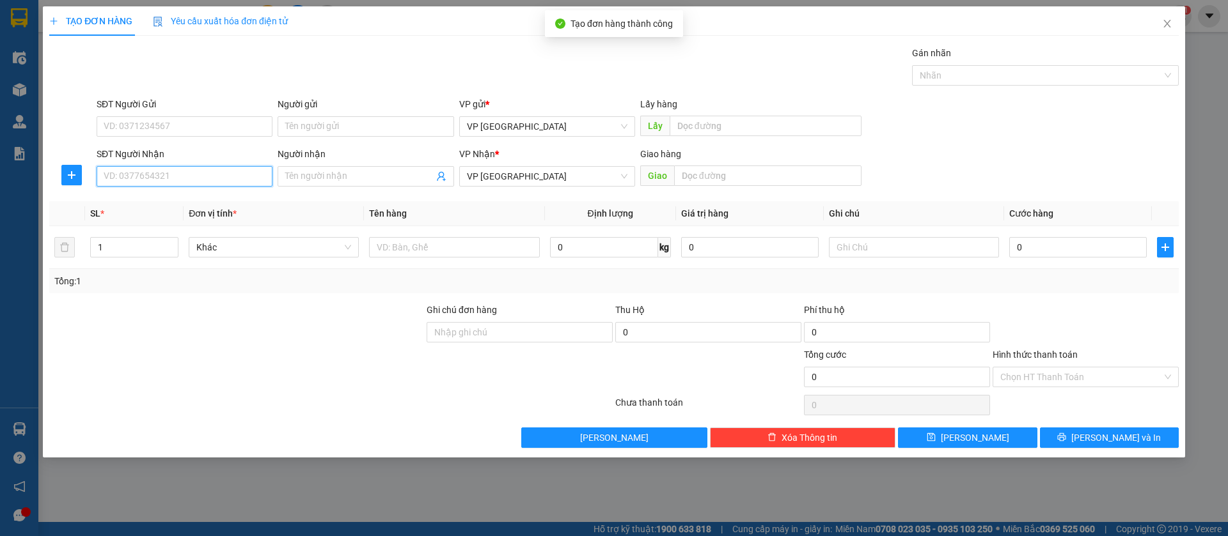
click at [214, 181] on input "SĐT Người Nhận" at bounding box center [185, 176] width 176 height 20
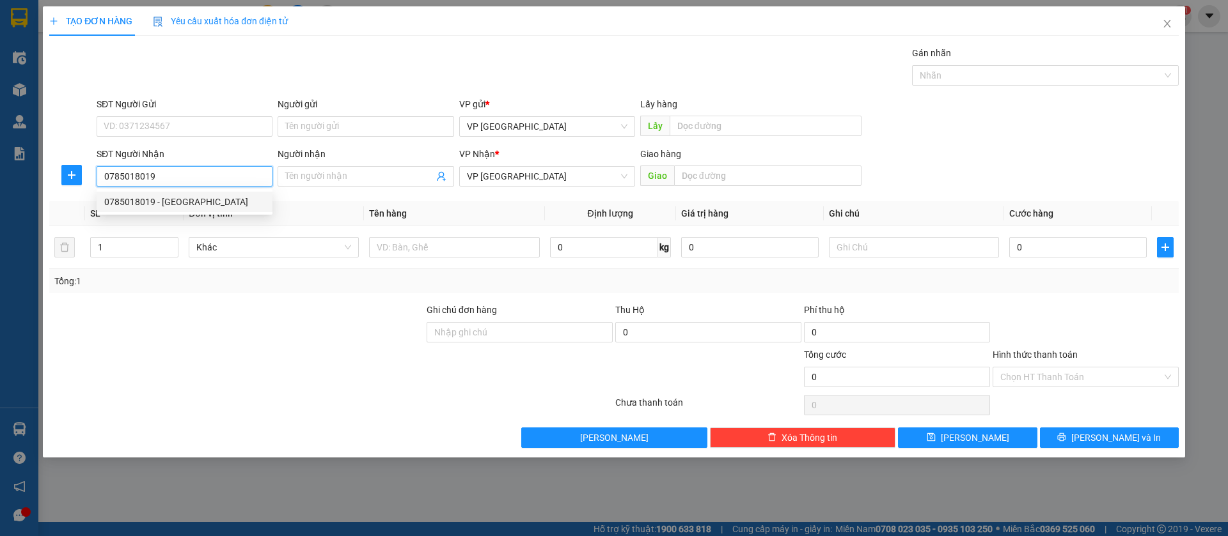
click at [176, 198] on div "0785018019 - [GEOGRAPHIC_DATA]" at bounding box center [184, 202] width 160 height 14
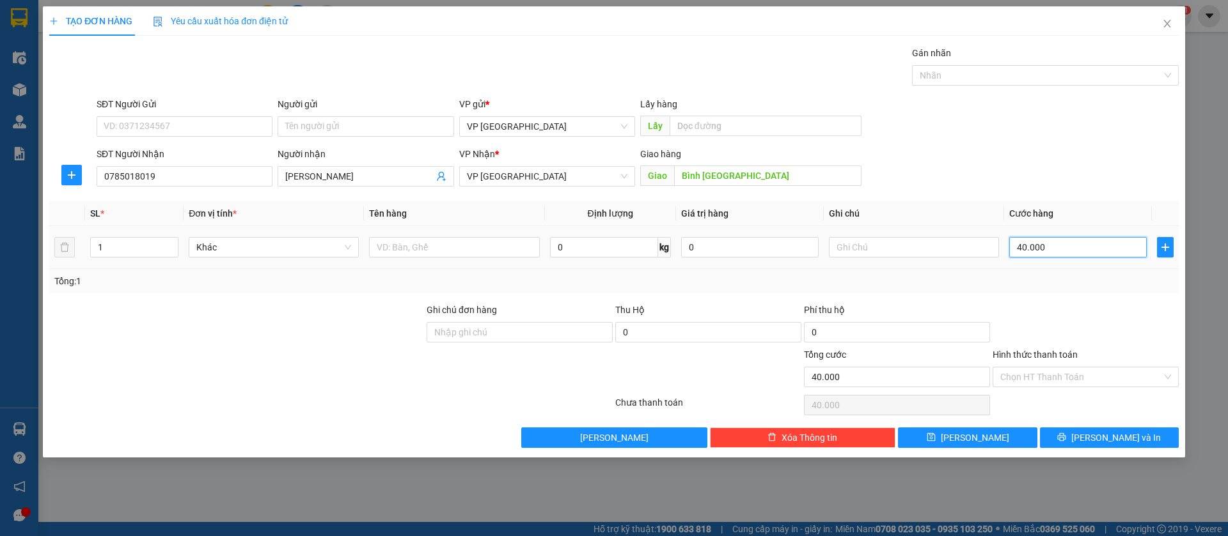
click at [1094, 248] on input "40.000" at bounding box center [1077, 247] width 137 height 20
click at [1002, 439] on button "[PERSON_NAME]" at bounding box center [967, 438] width 139 height 20
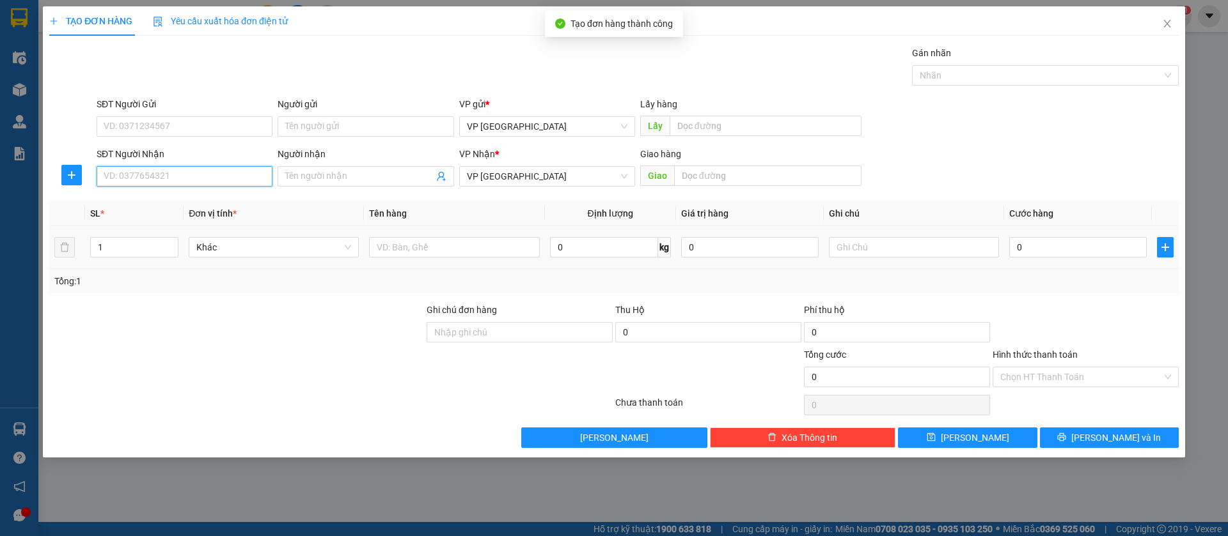
click at [241, 180] on input "SĐT Người Nhận" at bounding box center [185, 176] width 176 height 20
click at [217, 171] on input "09" at bounding box center [185, 176] width 176 height 20
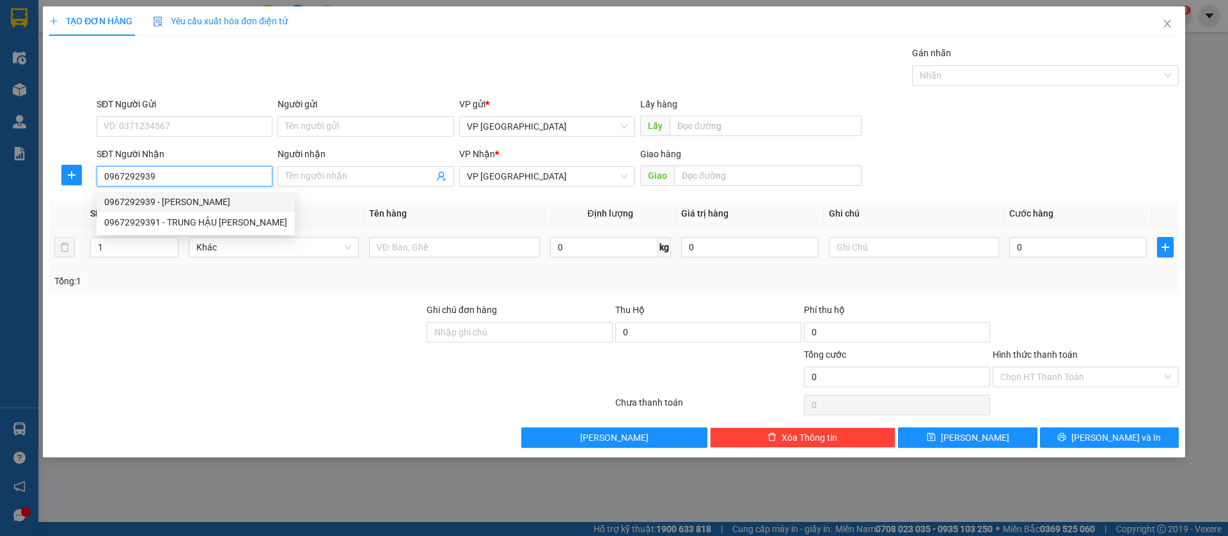
click at [211, 203] on div "0967292939 - [PERSON_NAME]" at bounding box center [195, 202] width 183 height 14
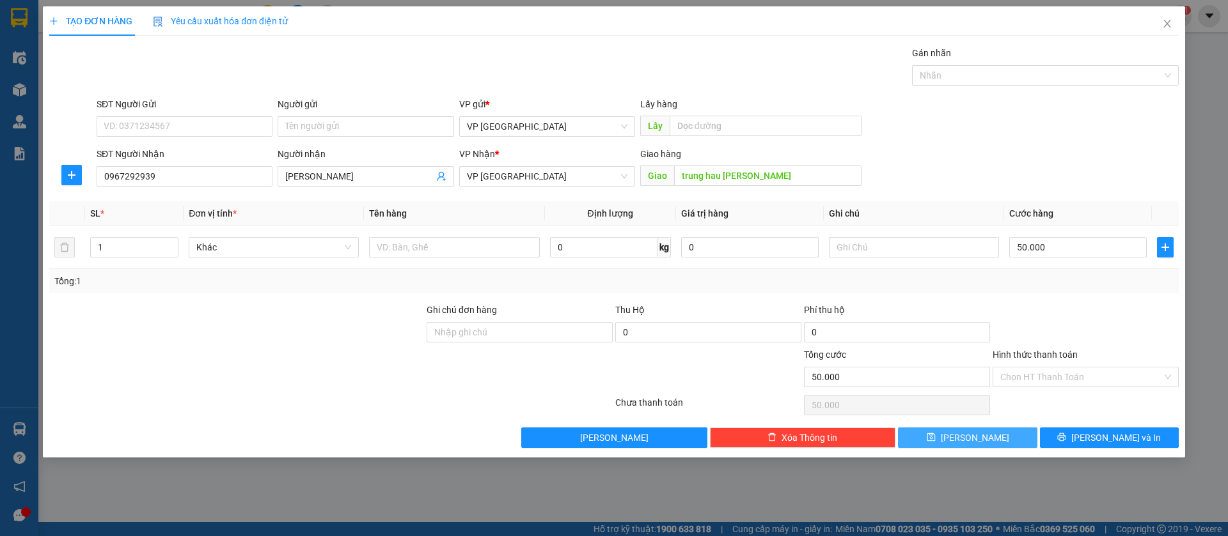
click at [1004, 441] on button "[PERSON_NAME]" at bounding box center [967, 438] width 139 height 20
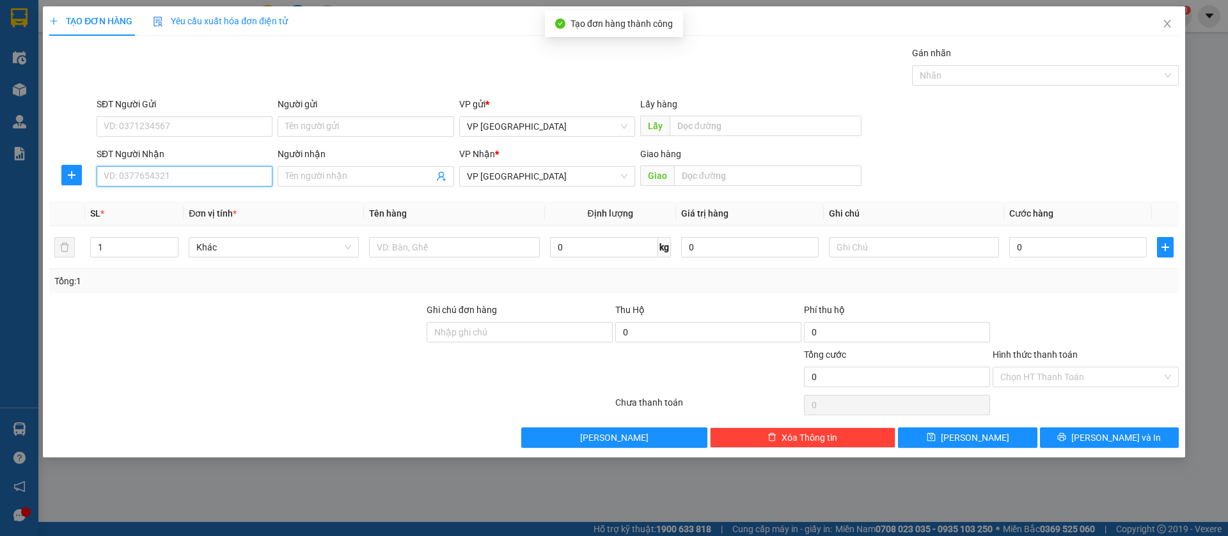
click at [237, 172] on input "SĐT Người Nhận" at bounding box center [185, 176] width 176 height 20
click at [187, 170] on input "097121" at bounding box center [185, 176] width 176 height 20
click at [194, 196] on div "0972191191" at bounding box center [184, 202] width 160 height 14
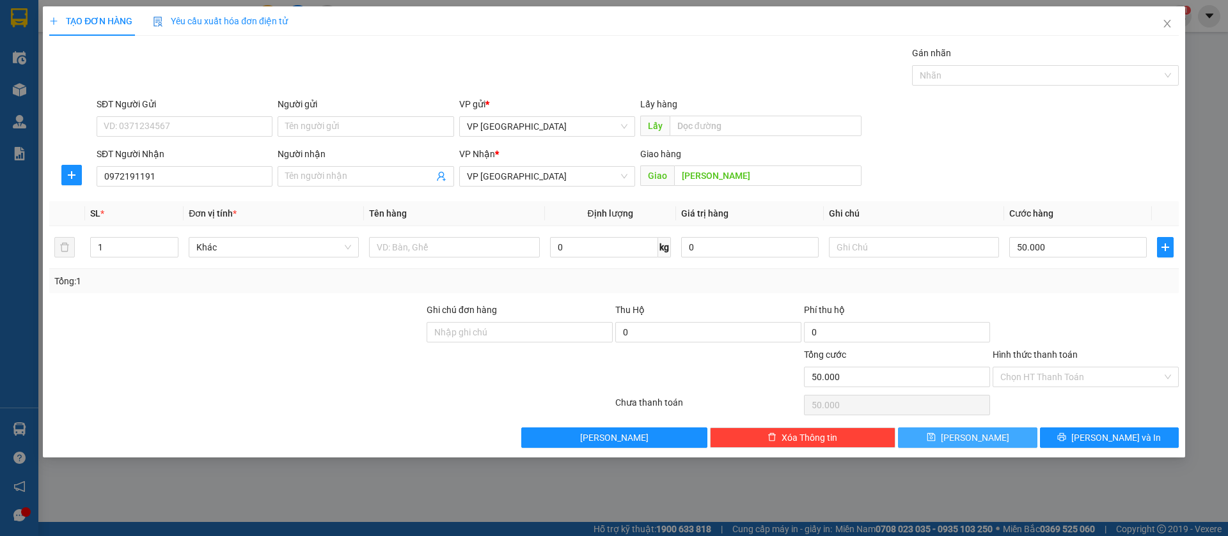
click at [935, 442] on span "save" at bounding box center [930, 438] width 9 height 10
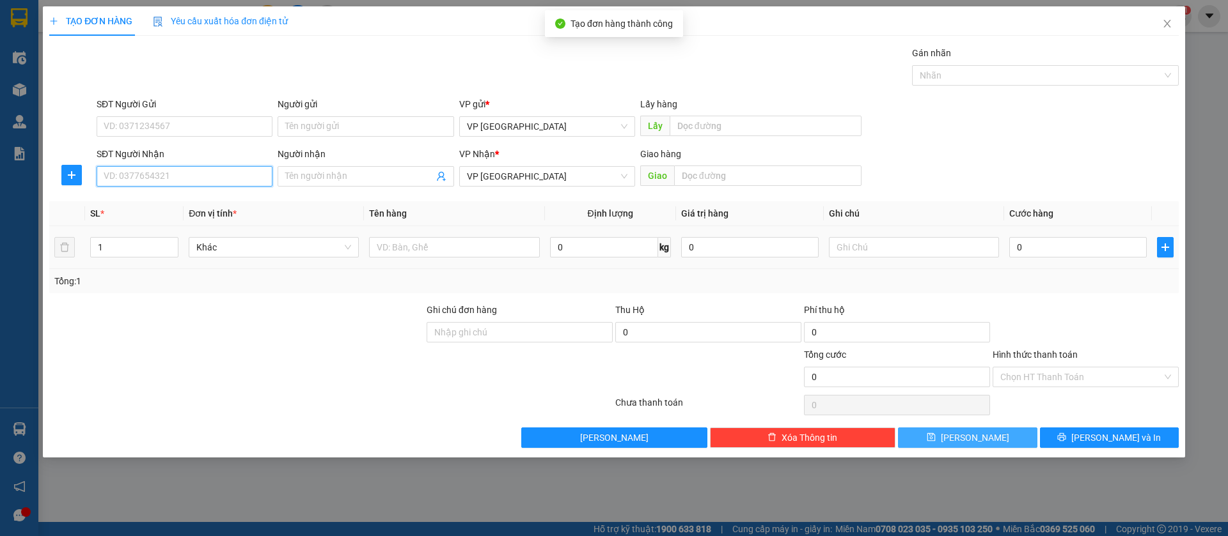
click at [258, 169] on input "SĐT Người Nhận" at bounding box center [185, 176] width 176 height 20
click at [240, 203] on div "0971212161 - ĐĂNG KHOA" at bounding box center [184, 202] width 160 height 14
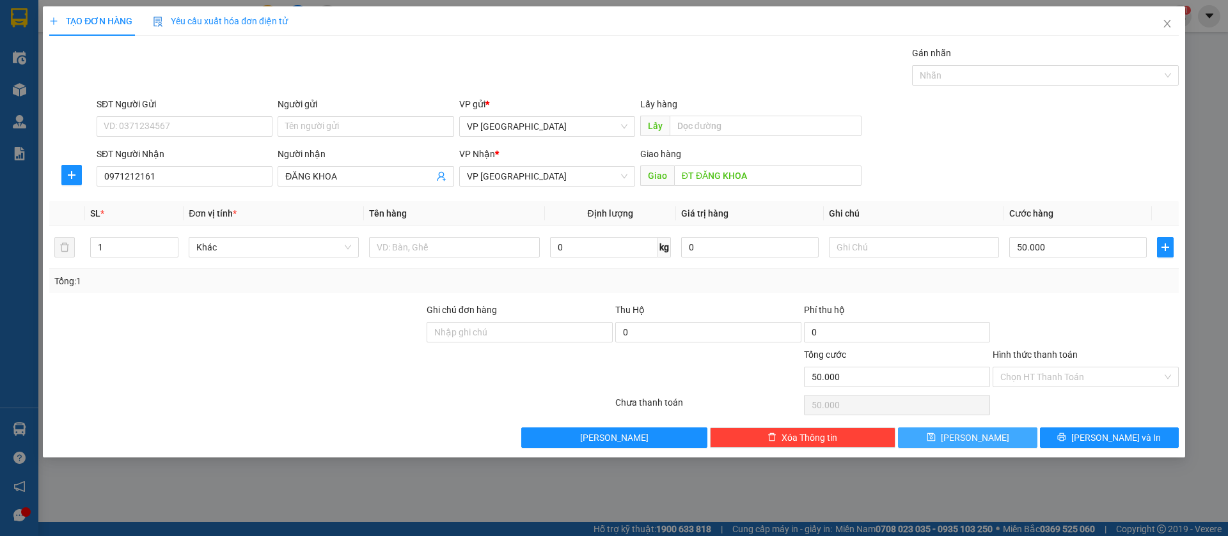
click at [986, 432] on button "[PERSON_NAME]" at bounding box center [967, 438] width 139 height 20
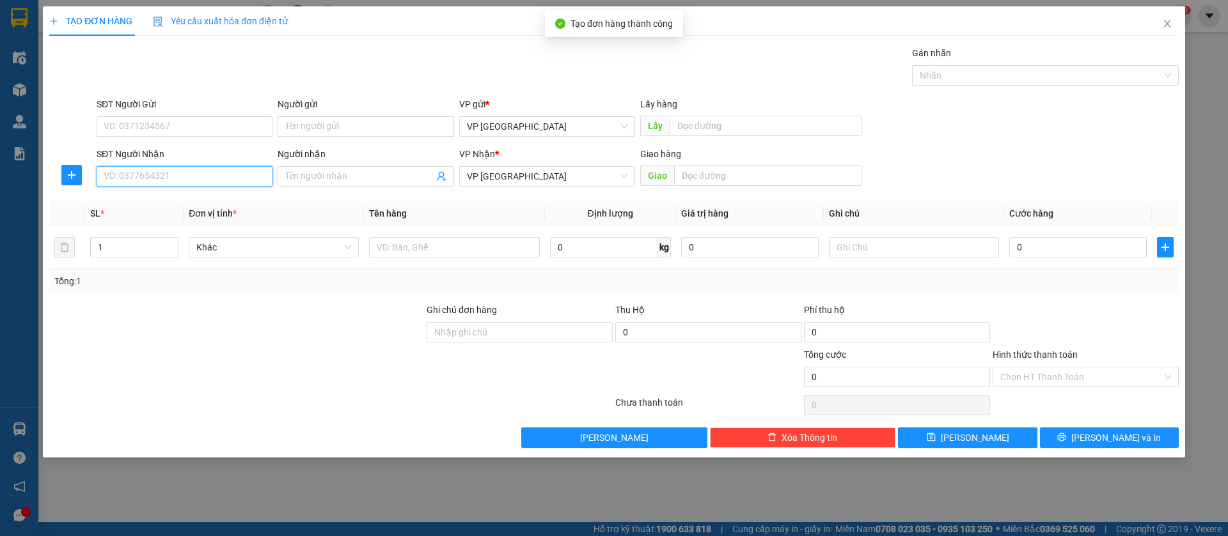
click at [175, 176] on input "SĐT Người Nhận" at bounding box center [185, 176] width 176 height 20
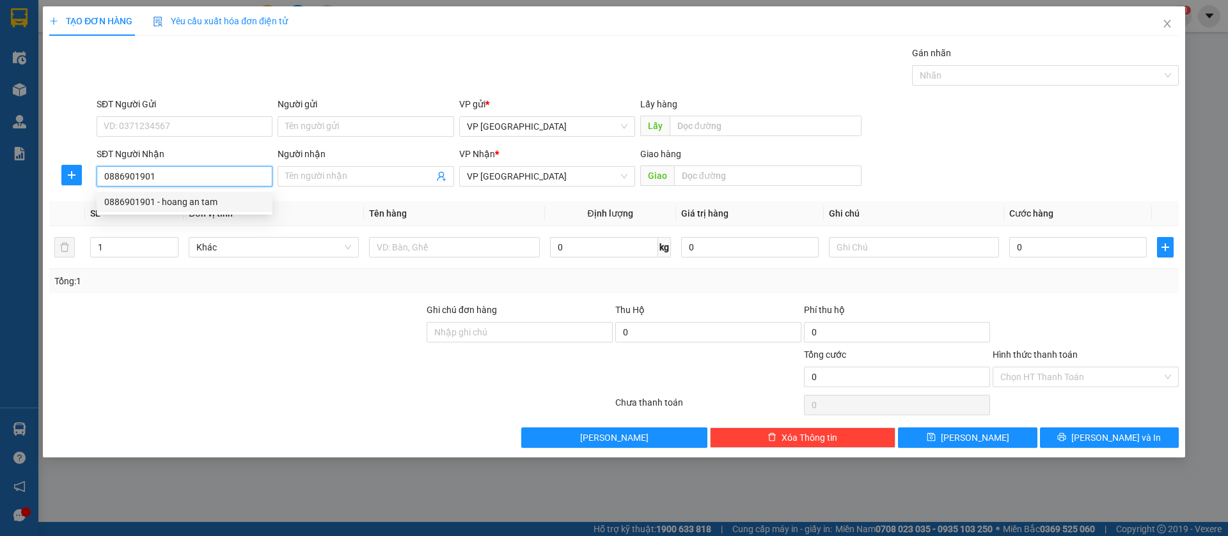
click at [183, 193] on div "0886901901 - hoang an tam" at bounding box center [185, 202] width 176 height 20
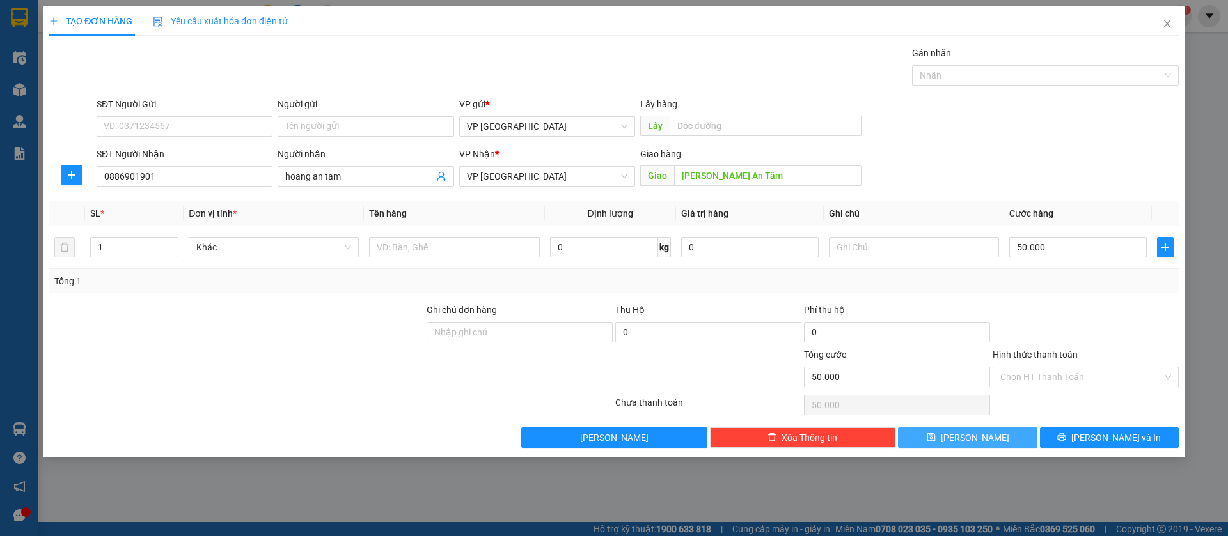
click at [989, 436] on button "[PERSON_NAME]" at bounding box center [967, 438] width 139 height 20
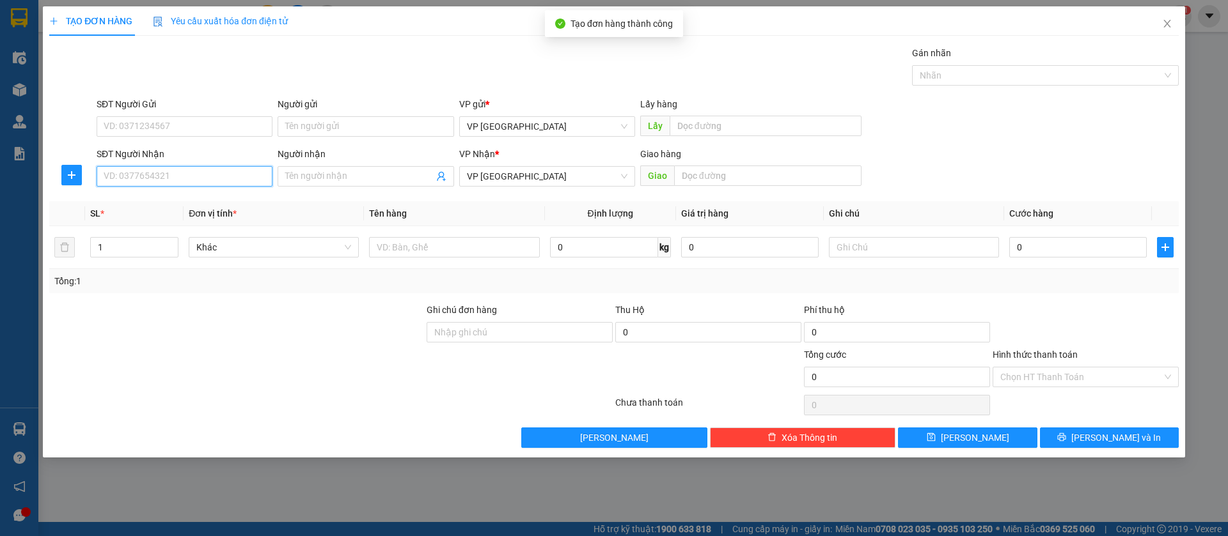
click at [172, 177] on input "SĐT Người Nhận" at bounding box center [185, 176] width 176 height 20
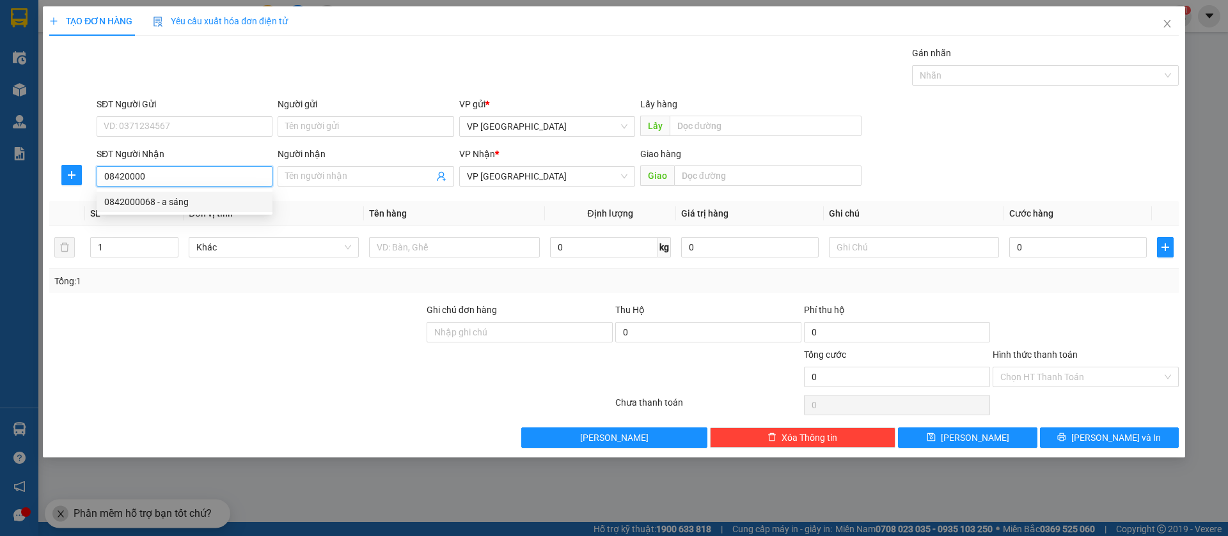
click at [206, 201] on div "0842000068 - a sáng" at bounding box center [184, 202] width 160 height 14
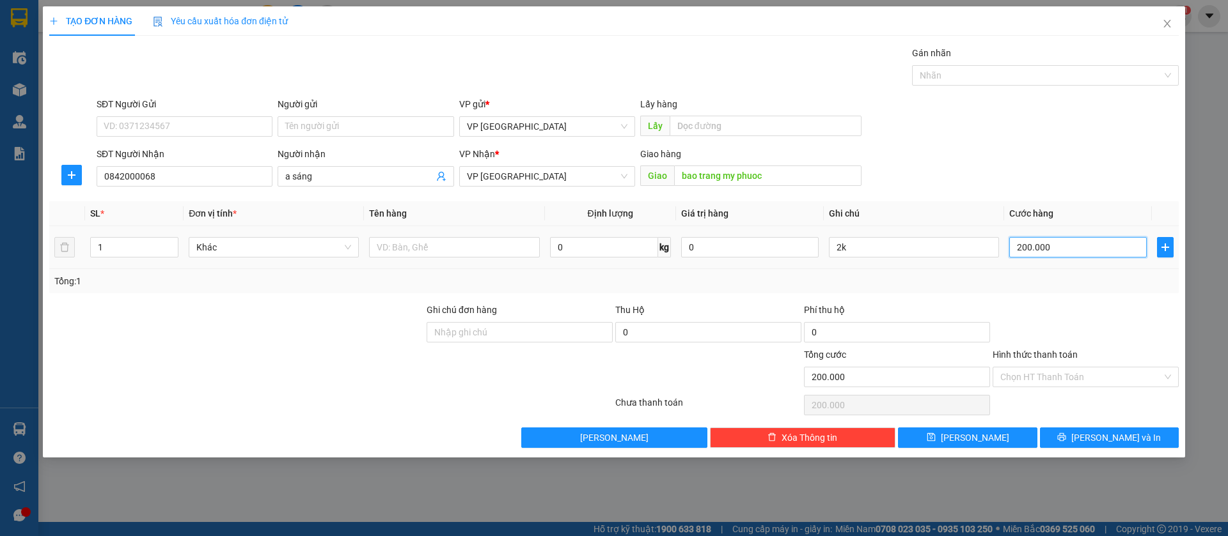
click at [1086, 243] on input "200.000" at bounding box center [1077, 247] width 137 height 20
click at [930, 247] on input "2k" at bounding box center [914, 247] width 170 height 20
click at [1079, 378] on input "Hình thức thanh toán" at bounding box center [1081, 377] width 162 height 19
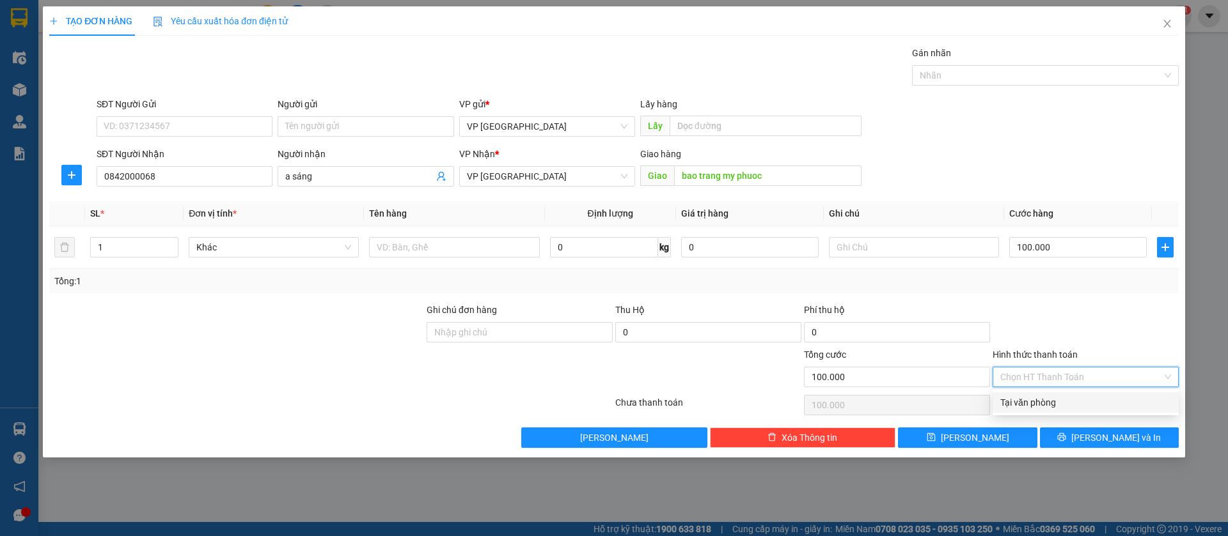
click at [1062, 396] on div "Tại văn phòng" at bounding box center [1085, 403] width 171 height 14
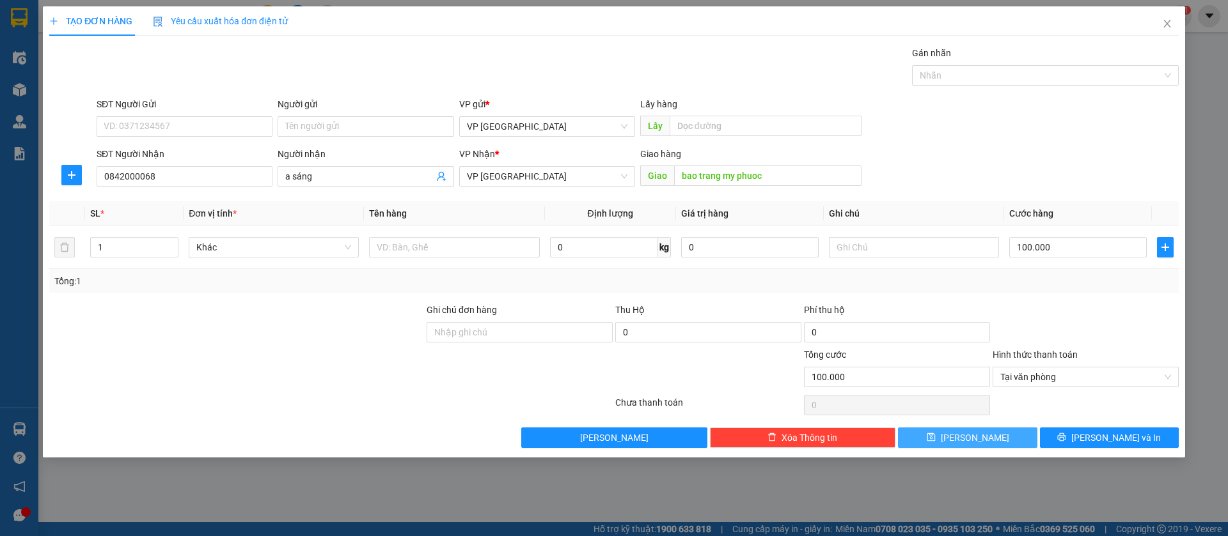
click at [1001, 437] on button "[PERSON_NAME]" at bounding box center [967, 438] width 139 height 20
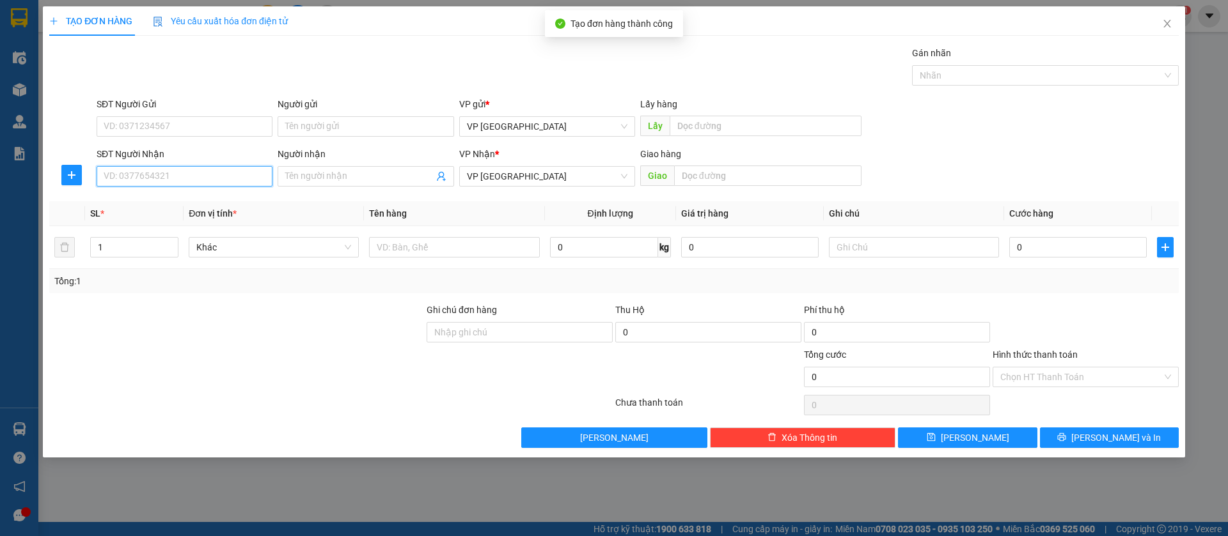
click at [237, 169] on input "SĐT Người Nhận" at bounding box center [185, 176] width 176 height 20
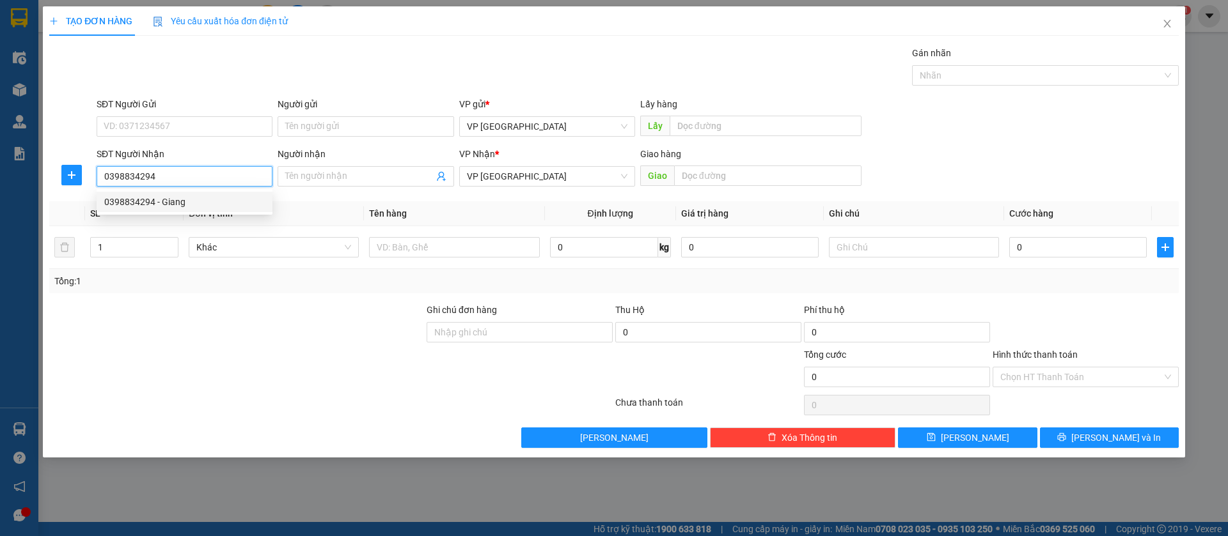
click at [233, 197] on div "0398834294 - Giang" at bounding box center [184, 202] width 160 height 14
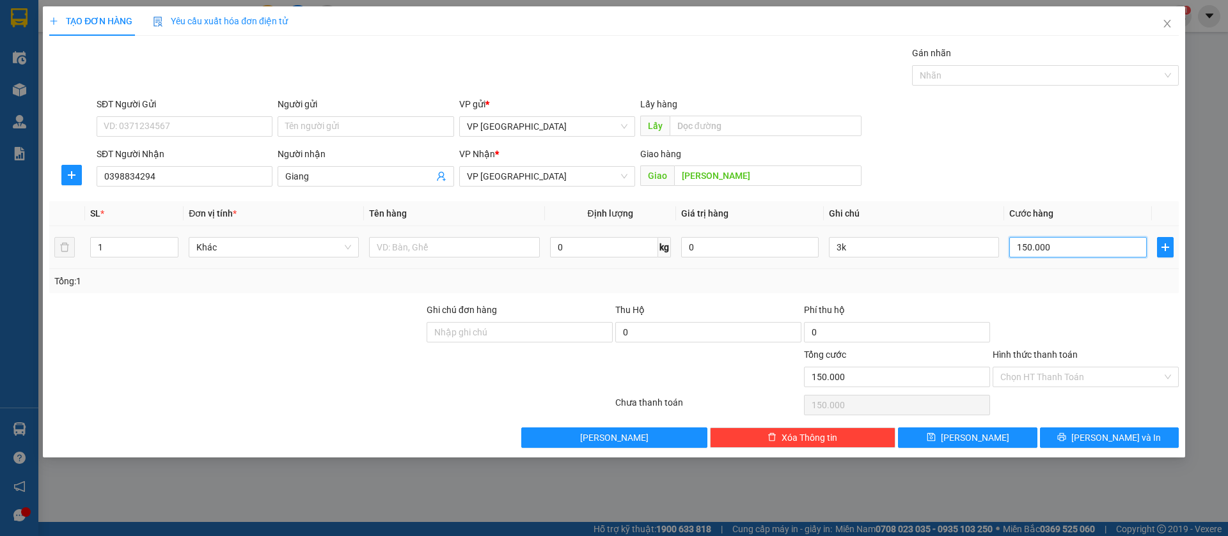
click at [1113, 251] on input "150.000" at bounding box center [1077, 247] width 137 height 20
click at [946, 246] on input "3k" at bounding box center [914, 247] width 170 height 20
click at [990, 441] on button "[PERSON_NAME]" at bounding box center [967, 438] width 139 height 20
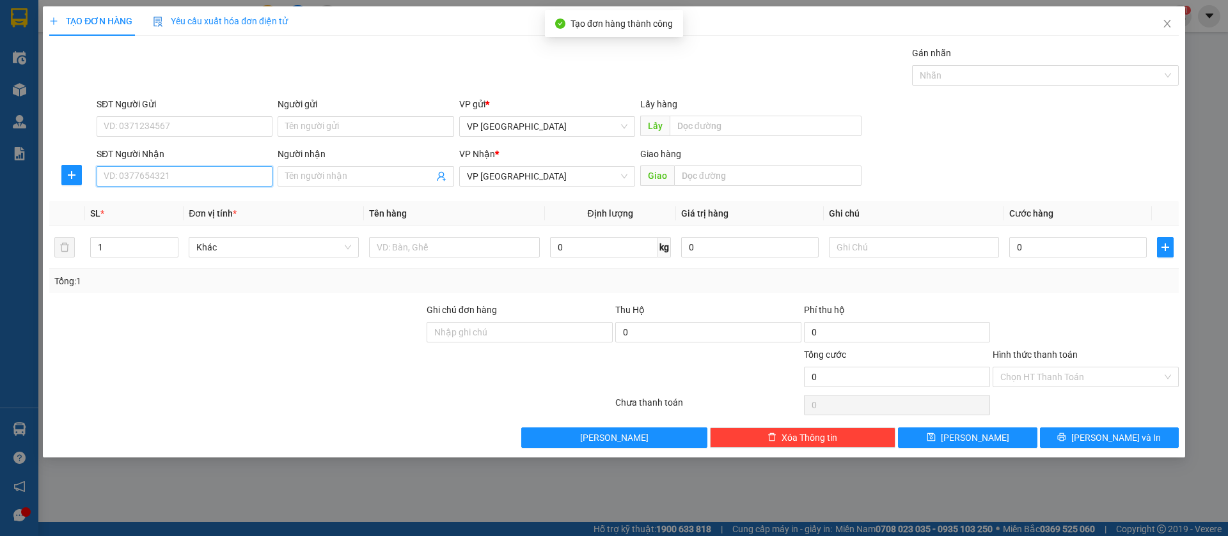
click at [229, 177] on input "SĐT Người Nhận" at bounding box center [185, 176] width 176 height 20
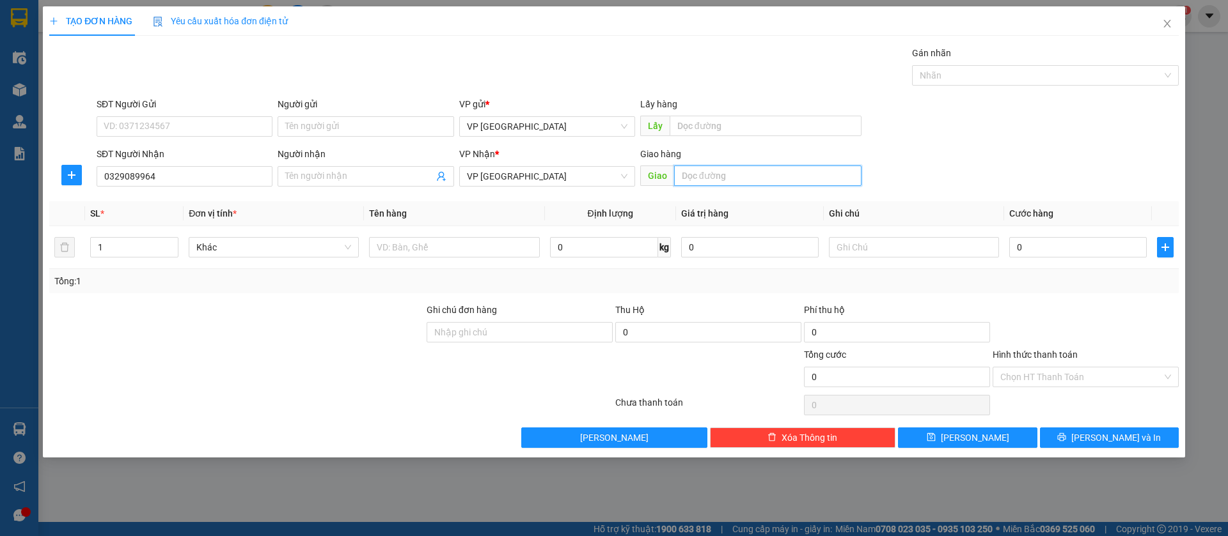
click at [719, 169] on input "text" at bounding box center [767, 176] width 187 height 20
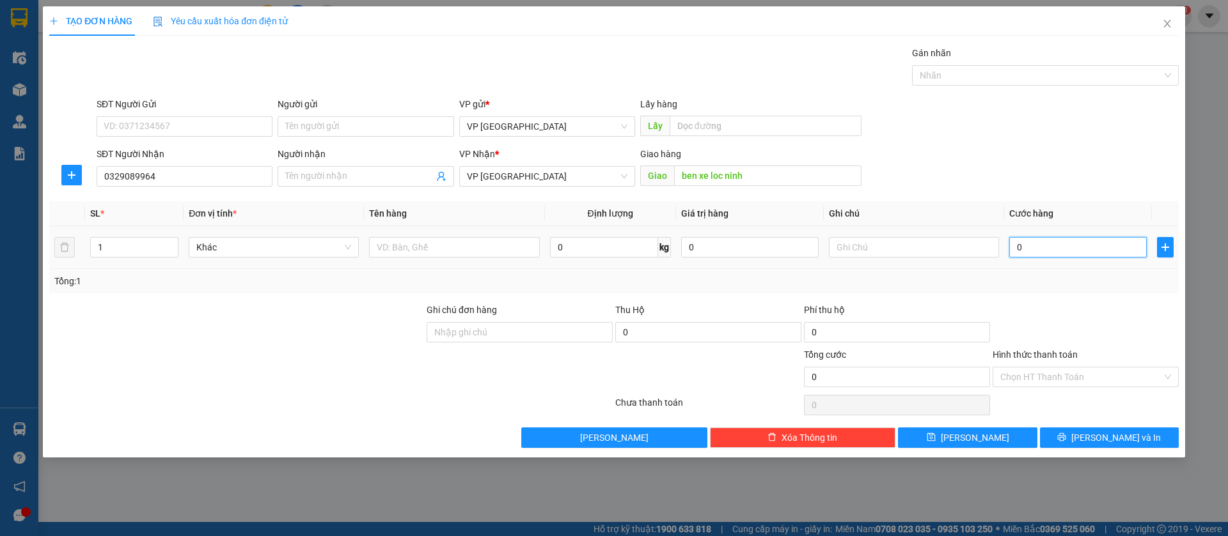
click at [1041, 248] on input "0" at bounding box center [1077, 247] width 137 height 20
click at [1020, 437] on button "[PERSON_NAME]" at bounding box center [967, 438] width 139 height 20
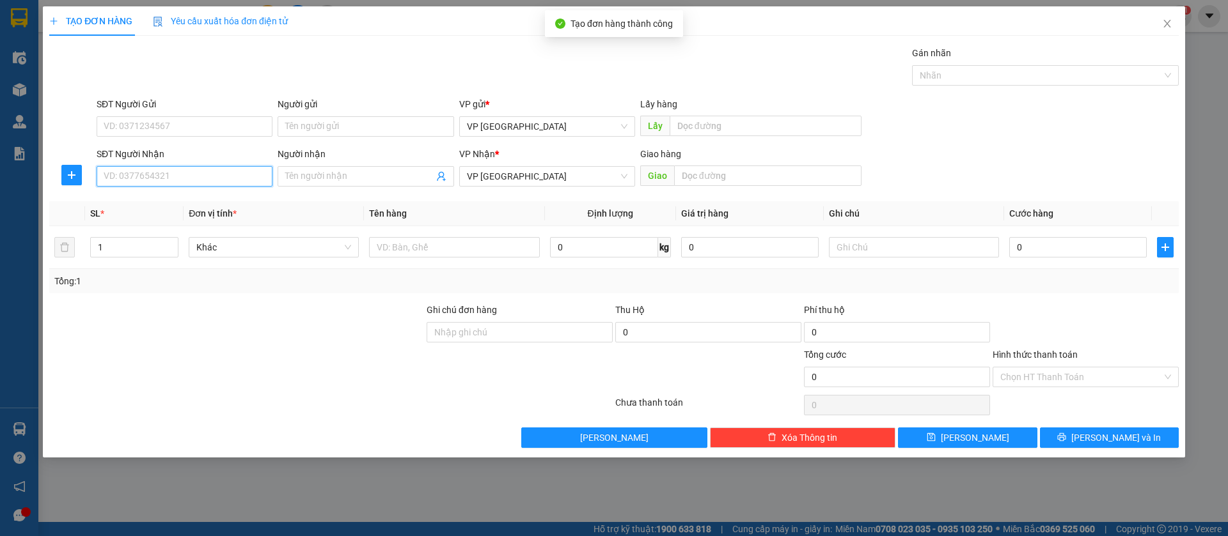
click at [204, 168] on input "SĐT Người Nhận" at bounding box center [185, 176] width 176 height 20
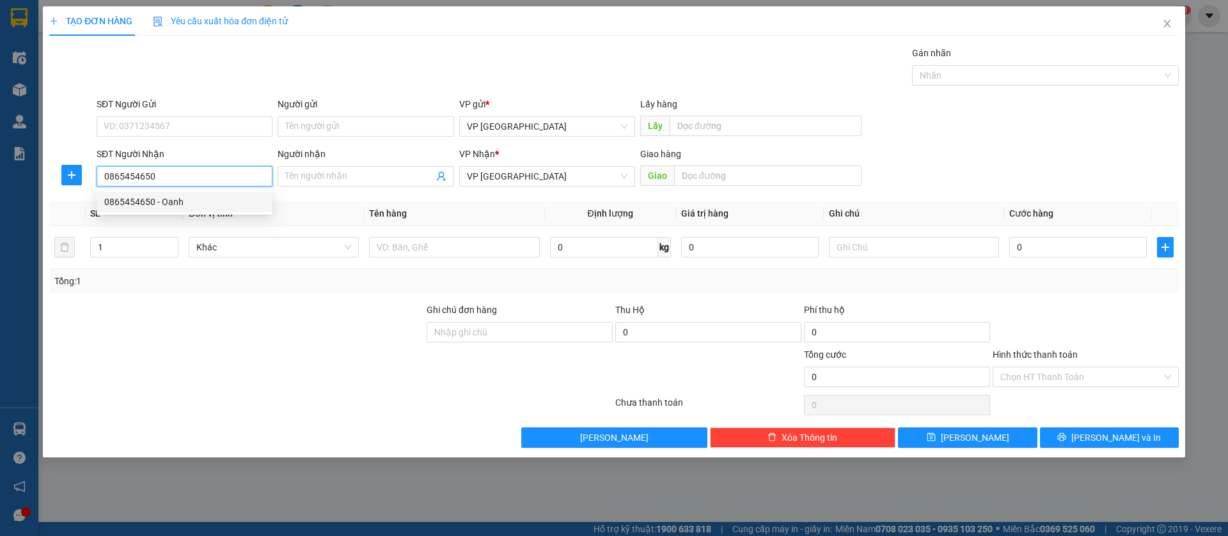
click at [214, 201] on div "0865454650 - Oanh" at bounding box center [184, 202] width 160 height 14
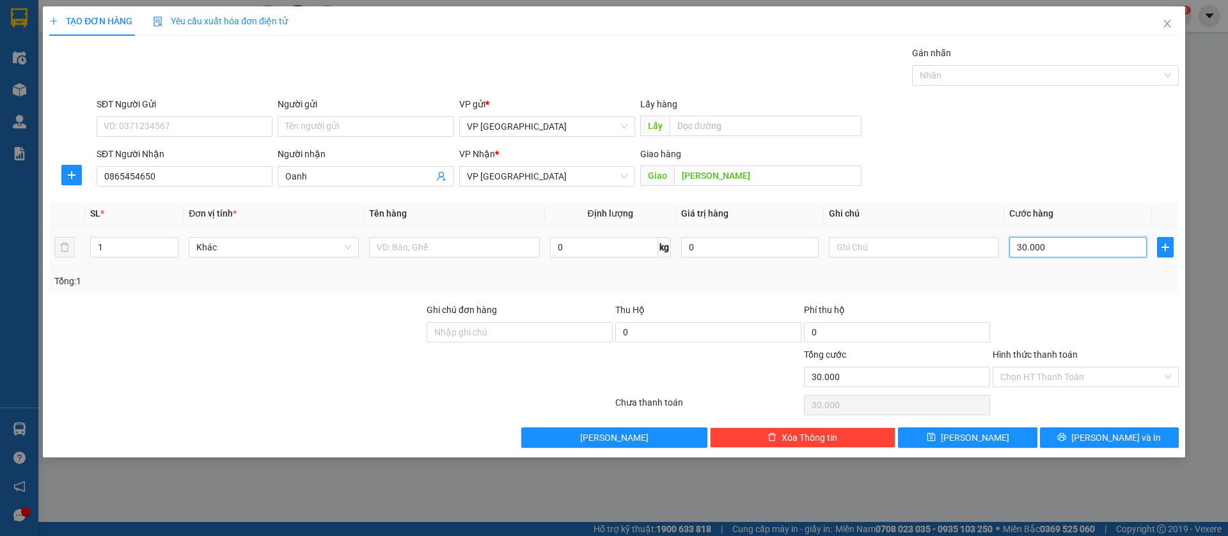
click at [1090, 242] on input "30.000" at bounding box center [1077, 247] width 137 height 20
click at [995, 438] on button "[PERSON_NAME]" at bounding box center [967, 438] width 139 height 20
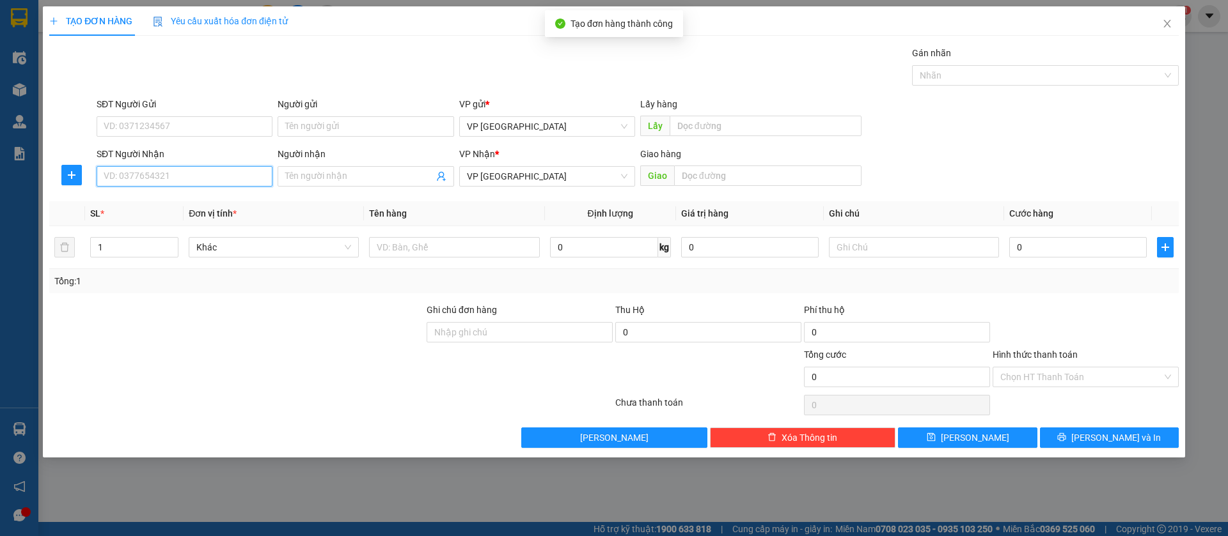
click at [168, 174] on input "SĐT Người Nhận" at bounding box center [185, 176] width 176 height 20
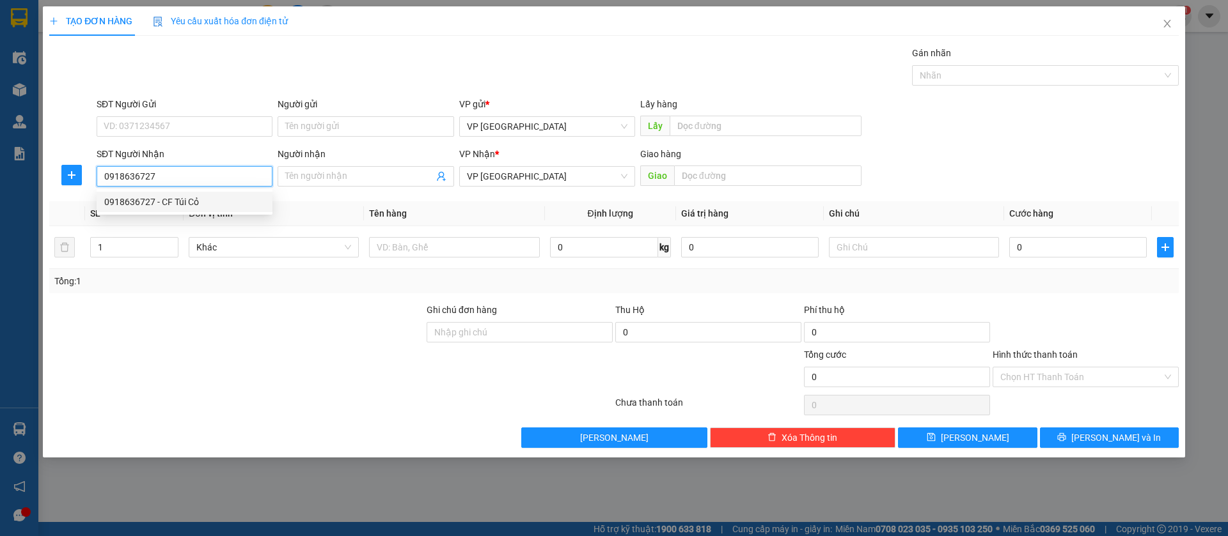
drag, startPoint x: 189, startPoint y: 201, endPoint x: 177, endPoint y: 201, distance: 12.1
click at [183, 201] on div "0918636727 - CF Túi Cỏ" at bounding box center [184, 202] width 160 height 14
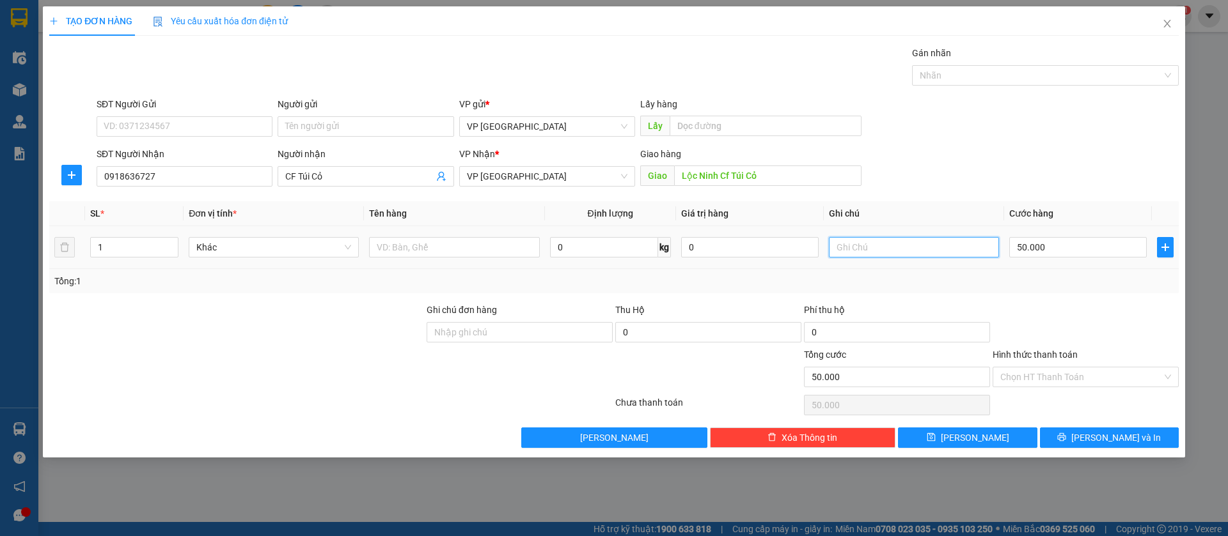
click at [917, 249] on input "text" at bounding box center [914, 247] width 170 height 20
click at [1031, 243] on input "50.000" at bounding box center [1077, 247] width 137 height 20
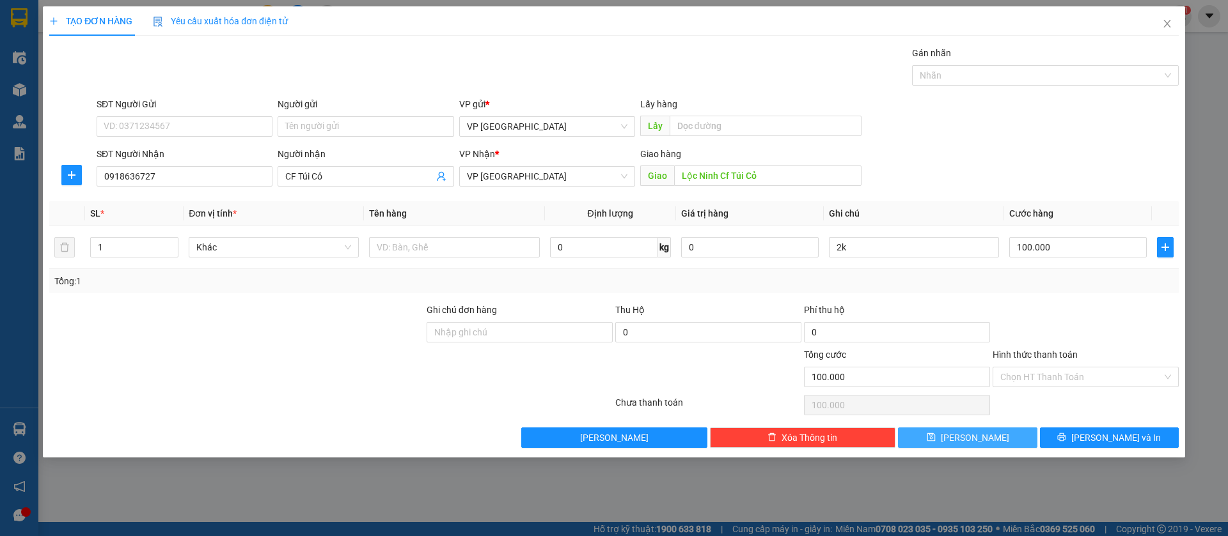
click at [1010, 437] on button "[PERSON_NAME]" at bounding box center [967, 438] width 139 height 20
click at [1166, 18] on span "Close" at bounding box center [1167, 24] width 36 height 36
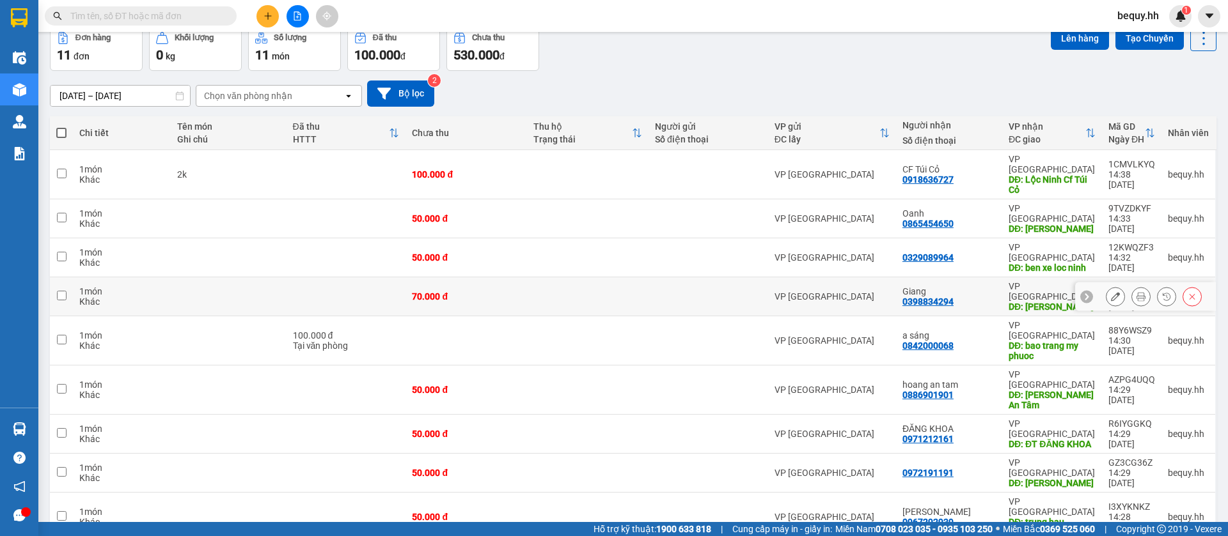
scroll to position [93, 0]
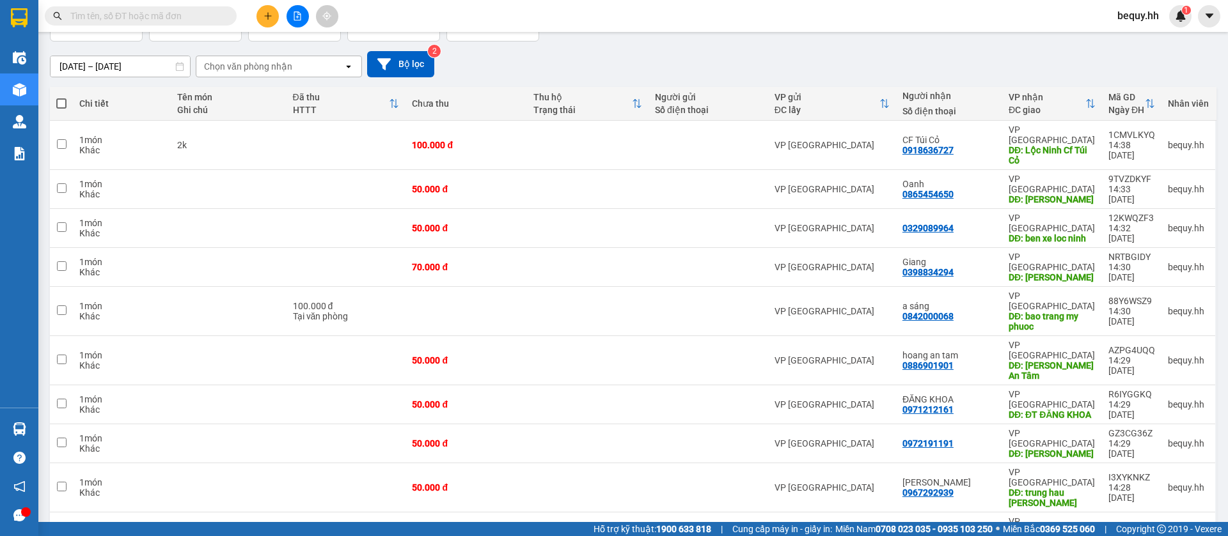
click at [1162, 464] on span "100 / trang" at bounding box center [1153, 462] width 46 height 13
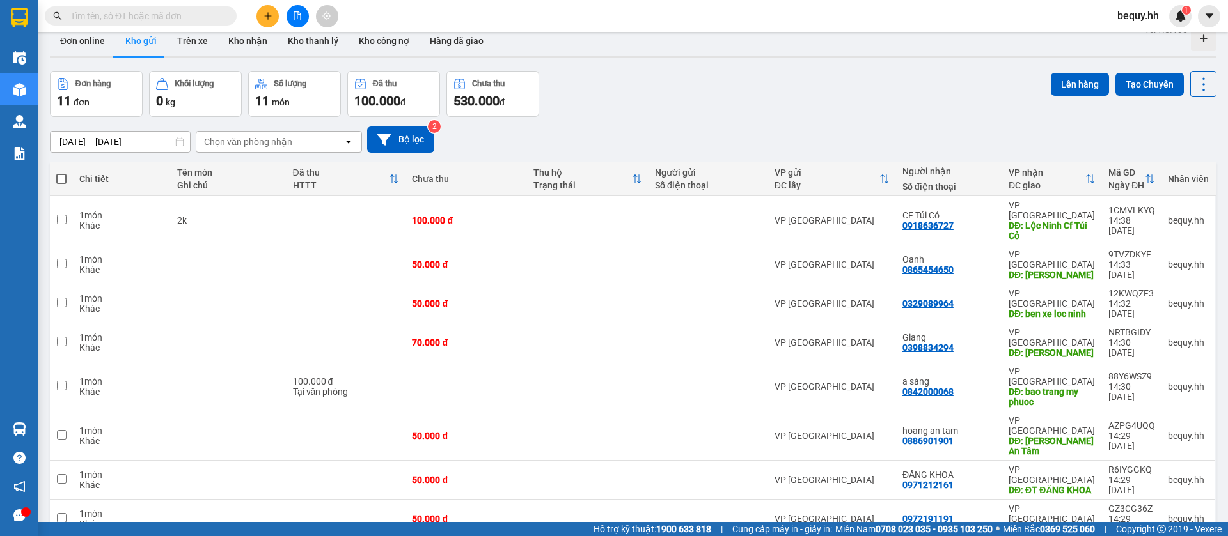
scroll to position [0, 0]
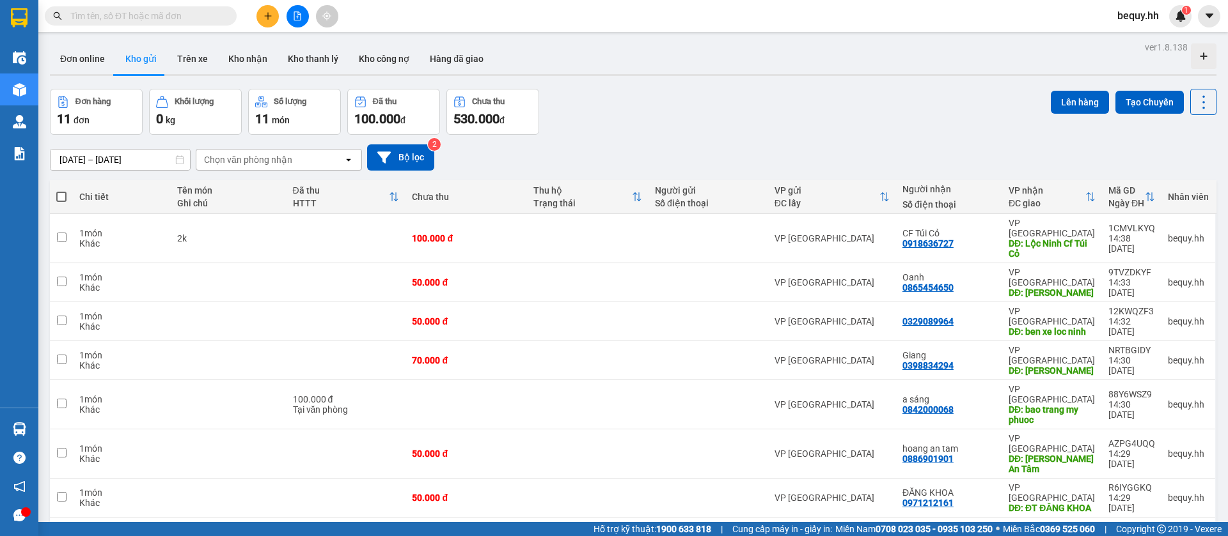
click at [63, 197] on span at bounding box center [61, 197] width 10 height 10
click at [61, 191] on input "checkbox" at bounding box center [61, 191] width 0 height 0
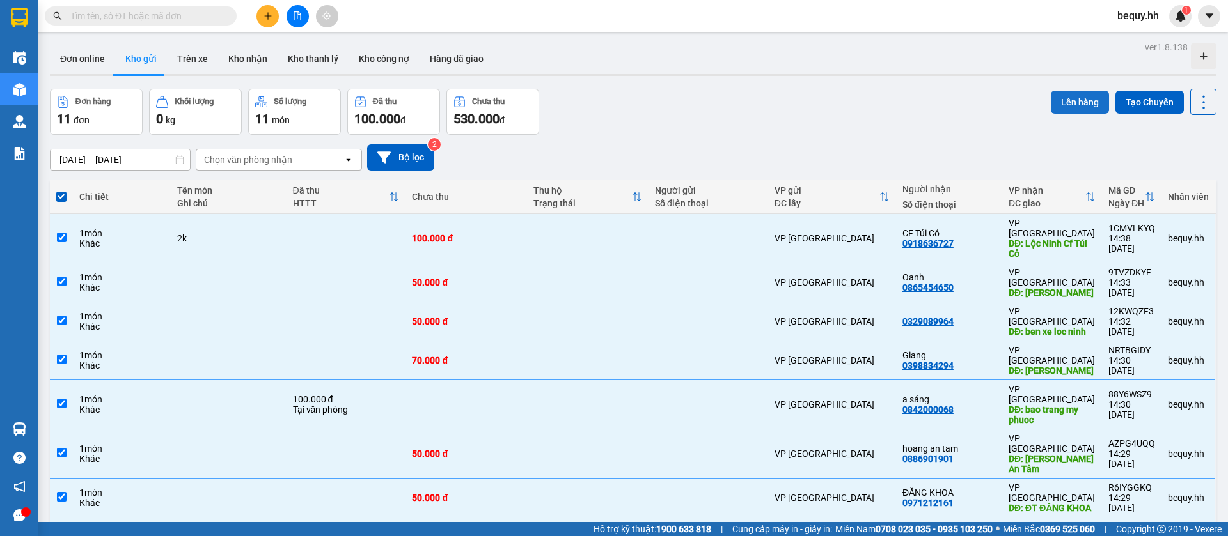
click at [1057, 103] on button "Lên hàng" at bounding box center [1079, 102] width 58 height 23
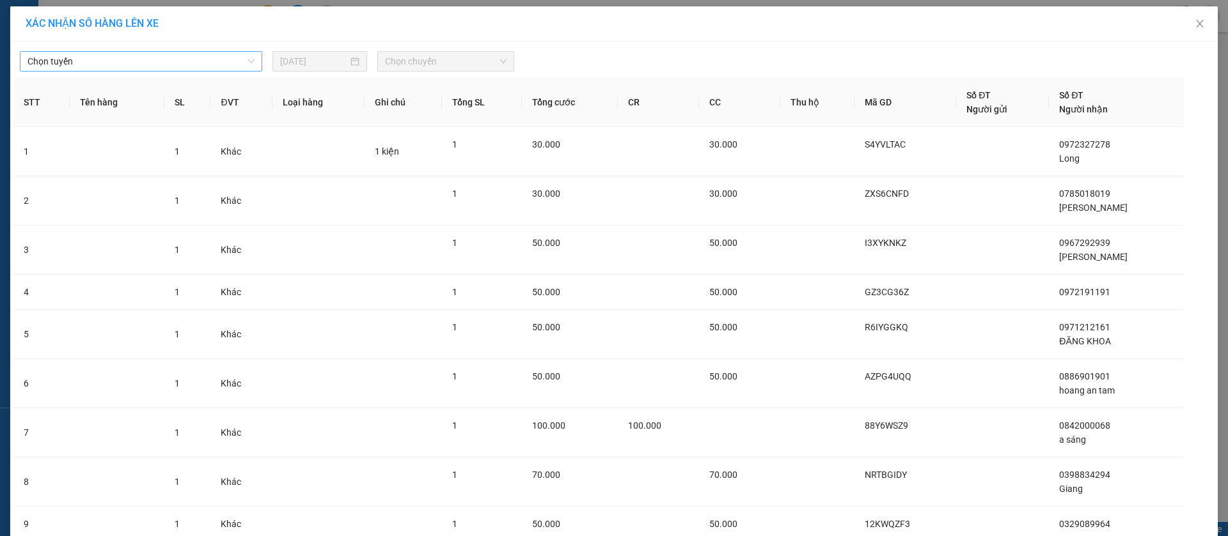
click at [198, 65] on span "Chọn tuyến" at bounding box center [140, 61] width 227 height 19
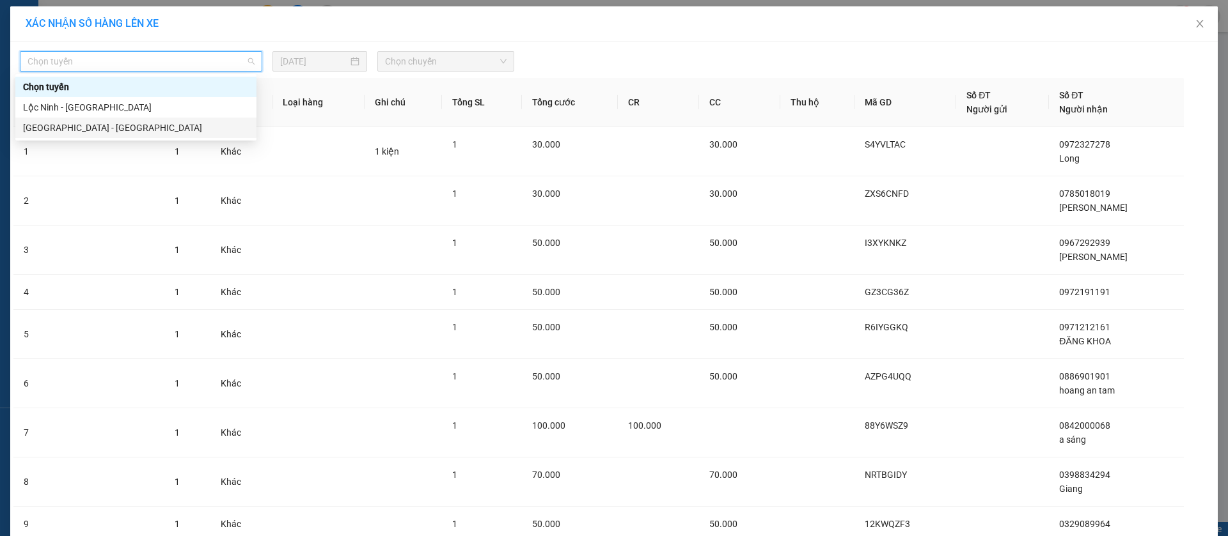
click at [107, 124] on div "[GEOGRAPHIC_DATA] - [GEOGRAPHIC_DATA]" at bounding box center [136, 128] width 226 height 14
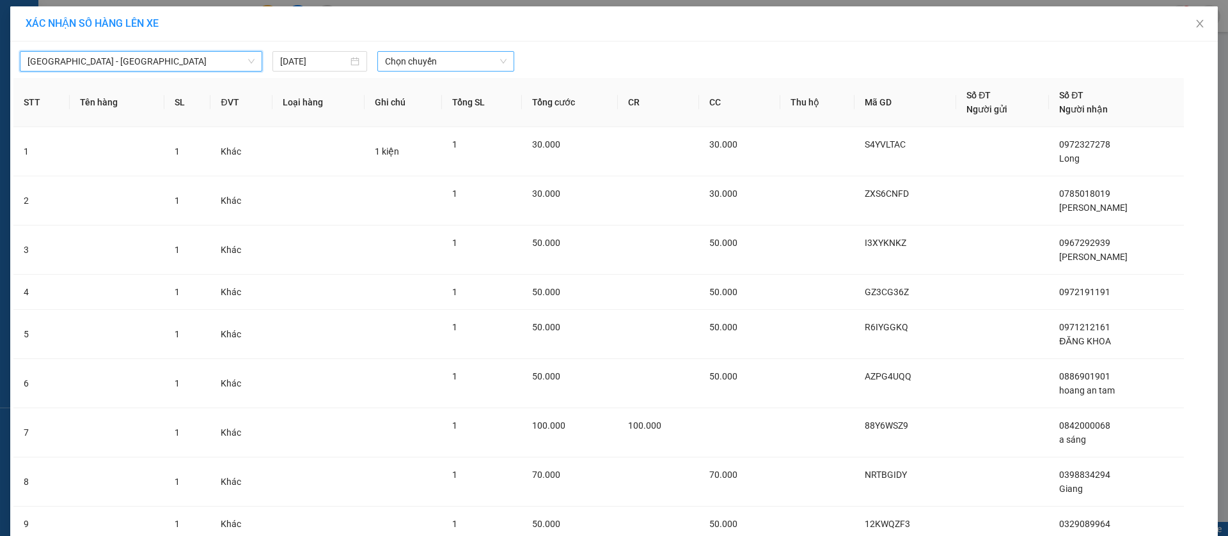
click at [424, 59] on span "Chọn chuyến" at bounding box center [445, 61] width 121 height 19
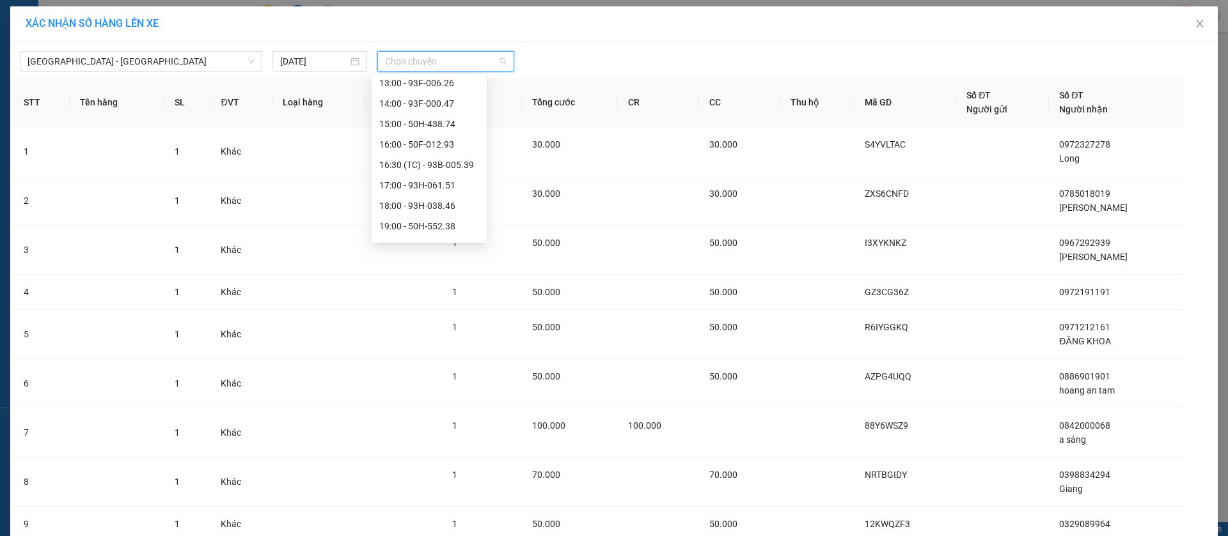
scroll to position [192, 0]
click at [427, 95] on div "14:00 - 93F-000.47" at bounding box center [429, 100] width 100 height 14
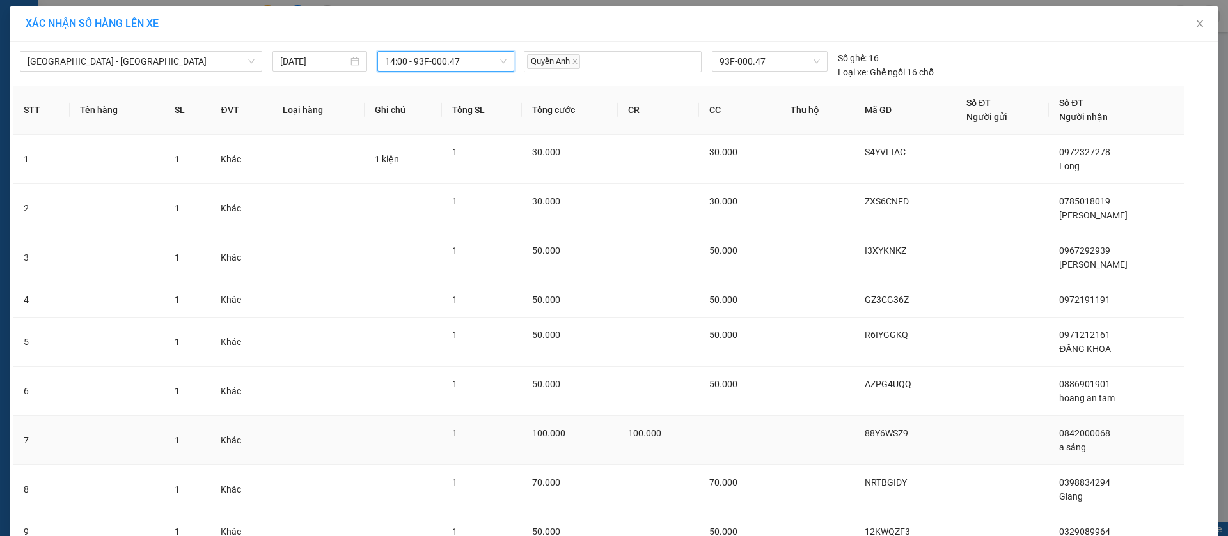
scroll to position [205, 0]
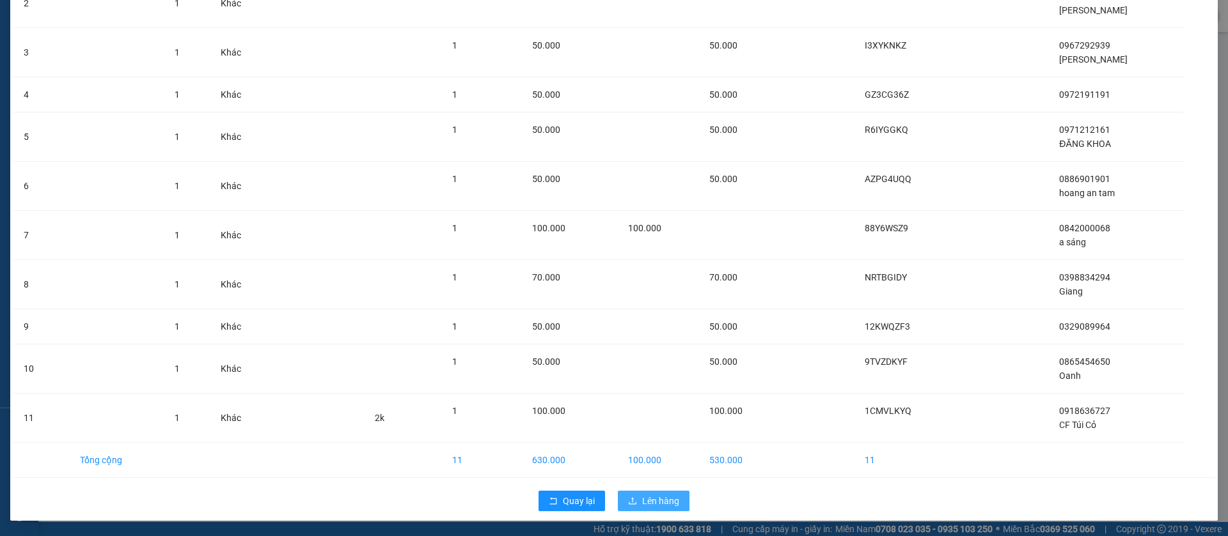
click at [654, 496] on span "Lên hàng" at bounding box center [660, 501] width 37 height 14
